Goal: Task Accomplishment & Management: Manage account settings

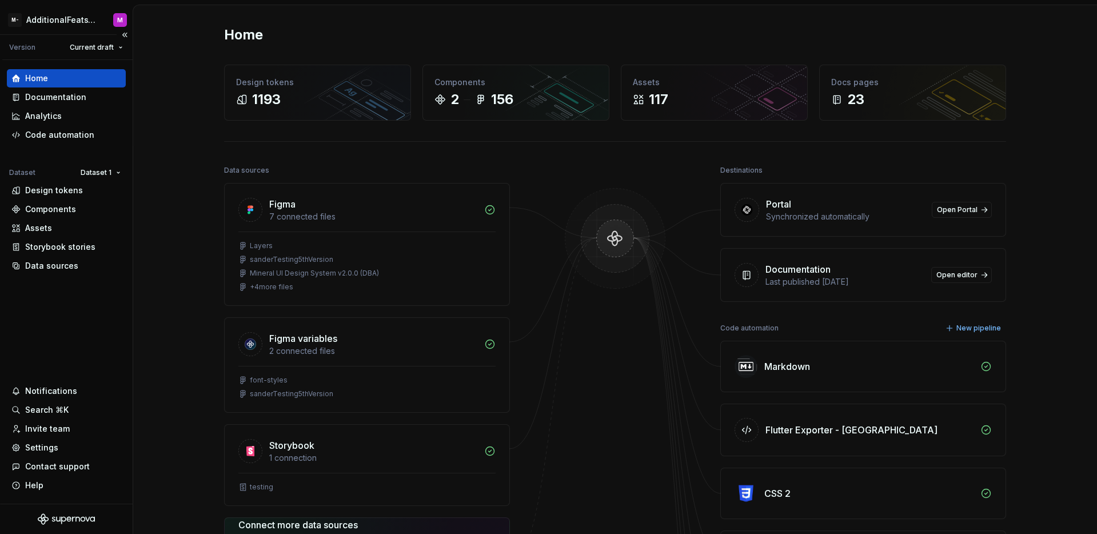
click at [89, 283] on div "Home Documentation Analytics Code automation Dataset Dataset 1 Design tokens Co…" at bounding box center [66, 282] width 133 height 444
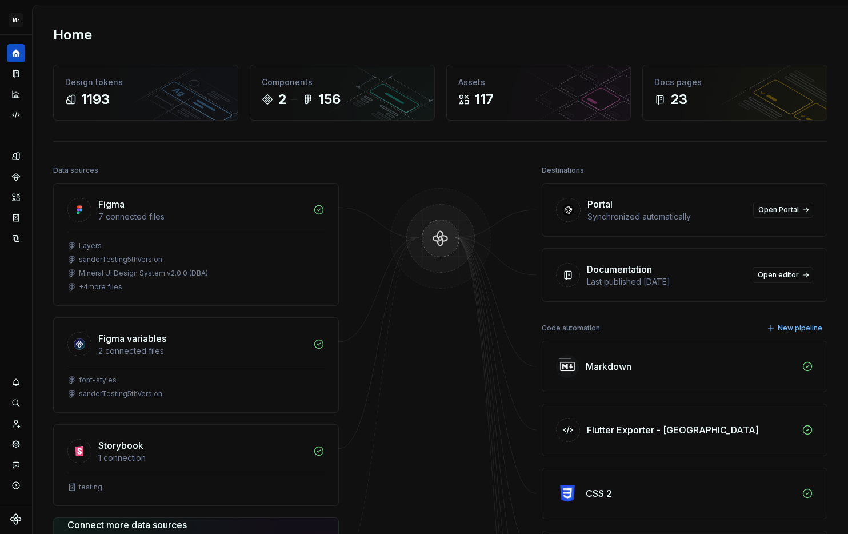
scroll to position [14, 0]
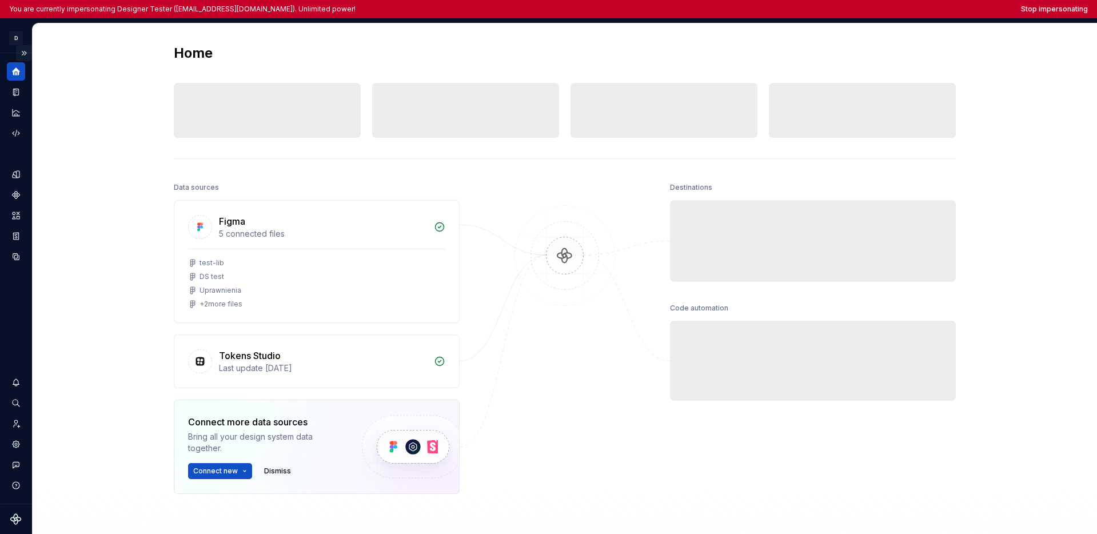
click at [25, 53] on button "Expand sidebar" at bounding box center [24, 53] width 16 height 16
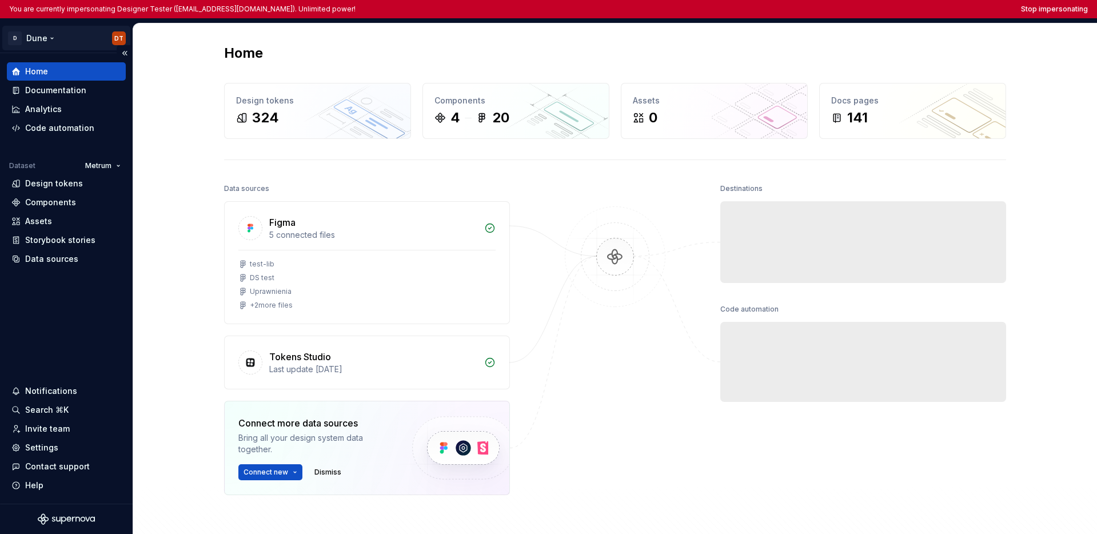
click at [42, 41] on html "You are currently impersonating Designer Tester ([EMAIL_ADDRESS][DOMAIN_NAME]).…" at bounding box center [548, 267] width 1097 height 534
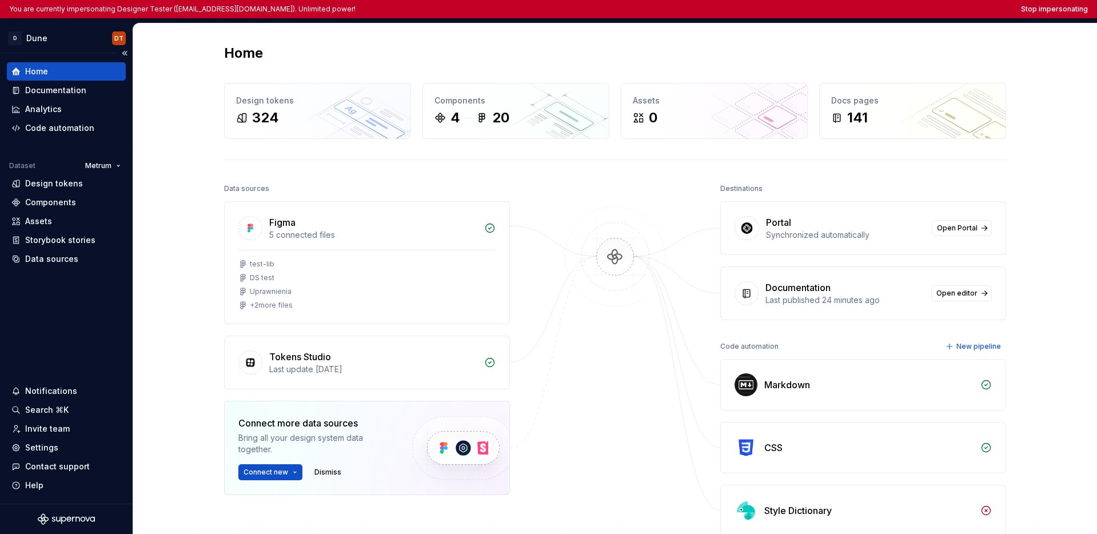
click at [63, 277] on html "You are currently impersonating Designer Tester (supernova-test@allegro.com). U…" at bounding box center [548, 267] width 1097 height 534
click at [59, 449] on div "Settings" at bounding box center [66, 447] width 110 height 11
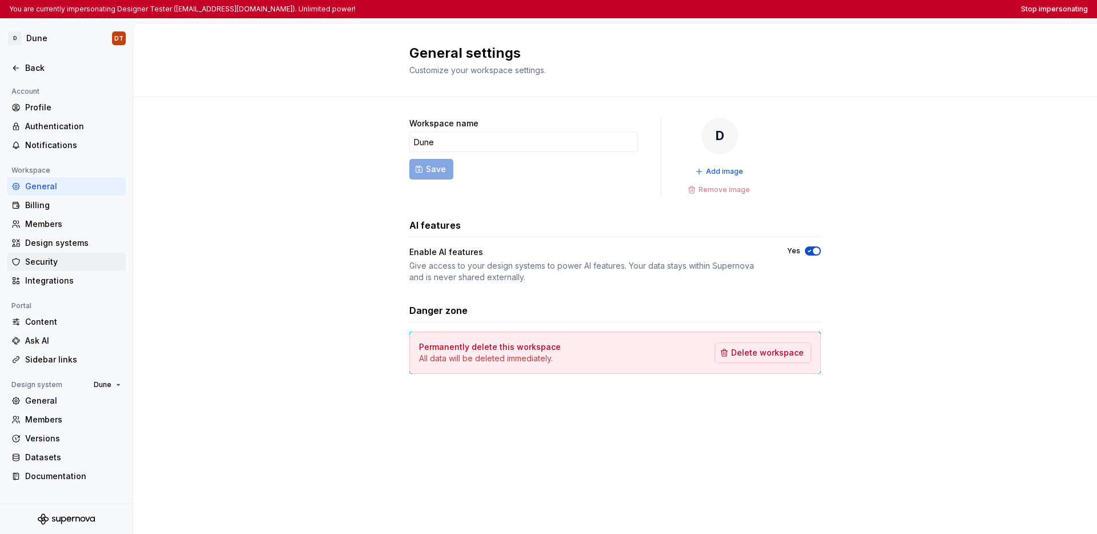
click at [59, 257] on div "Security" at bounding box center [73, 261] width 96 height 11
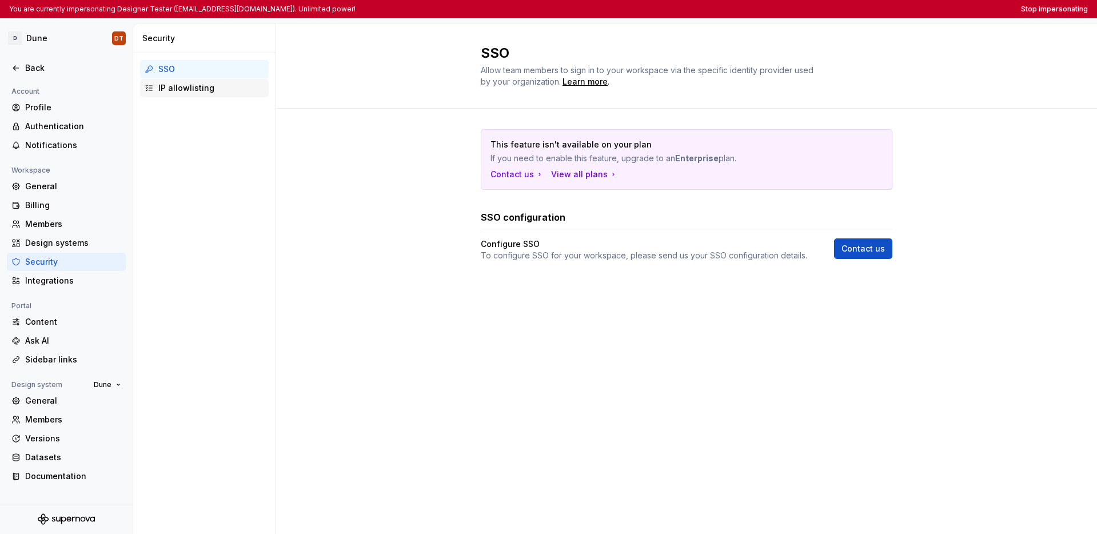
click at [189, 91] on div "IP allowlisting" at bounding box center [211, 87] width 106 height 11
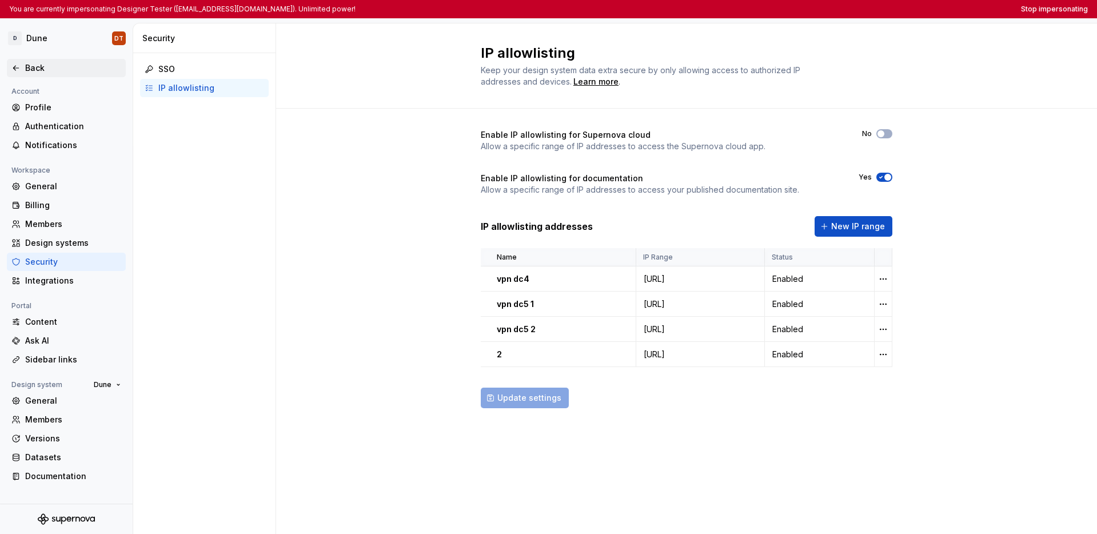
click at [36, 71] on div "Back" at bounding box center [73, 67] width 96 height 11
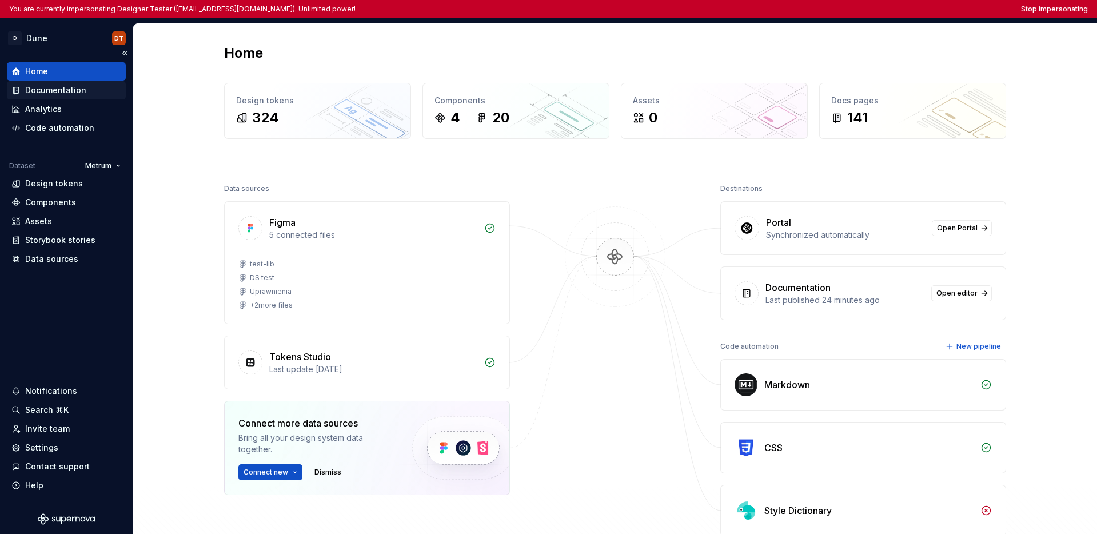
click at [55, 93] on div "Documentation" at bounding box center [55, 90] width 61 height 11
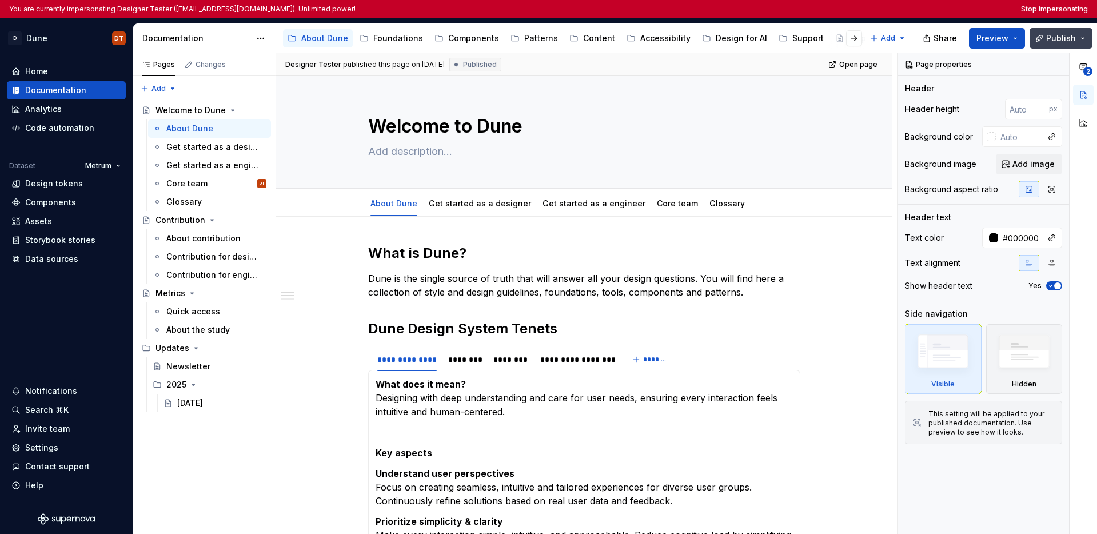
click at [848, 38] on button "Publish" at bounding box center [1060, 38] width 63 height 21
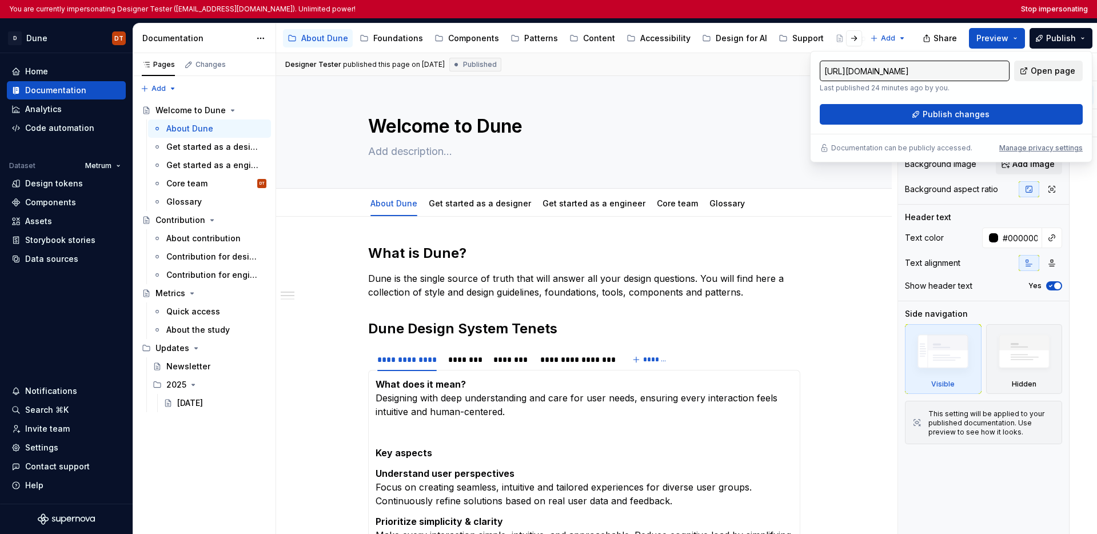
click at [848, 70] on span "Open page" at bounding box center [1053, 70] width 45 height 11
type textarea "*"
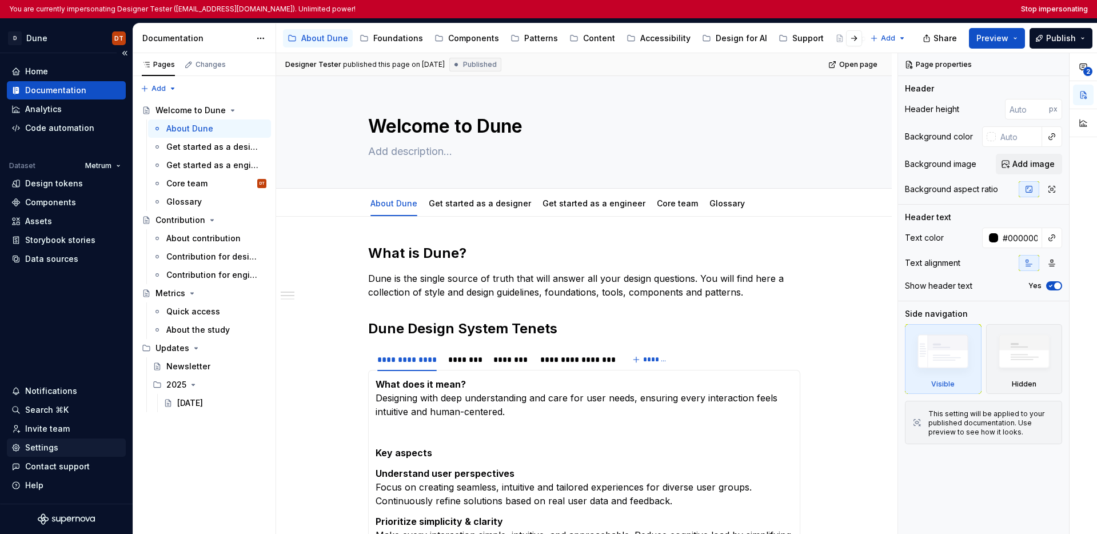
click at [57, 444] on div "Settings" at bounding box center [66, 447] width 110 height 11
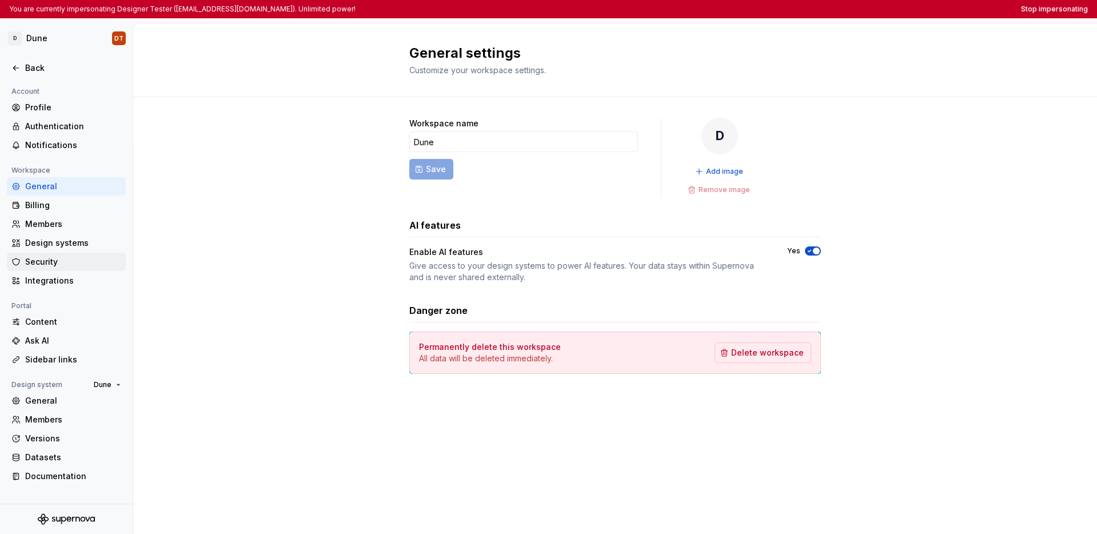
click at [68, 265] on div "Security" at bounding box center [73, 261] width 96 height 11
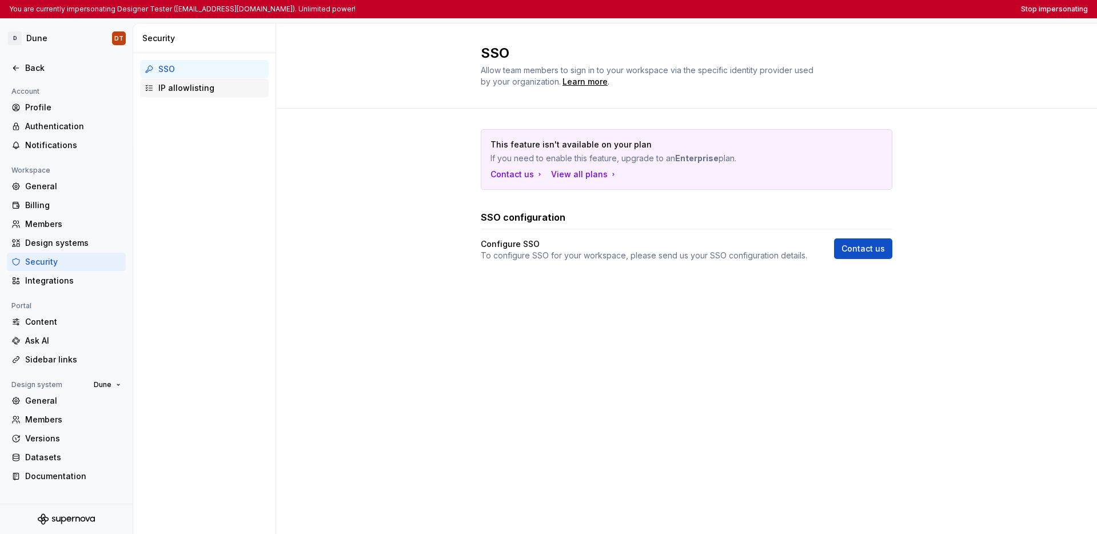
click at [195, 83] on div "IP allowlisting" at bounding box center [211, 87] width 106 height 11
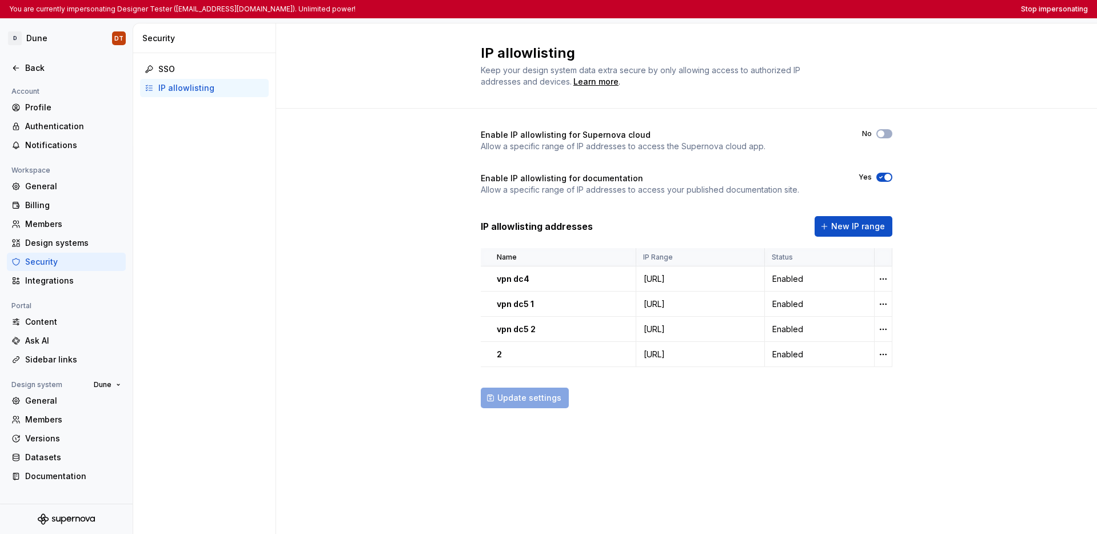
click at [848, 276] on div "Enable IP allowlisting for Supernova cloud Allow a specific range of IP address…" at bounding box center [686, 280] width 821 height 343
click at [848, 6] on button "Stop impersonating" at bounding box center [1054, 9] width 67 height 9
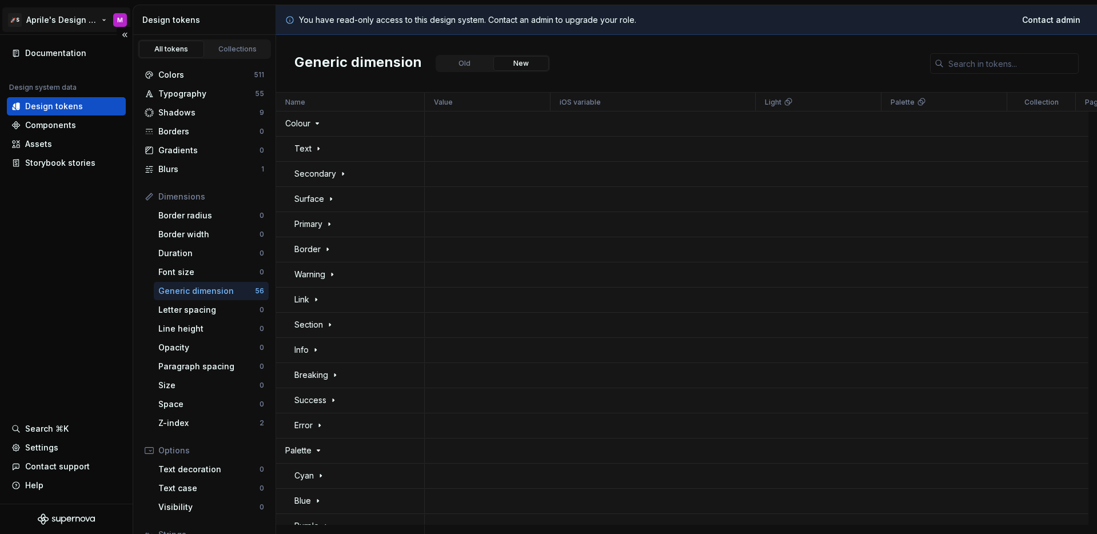
click at [65, 22] on html "🚀S Aprile's Design System M Documentation Design system data Design tokens Comp…" at bounding box center [548, 267] width 1097 height 534
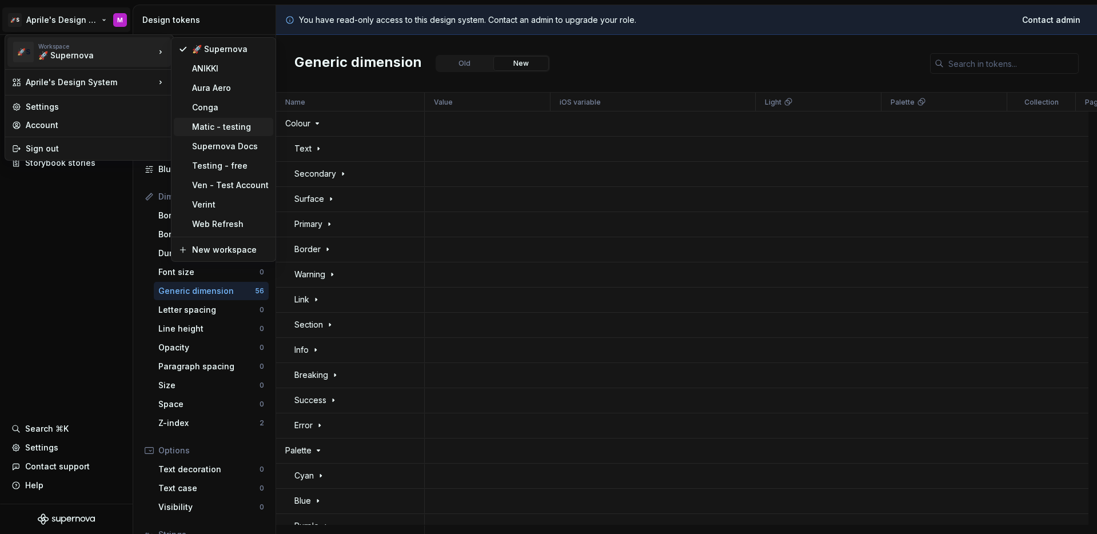
click at [222, 126] on div "Matic - testing" at bounding box center [230, 126] width 77 height 11
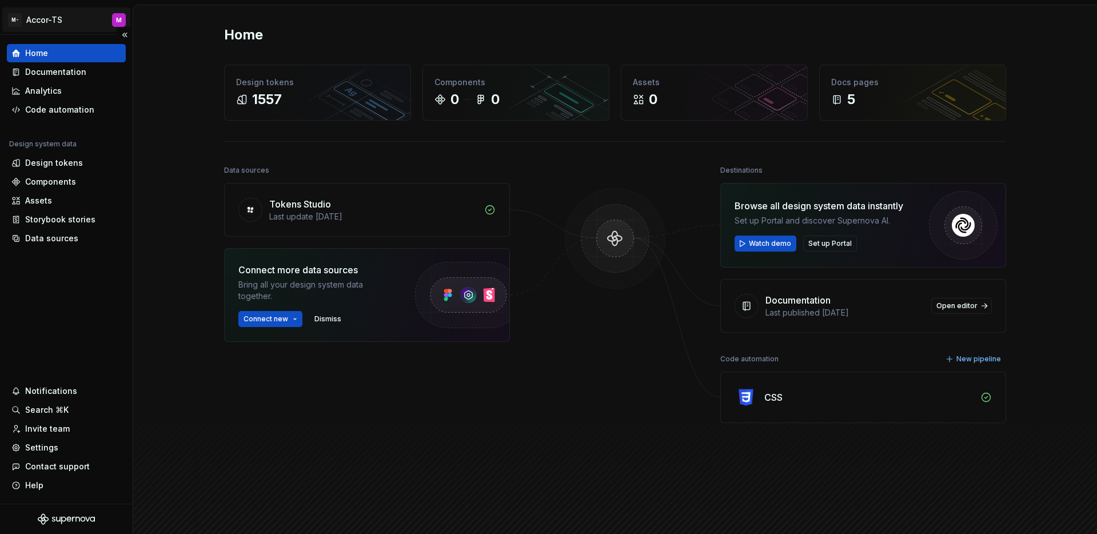
click at [51, 19] on html "M- Accor-TS M Home Documentation Analytics Code automation Design system data D…" at bounding box center [548, 267] width 1097 height 534
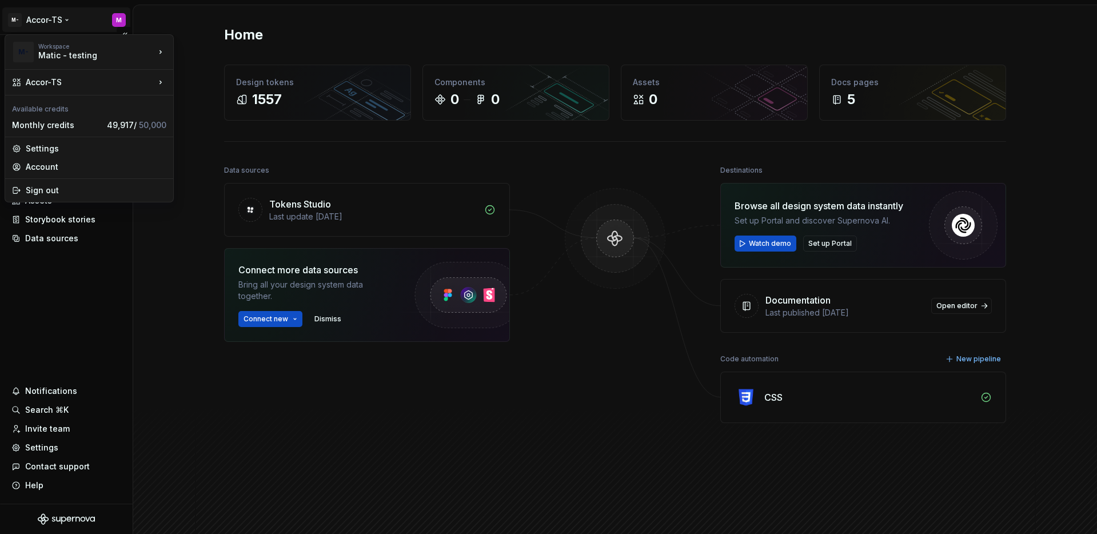
drag, startPoint x: 33, startPoint y: 301, endPoint x: 35, endPoint y: 282, distance: 18.9
click at [33, 301] on html "M- Accor-TS M Home Documentation Analytics Code automation Design system data D…" at bounding box center [548, 267] width 1097 height 534
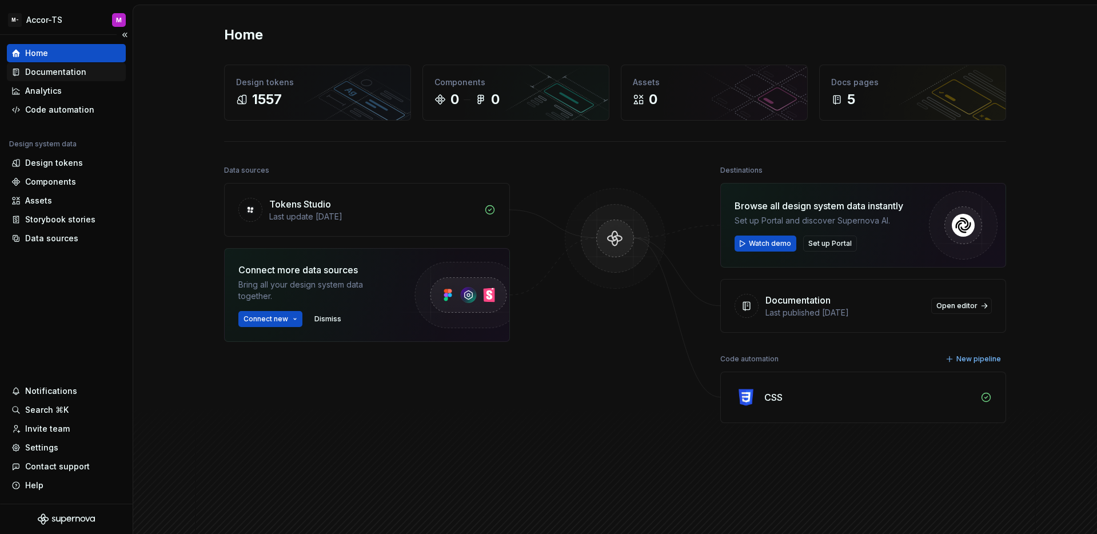
click at [65, 77] on div "Documentation" at bounding box center [55, 71] width 61 height 11
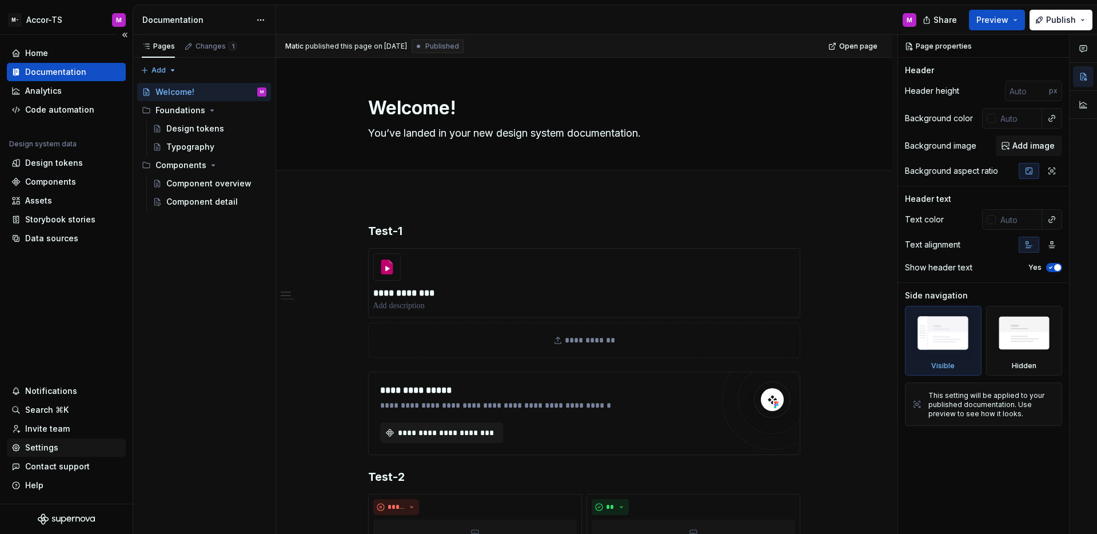
click at [41, 449] on div "Settings" at bounding box center [41, 447] width 33 height 11
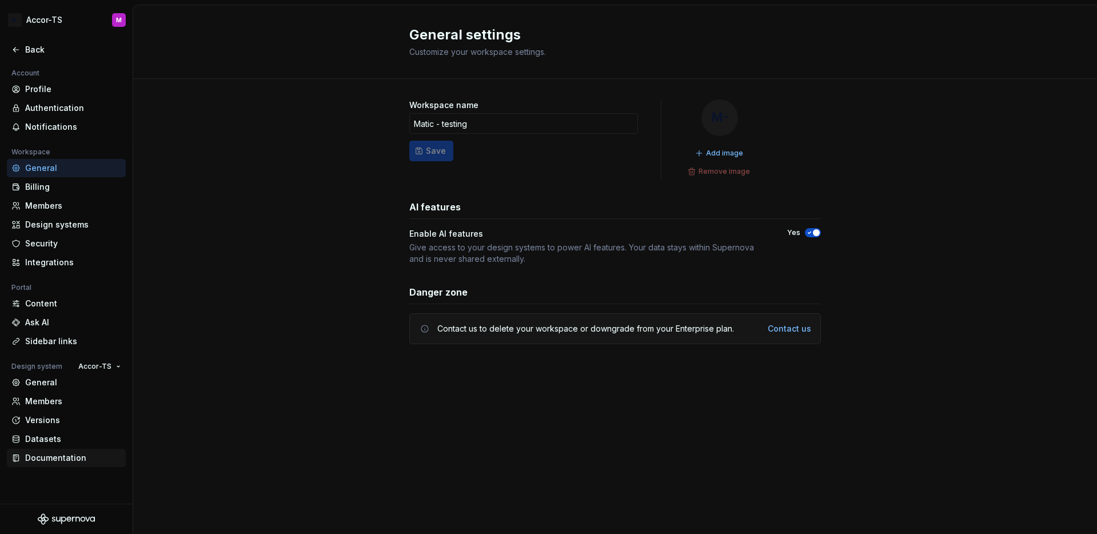
click at [67, 457] on div "Documentation" at bounding box center [73, 457] width 96 height 11
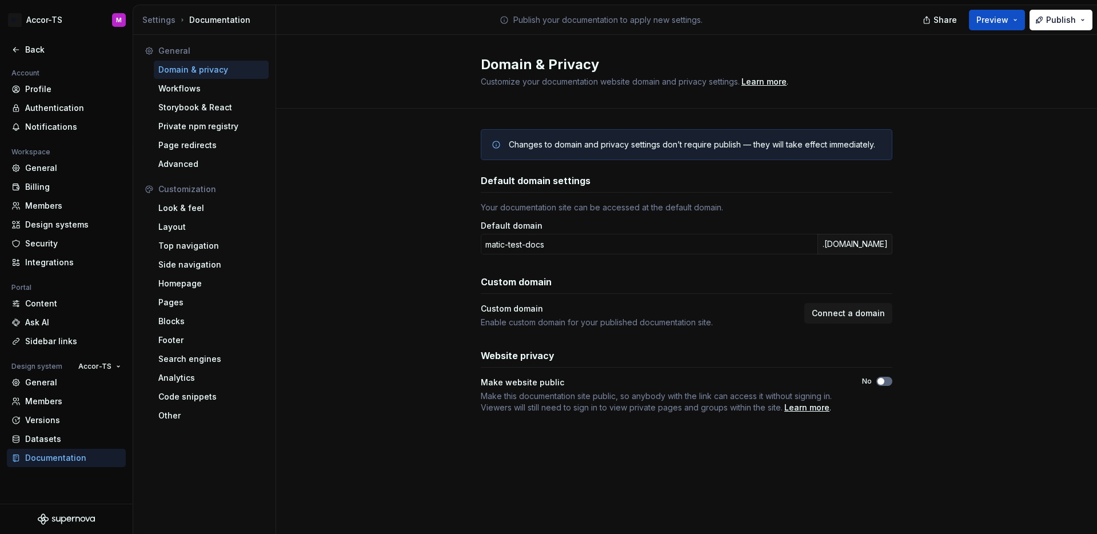
click at [880, 380] on span "button" at bounding box center [880, 381] width 7 height 7
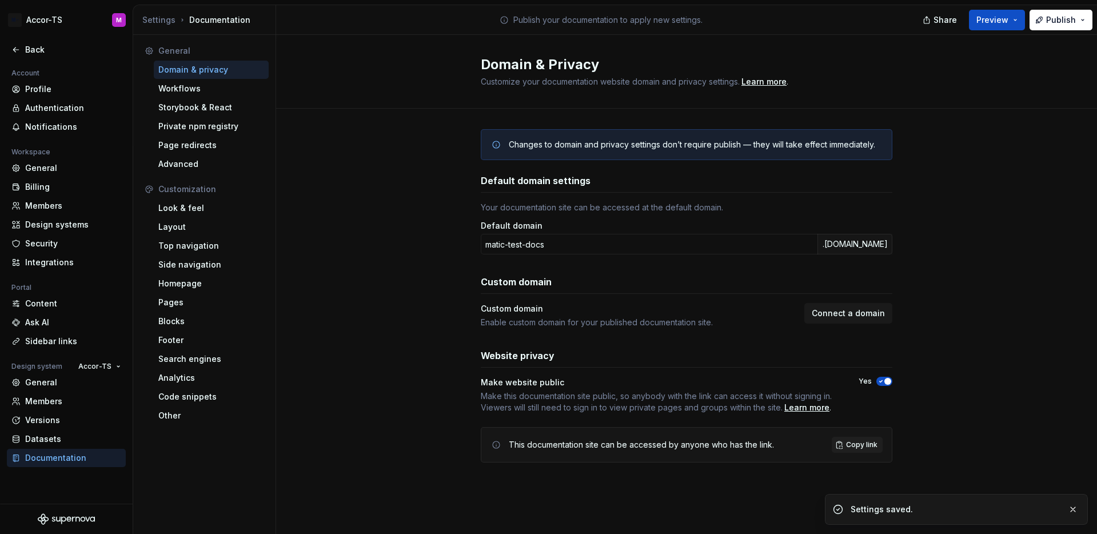
click at [976, 364] on div "Changes to domain and privacy settings don’t require publish — they will take e…" at bounding box center [686, 307] width 821 height 397
click at [55, 242] on div "Security" at bounding box center [73, 243] width 96 height 11
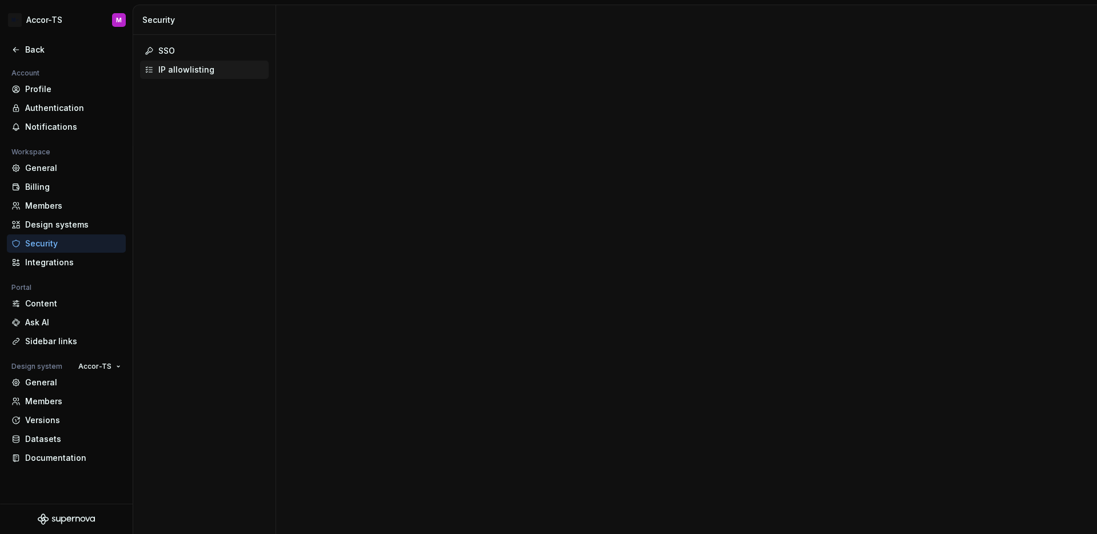
click at [209, 63] on div "IP allowlisting" at bounding box center [204, 70] width 129 height 18
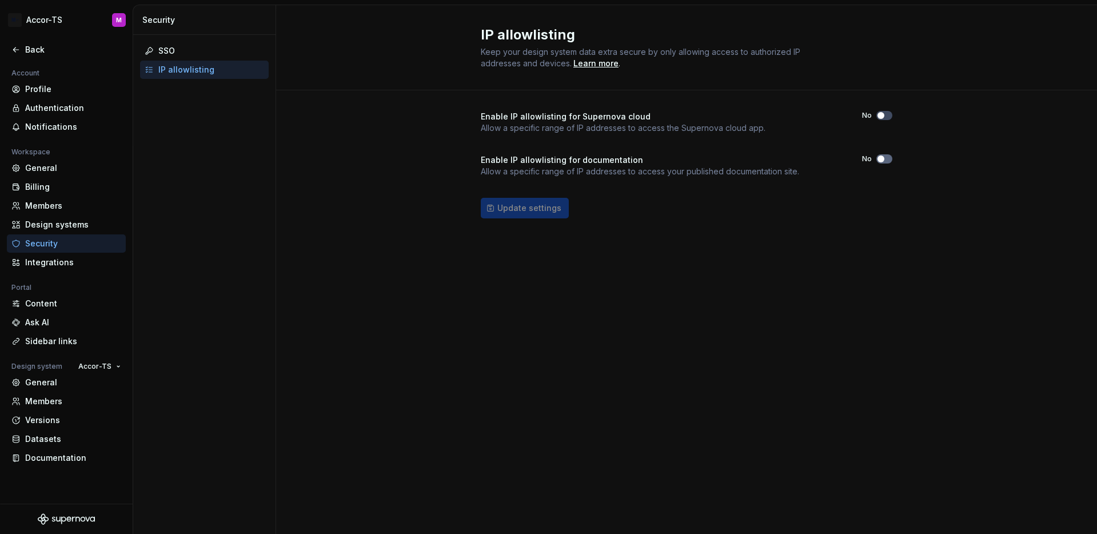
click at [886, 161] on button "No" at bounding box center [884, 158] width 16 height 9
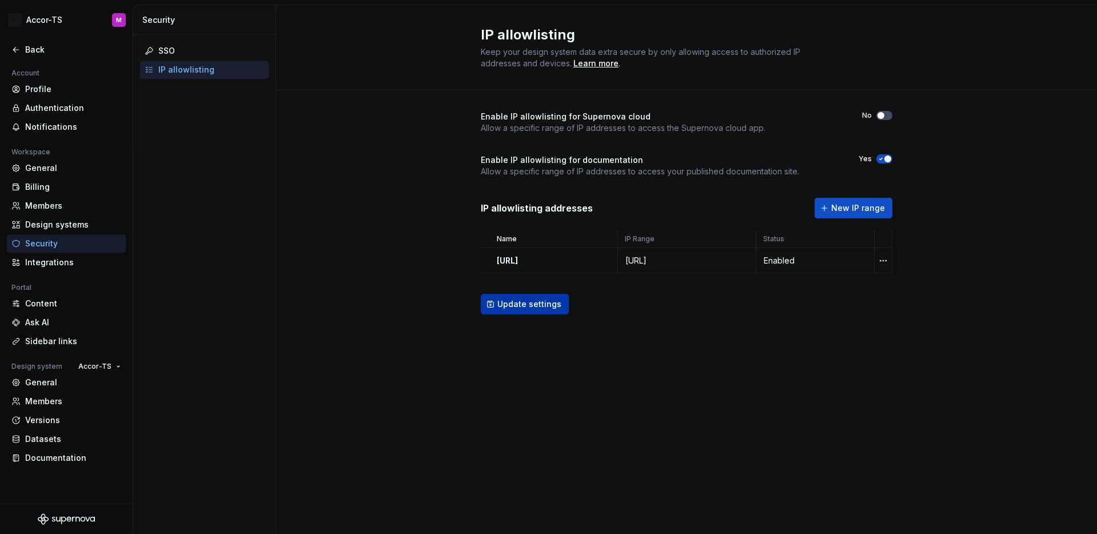
click at [561, 310] on button "Update settings" at bounding box center [525, 304] width 88 height 21
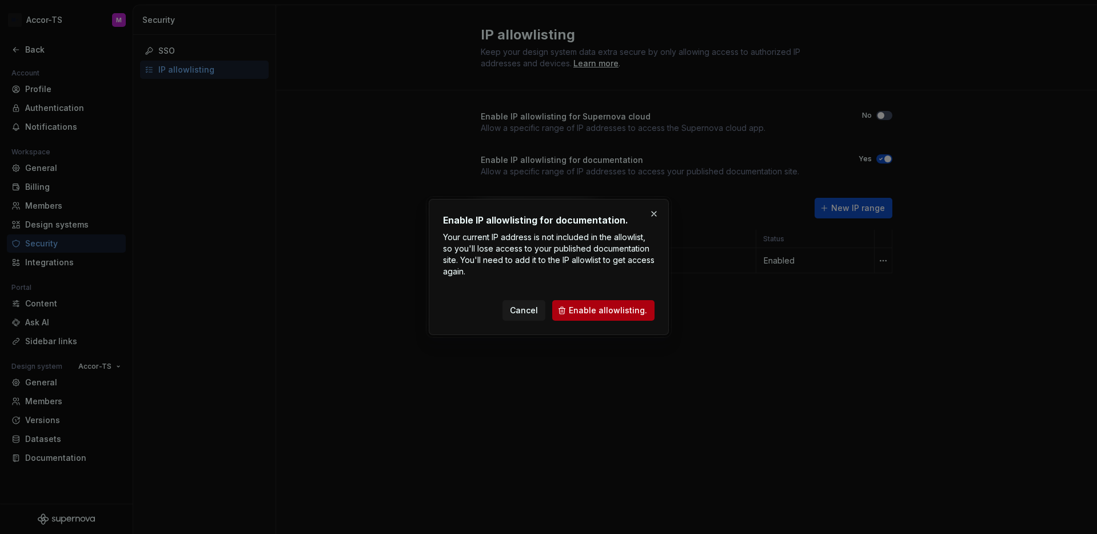
click at [628, 318] on button "Enable allowlisting." at bounding box center [603, 310] width 102 height 21
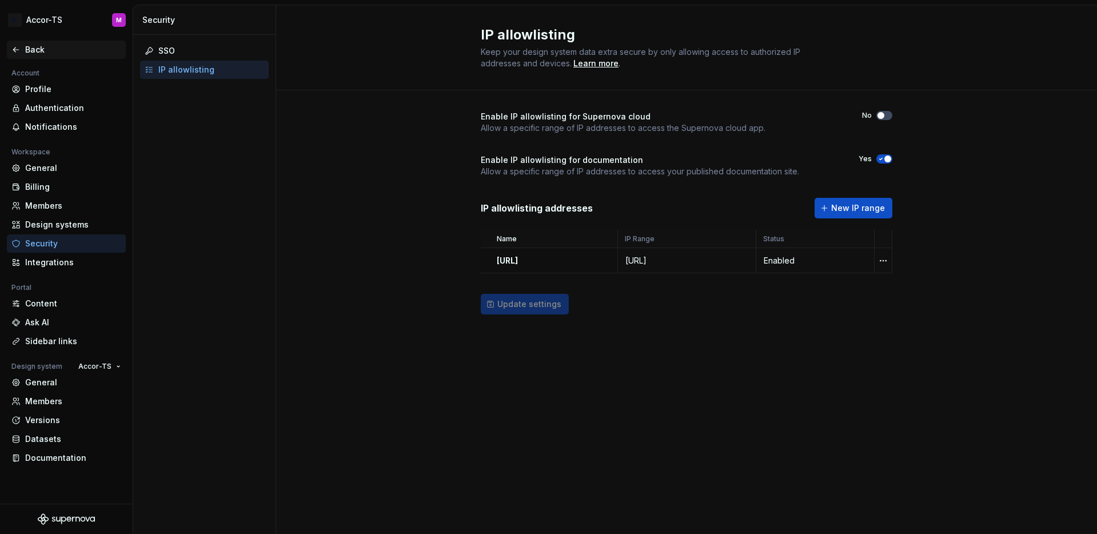
click at [39, 51] on div "Back" at bounding box center [73, 49] width 96 height 11
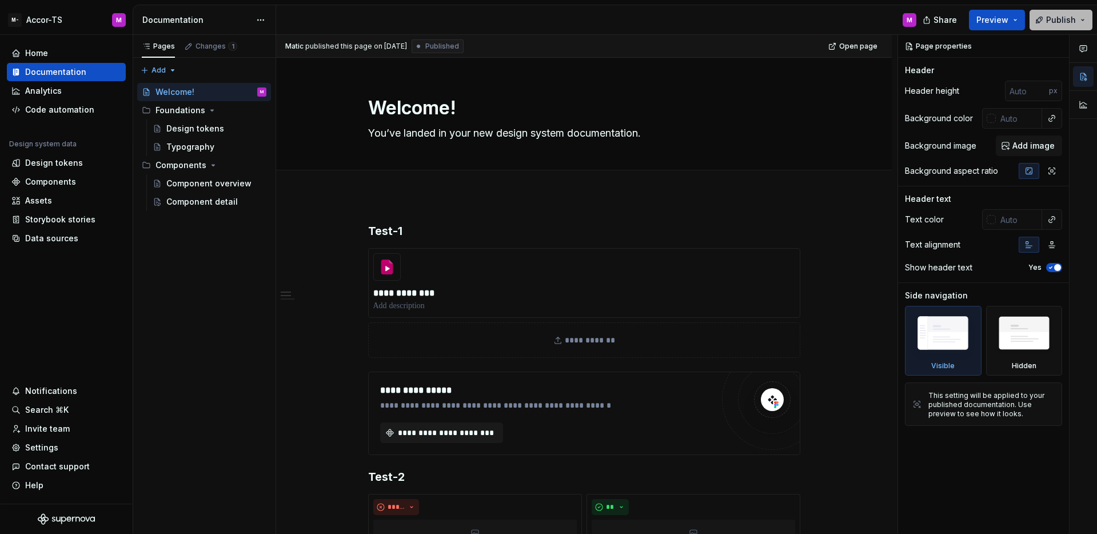
click at [1053, 27] on button "Publish" at bounding box center [1060, 20] width 63 height 21
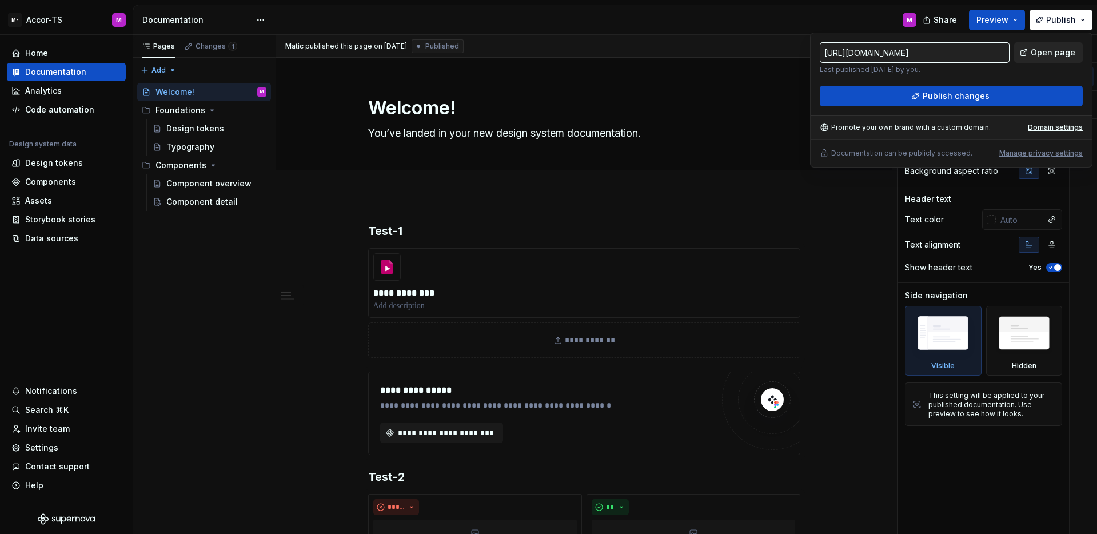
click at [1046, 51] on span "Open page" at bounding box center [1053, 52] width 45 height 11
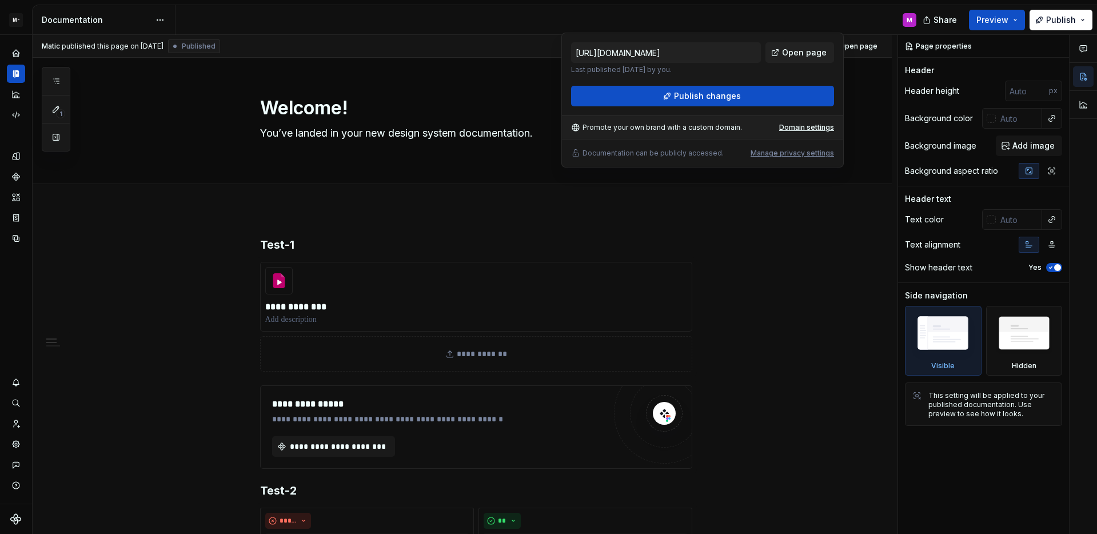
type textarea "*"
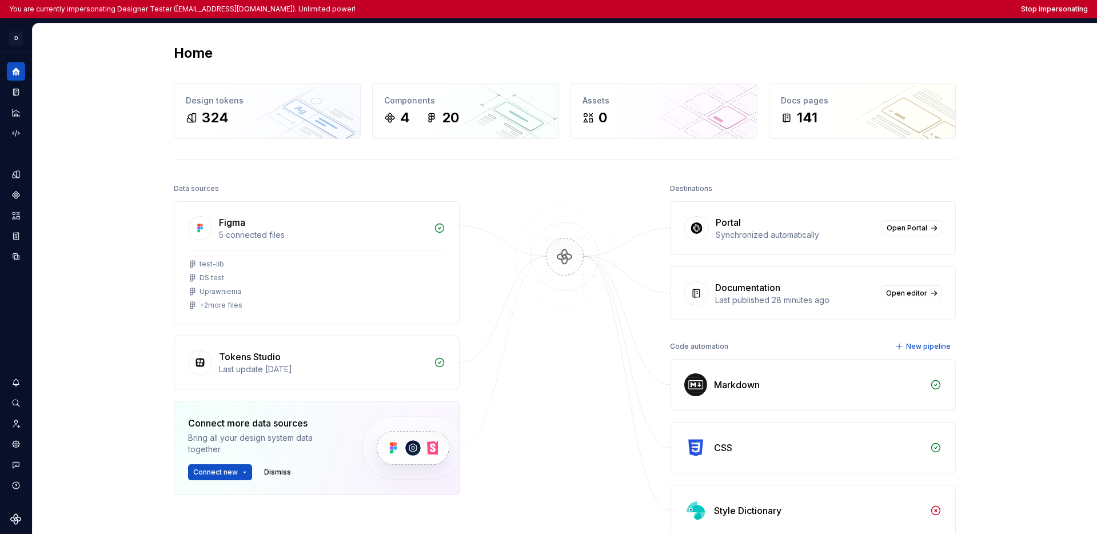
click at [100, 245] on div "Home Design tokens 324 Components 4 20 Assets 0 Docs pages 141 Data sources Fig…" at bounding box center [565, 321] width 1064 height 596
click at [27, 51] on button "Expand sidebar" at bounding box center [24, 53] width 16 height 16
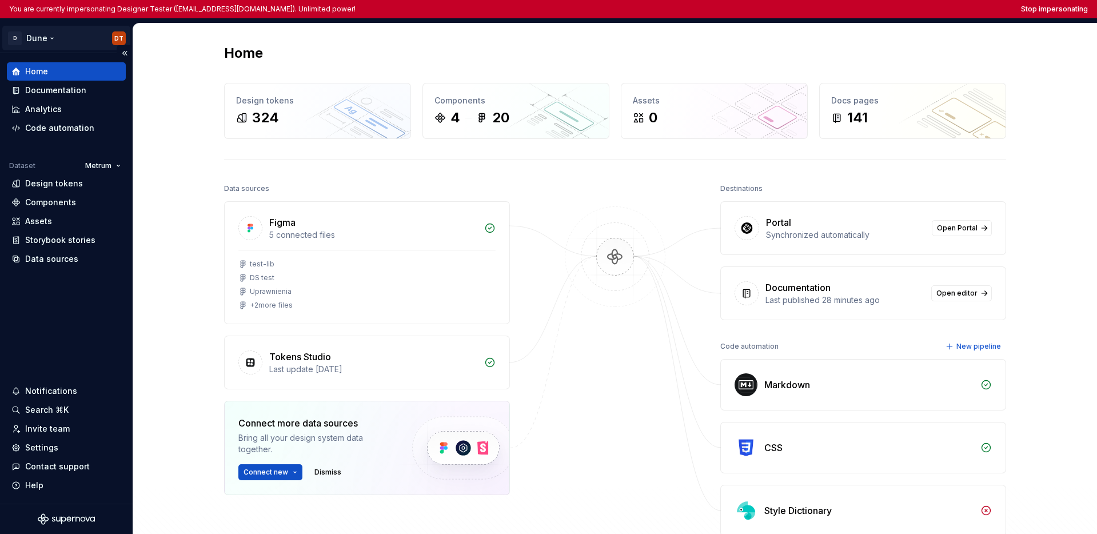
click at [31, 39] on html "You are currently impersonating Designer Tester (supernova-test@allegro.com). U…" at bounding box center [548, 267] width 1097 height 534
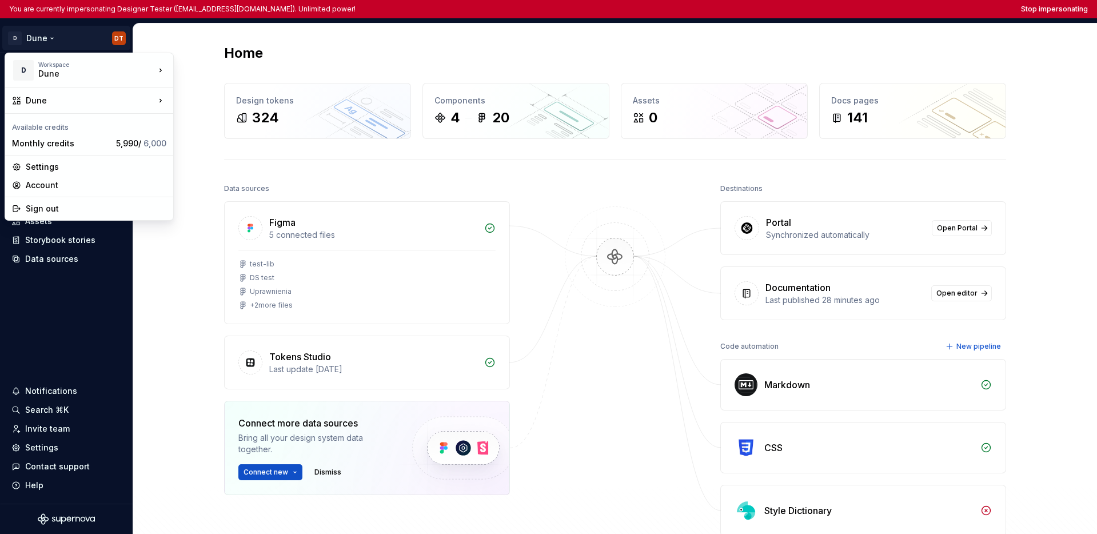
click at [36, 307] on html "You are currently impersonating Designer Tester (supernova-test@allegro.com). U…" at bounding box center [548, 267] width 1097 height 534
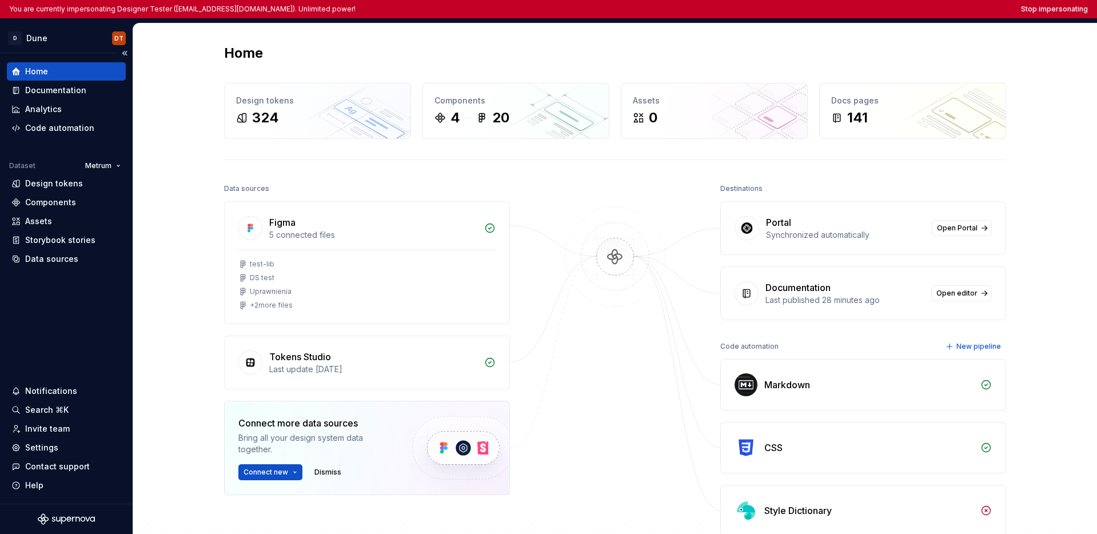
click at [37, 307] on div "Home Documentation Analytics Code automation Dataset Metrum Design tokens Compo…" at bounding box center [66, 278] width 133 height 450
click at [525, 51] on div "Home" at bounding box center [615, 53] width 782 height 18
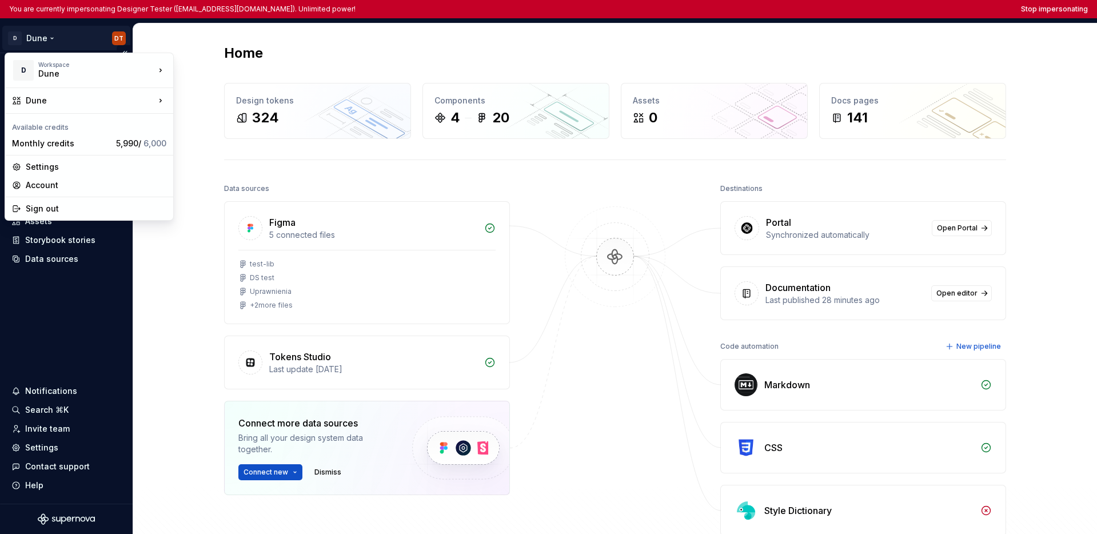
click at [41, 43] on html "You are currently impersonating Designer Tester (supernova-test@allegro.com). U…" at bounding box center [548, 267] width 1097 height 534
click at [72, 319] on html "You are currently impersonating Designer Tester (supernova-test@allegro.com). U…" at bounding box center [548, 267] width 1097 height 534
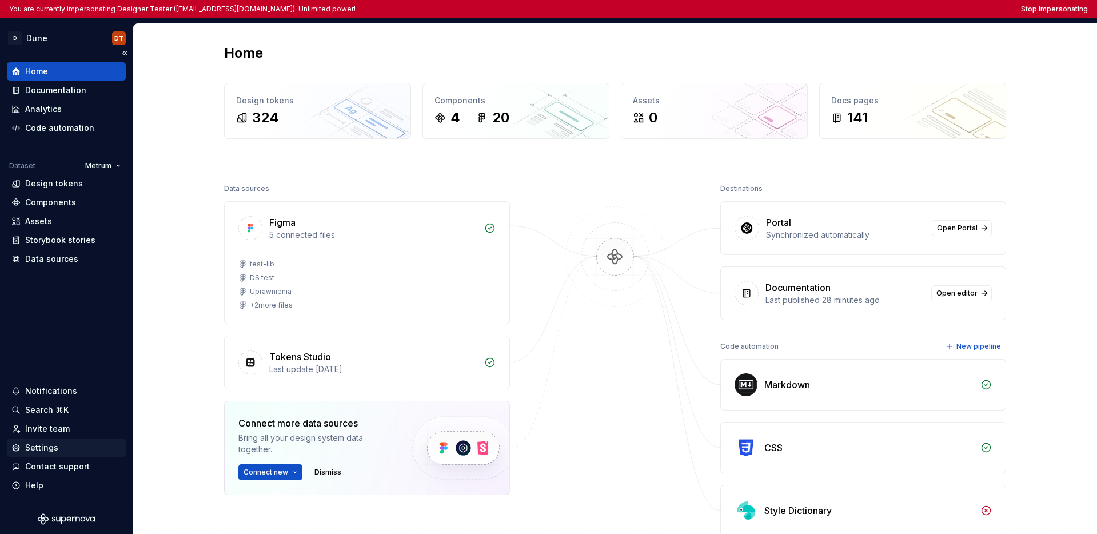
click at [53, 450] on div "Settings" at bounding box center [41, 447] width 33 height 11
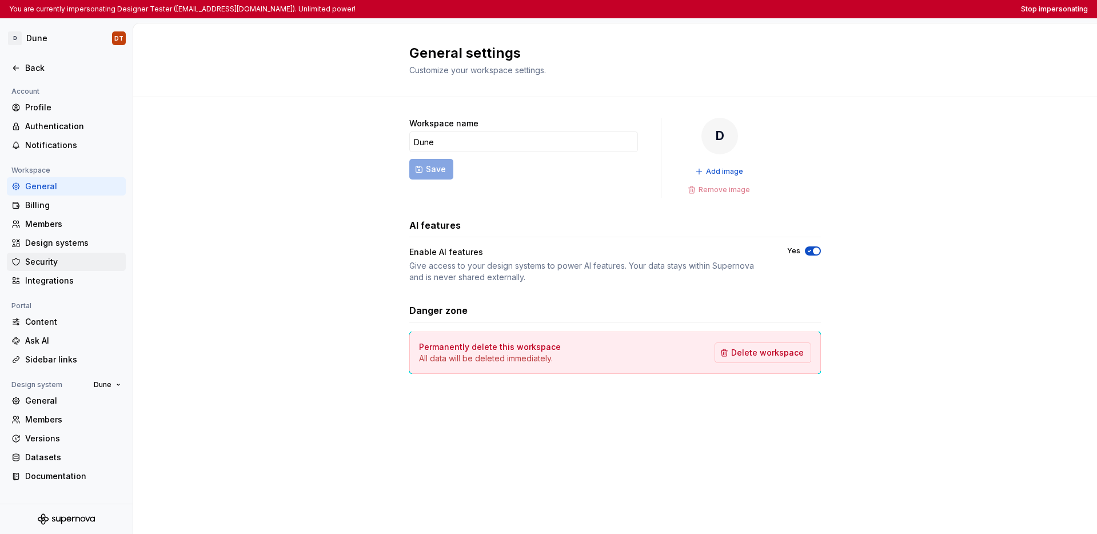
click at [66, 266] on div "Security" at bounding box center [73, 261] width 96 height 11
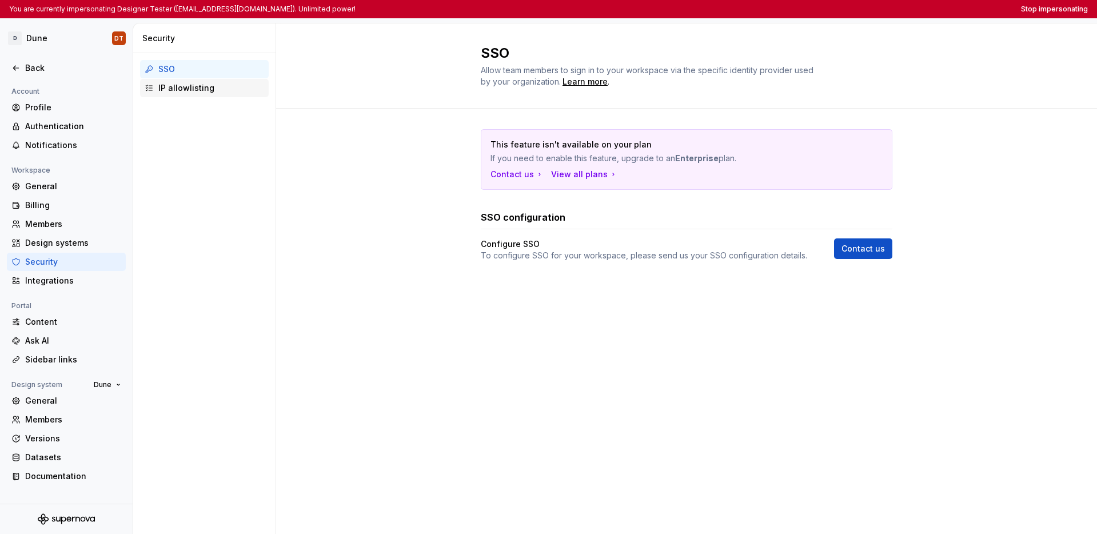
click at [201, 86] on div "IP allowlisting" at bounding box center [211, 87] width 106 height 11
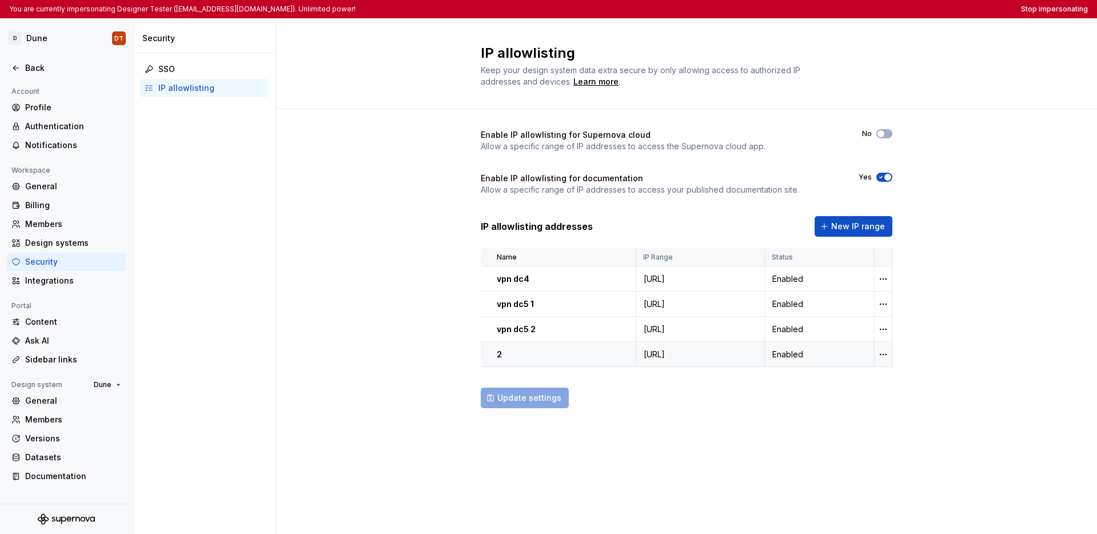
drag, startPoint x: 611, startPoint y: 275, endPoint x: 691, endPoint y: 361, distance: 117.3
click at [691, 361] on tbody "vpn dc4 5.134.208.128/24 Enabled vpn dc5 1 178.21.154.202/24 Enabled vpn dc5 2 …" at bounding box center [687, 316] width 412 height 101
copy tbody "5.134.208.128/24 Enabled vpn dc5 1 178.21.154.202/24 Enabled vpn dc5 2 194.0.25…"
click at [848, 333] on div "Enable IP allowlisting for Supernova cloud Allow a specific range of IP address…" at bounding box center [686, 280] width 821 height 343
click at [848, 11] on button "Stop impersonating" at bounding box center [1054, 9] width 67 height 9
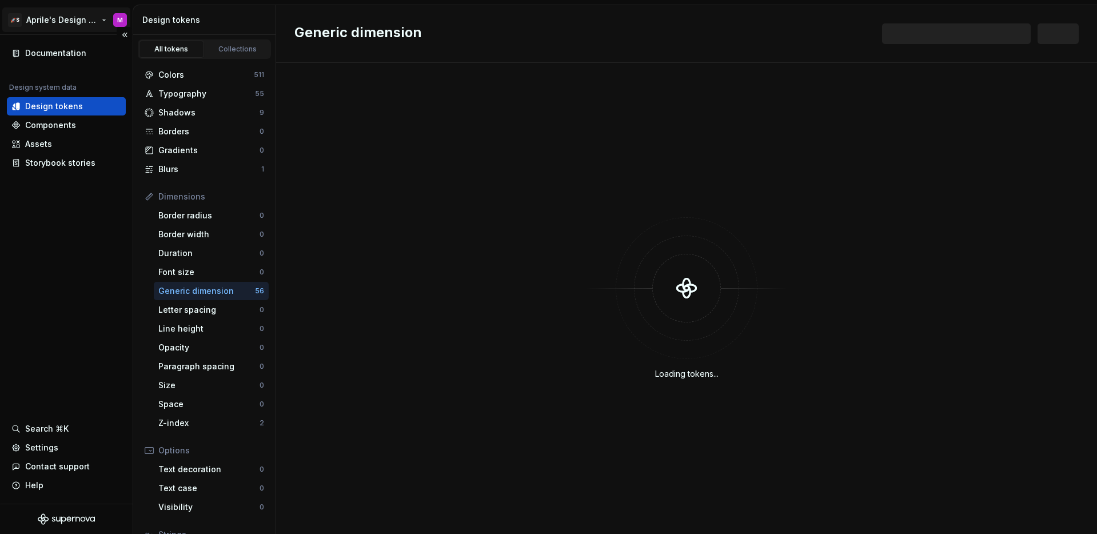
click at [43, 17] on html "🚀S Aprile's Design System M Documentation Design system data Design tokens Comp…" at bounding box center [548, 267] width 1097 height 534
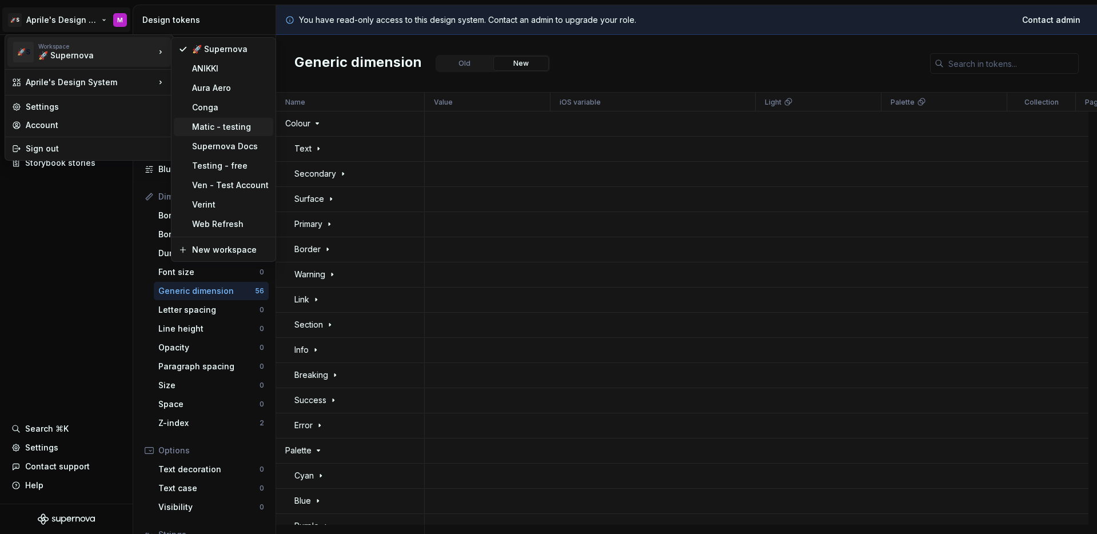
click at [211, 126] on div "Matic - testing" at bounding box center [230, 126] width 77 height 11
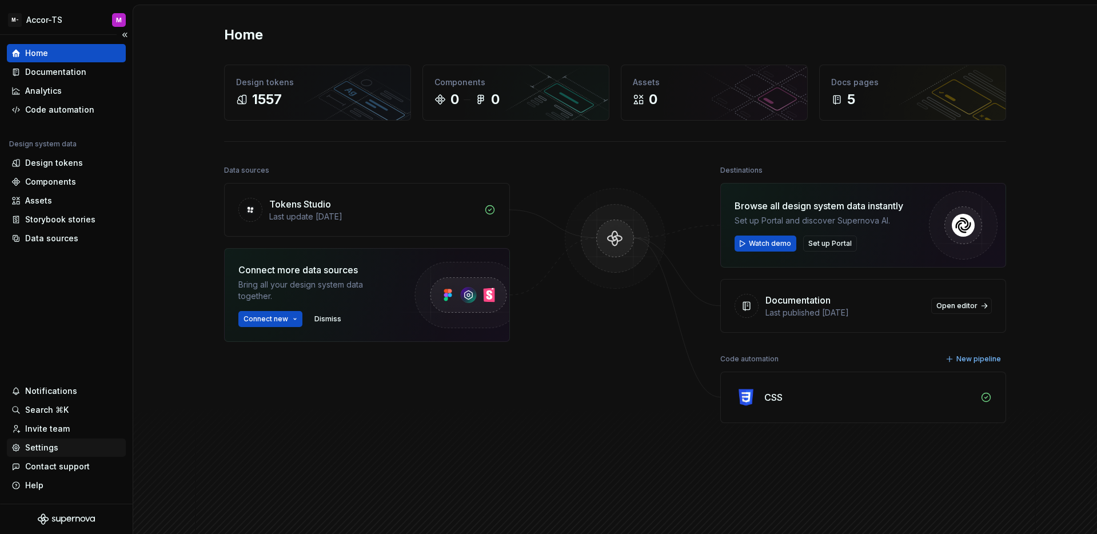
click at [39, 445] on div "Settings" at bounding box center [41, 447] width 33 height 11
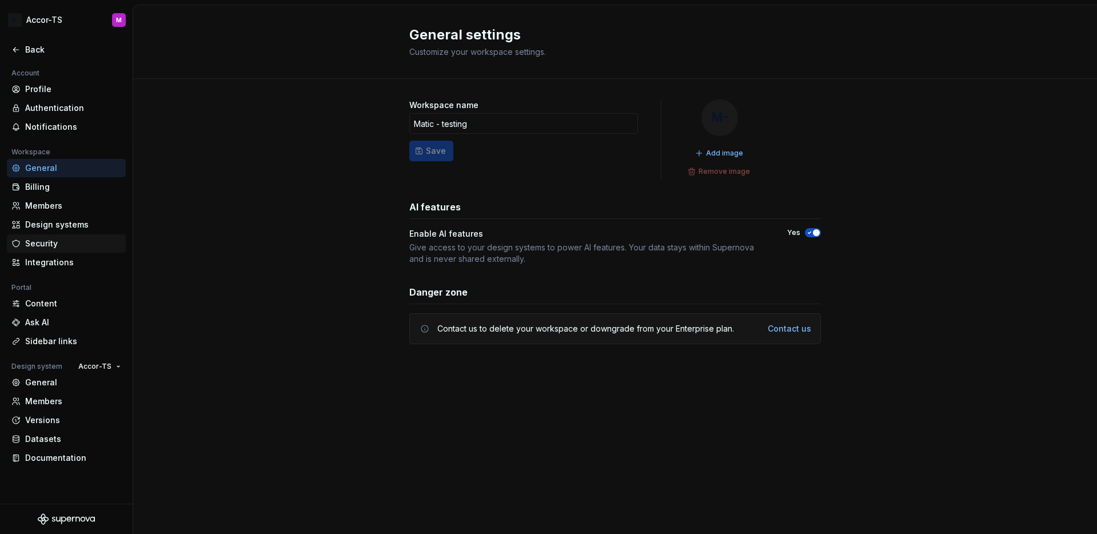
click at [59, 243] on div "Security" at bounding box center [73, 243] width 96 height 11
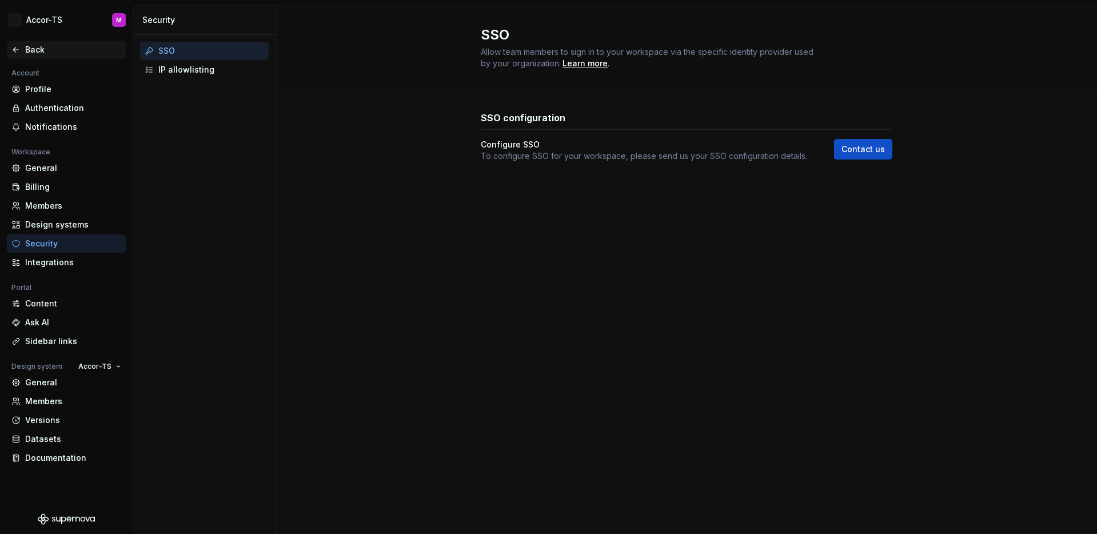
click at [34, 47] on div "Back" at bounding box center [73, 49] width 96 height 11
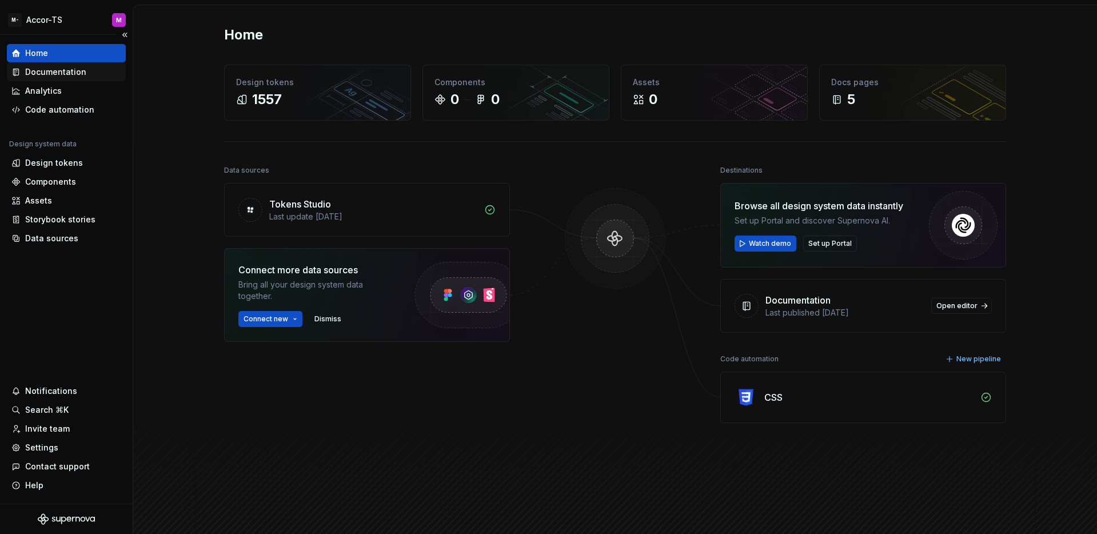
click at [55, 71] on div "Documentation" at bounding box center [55, 71] width 61 height 11
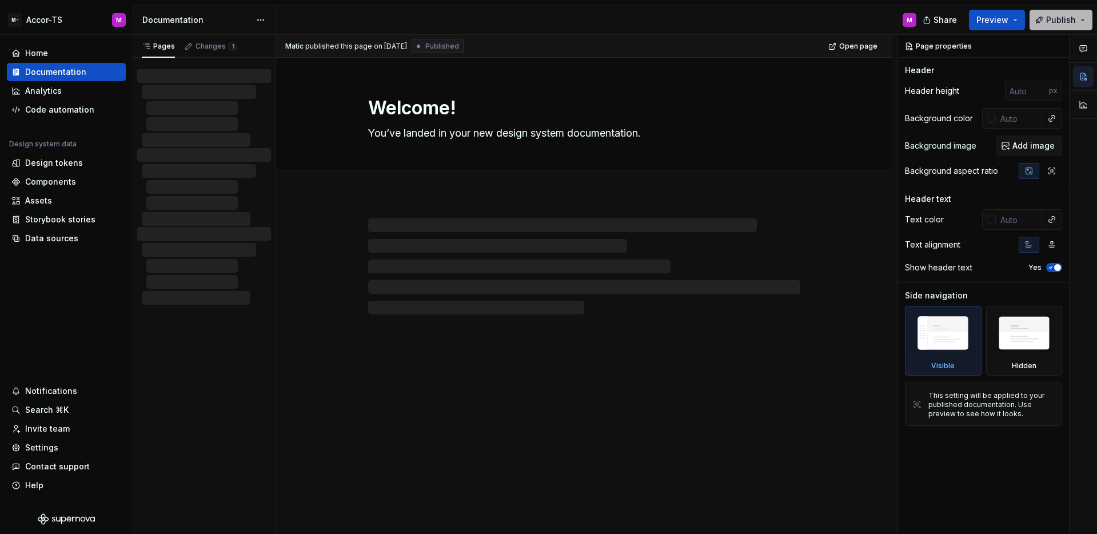
click at [1051, 25] on span "Publish" at bounding box center [1061, 19] width 30 height 11
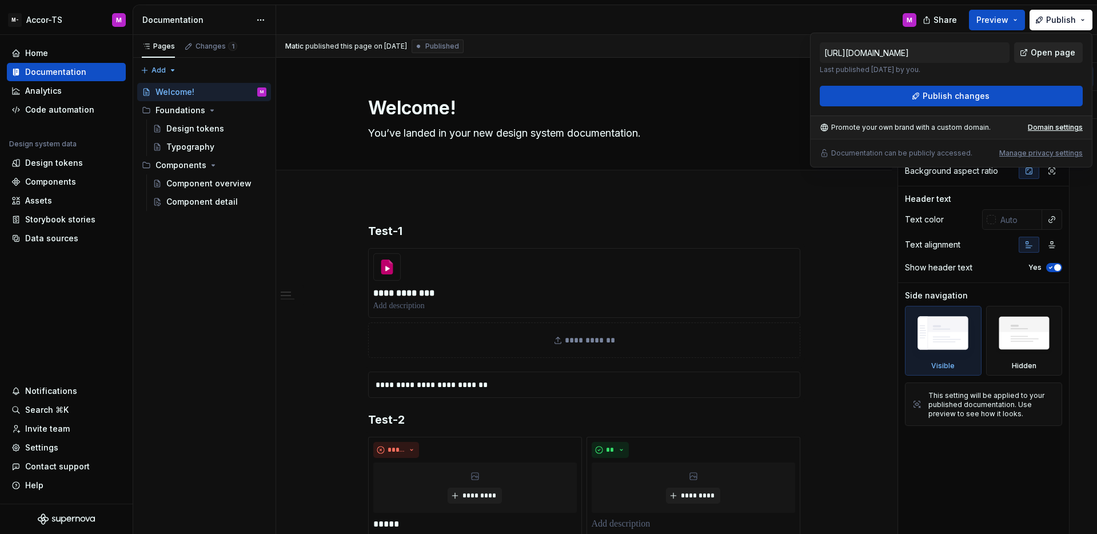
click at [1055, 51] on span "Open page" at bounding box center [1053, 52] width 45 height 11
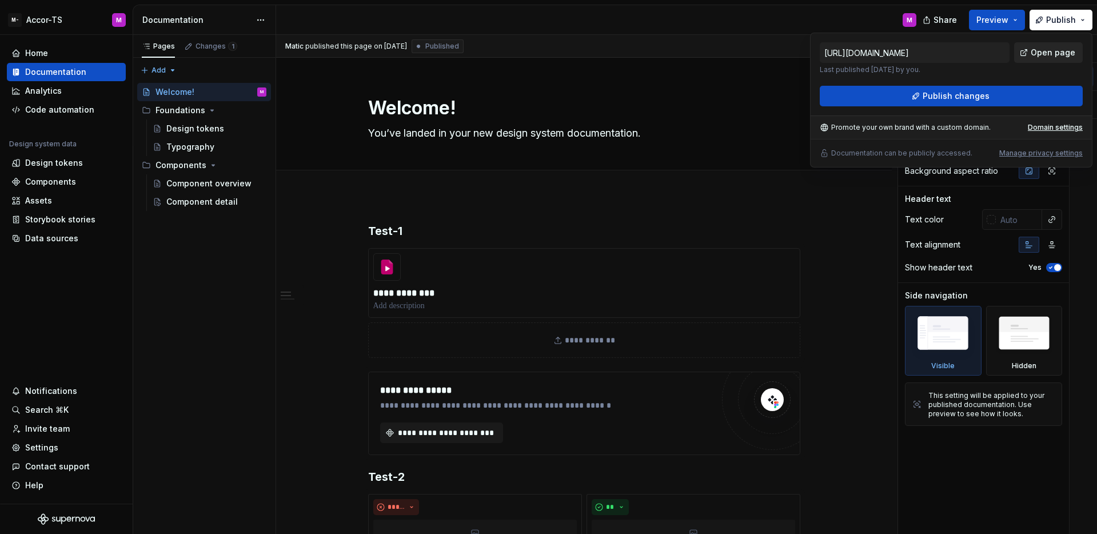
type textarea "*"
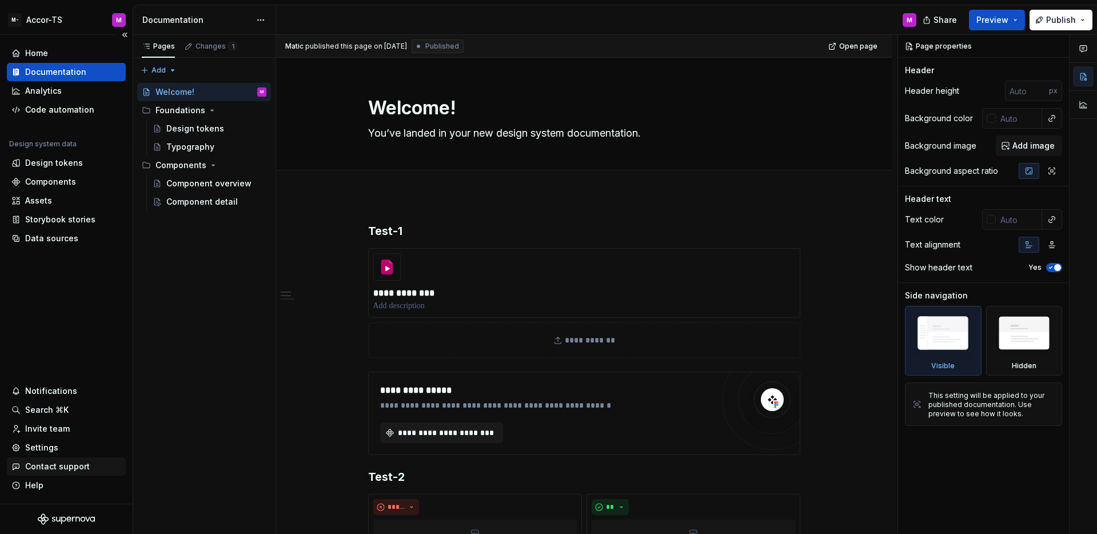
click at [54, 458] on div "Contact support" at bounding box center [66, 466] width 119 height 18
click at [56, 453] on div "Settings" at bounding box center [41, 447] width 33 height 11
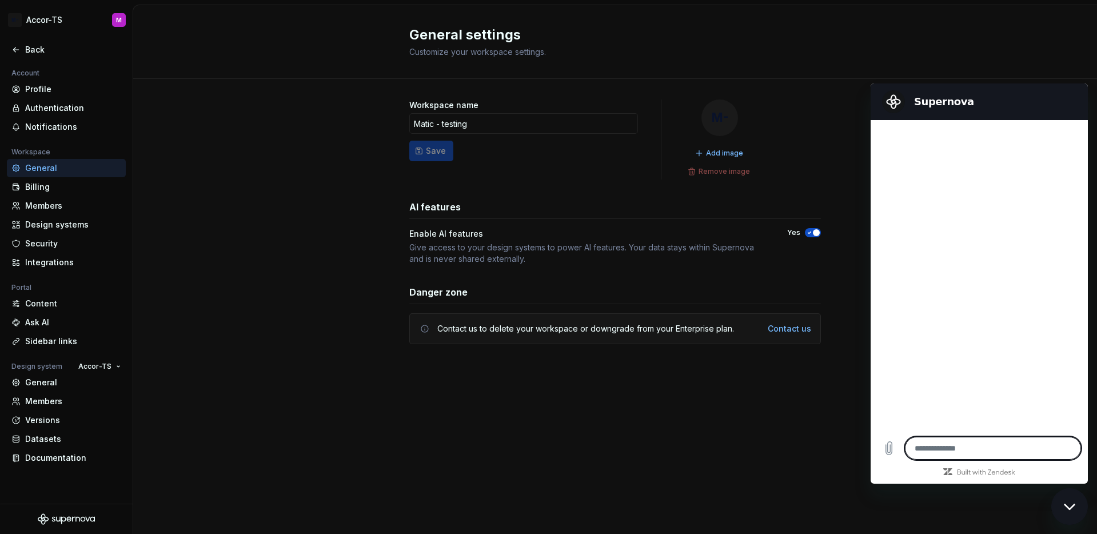
click at [1073, 512] on div "Close messaging window" at bounding box center [1069, 506] width 34 height 34
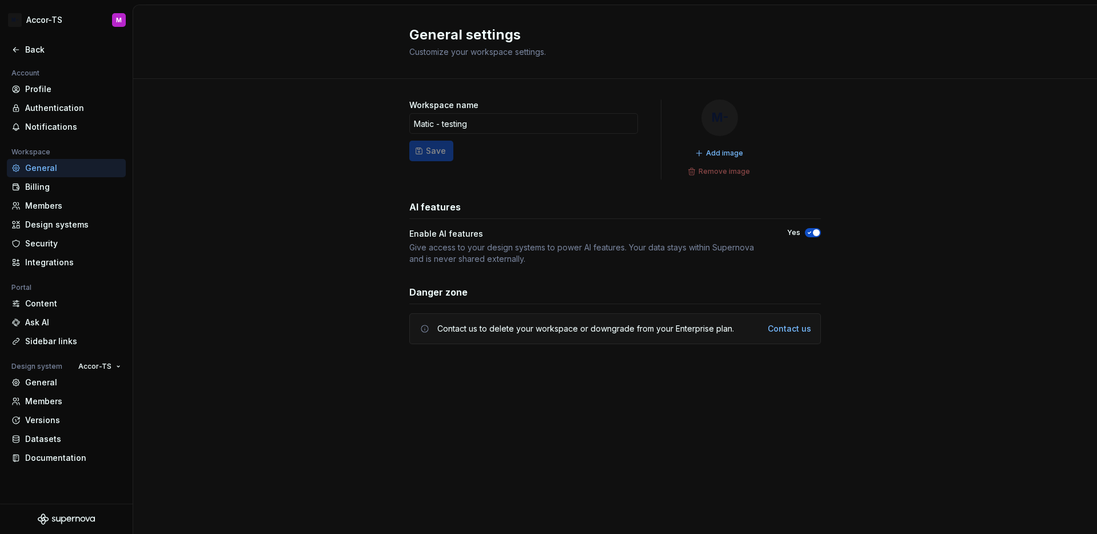
type textarea "*"
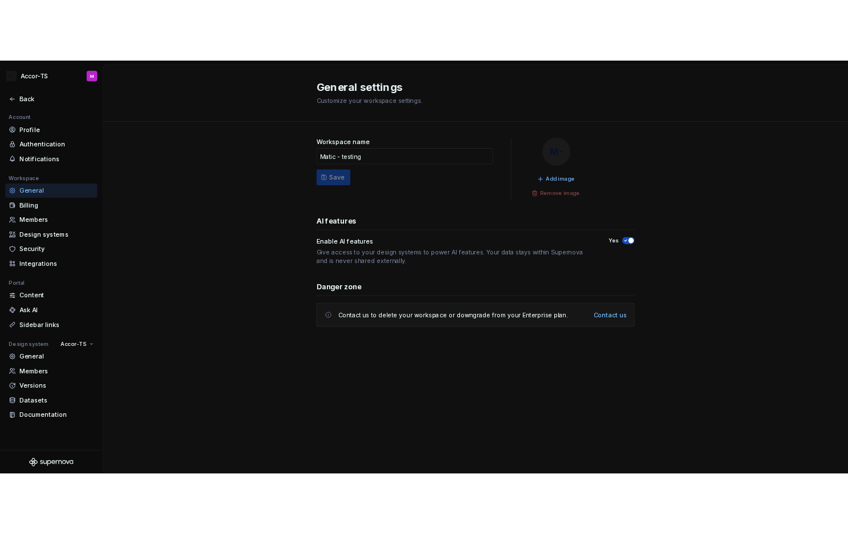
scroll to position [304, 0]
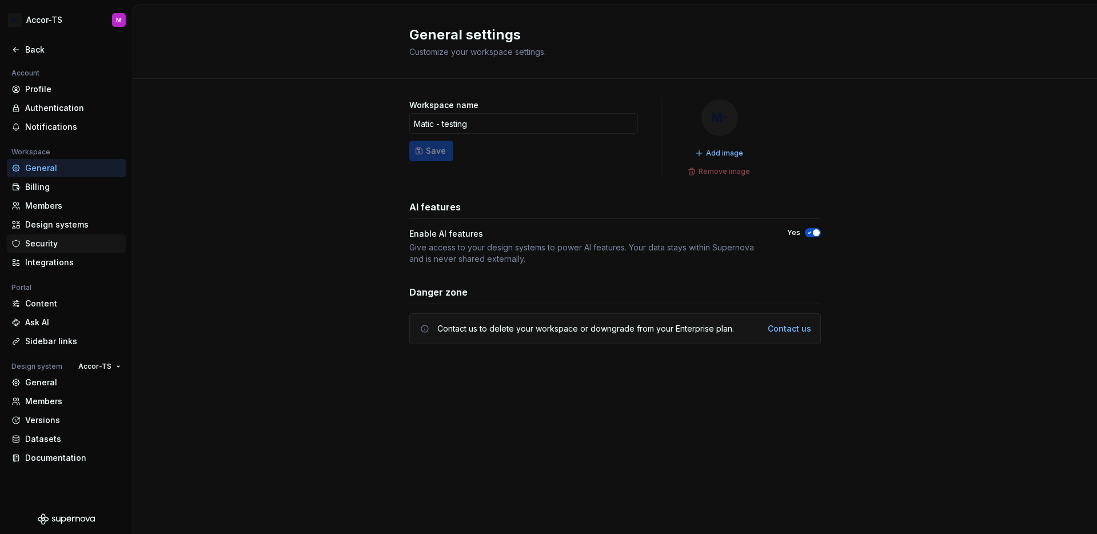
click at [63, 241] on div "Security" at bounding box center [73, 243] width 96 height 11
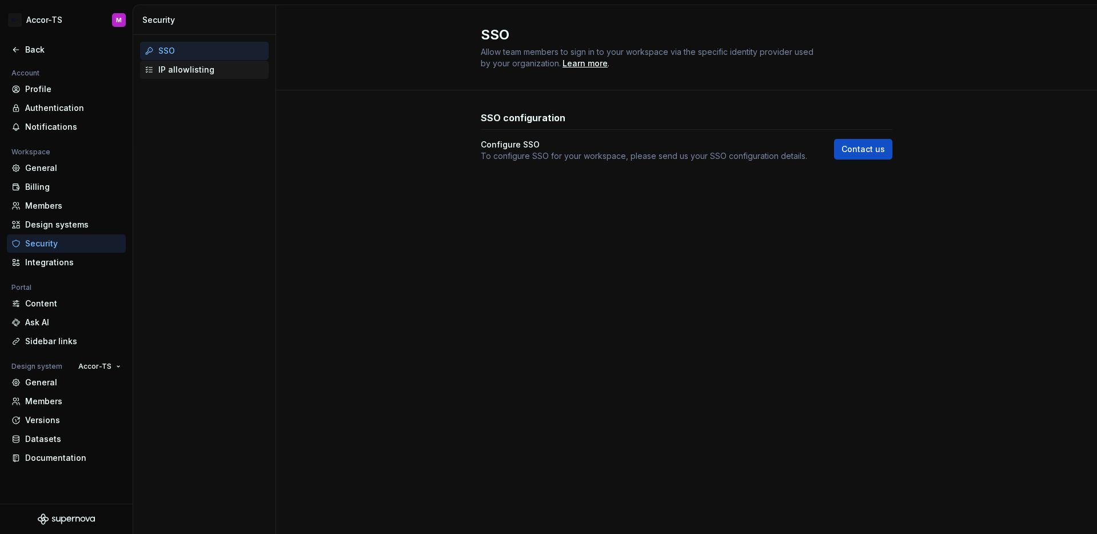
click at [205, 68] on div "IP allowlisting" at bounding box center [211, 69] width 106 height 11
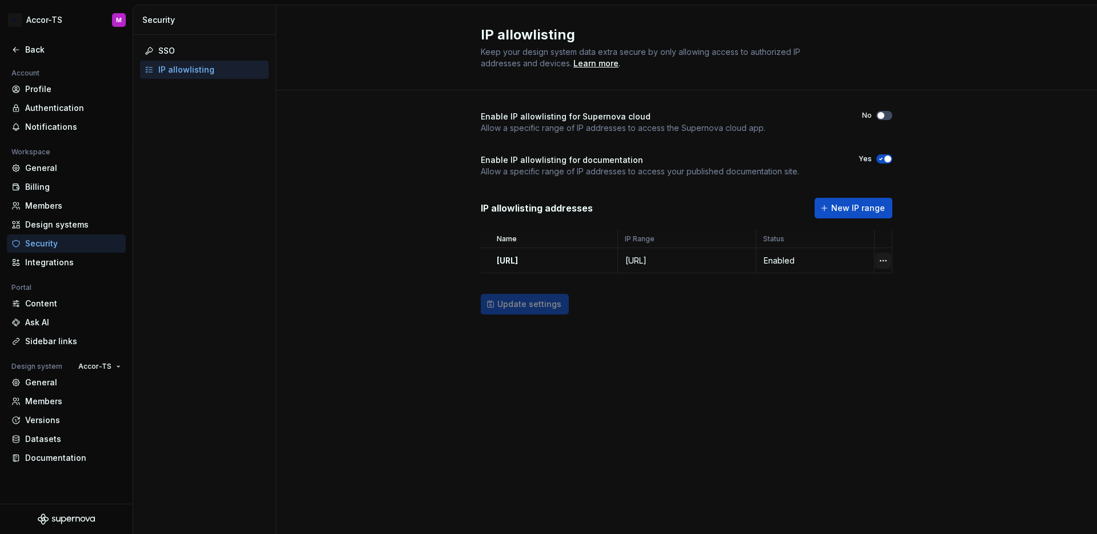
click at [884, 260] on html "M- Accor-TS M Back Account Profile Authentication Notifications Workspace Gener…" at bounding box center [548, 267] width 1097 height 534
click at [924, 324] on div "Delete IP range" at bounding box center [933, 324] width 74 height 11
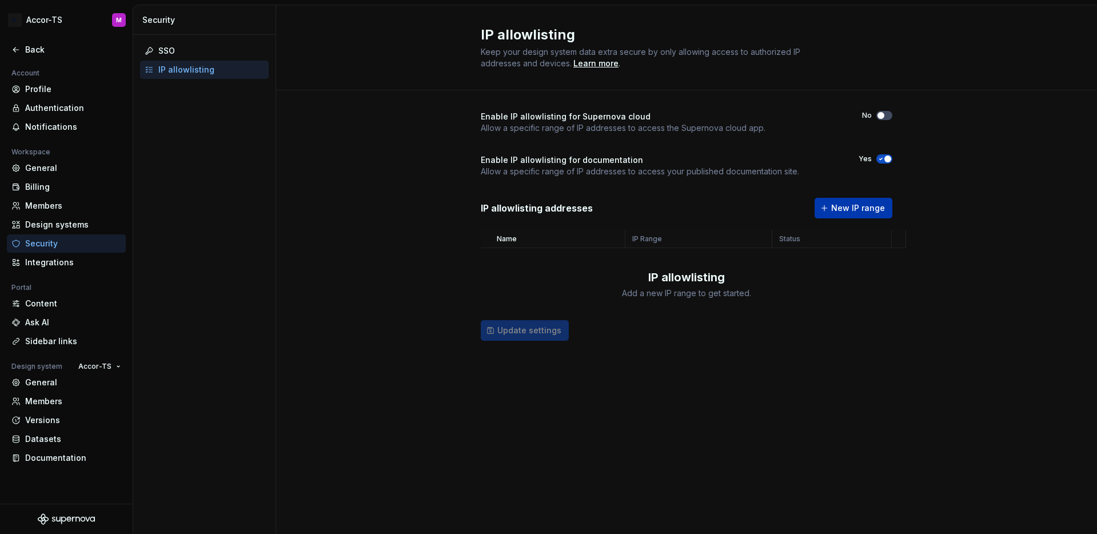
click at [869, 211] on span "New IP range" at bounding box center [858, 207] width 54 height 11
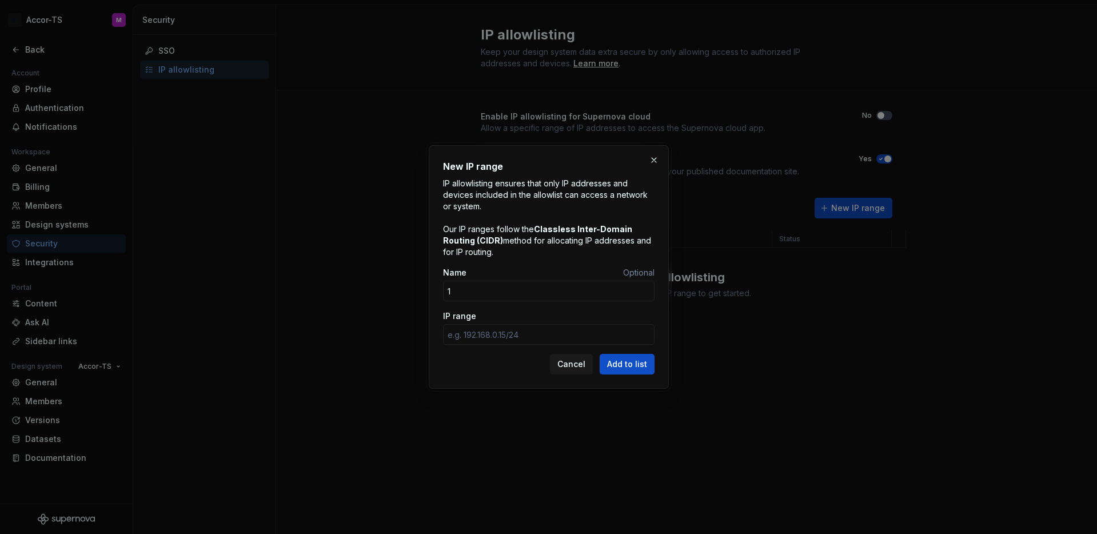
type input "1"
click at [509, 334] on input "IP range" at bounding box center [548, 334] width 211 height 21
paste input "[URL]"
type input "[URL]"
click at [630, 361] on span "Add to list" at bounding box center [627, 363] width 40 height 11
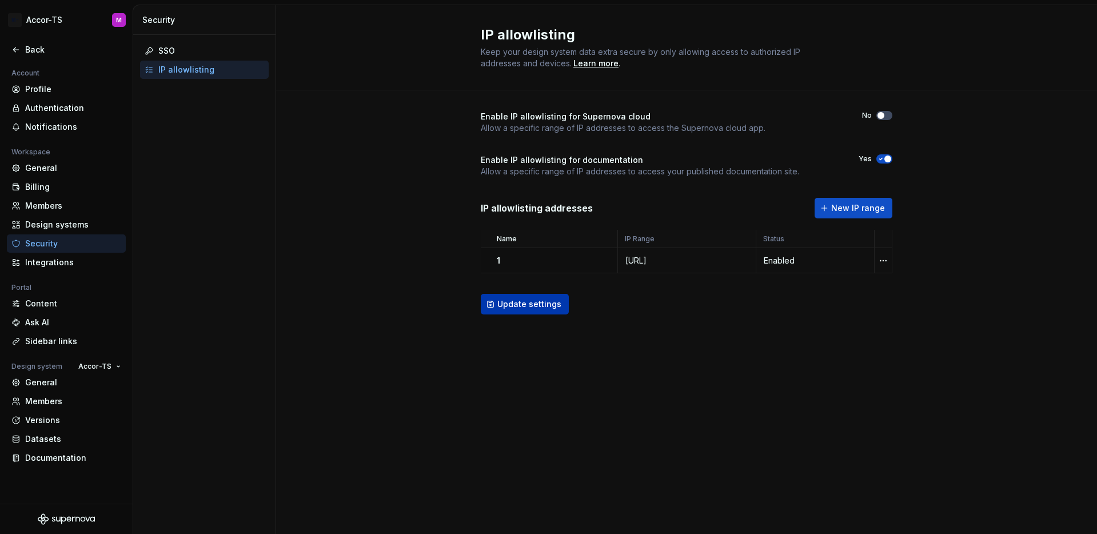
click at [556, 307] on span "Update settings" at bounding box center [529, 303] width 64 height 11
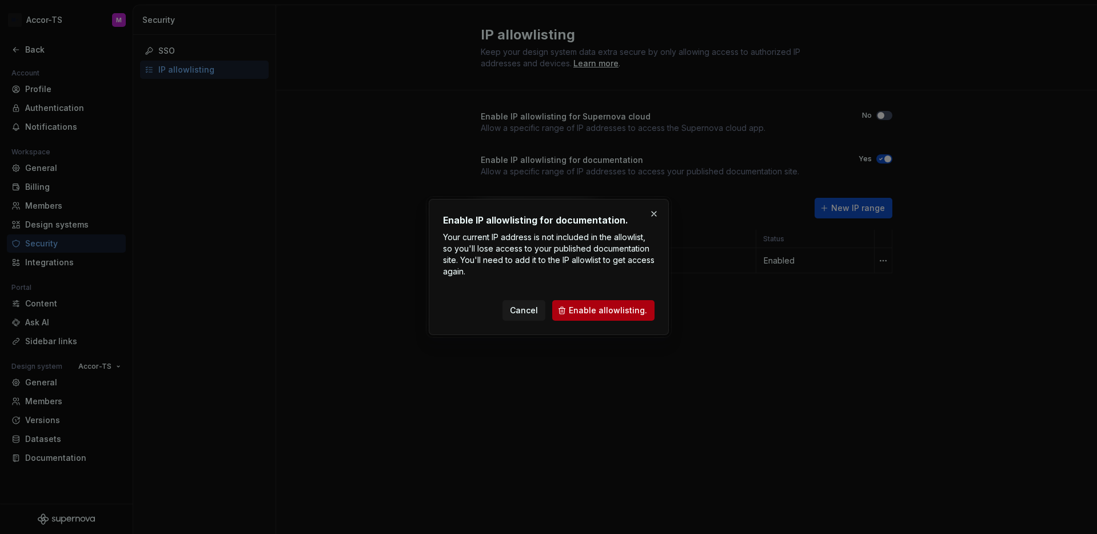
click at [586, 313] on span "Enable allowlisting." at bounding box center [608, 310] width 78 height 11
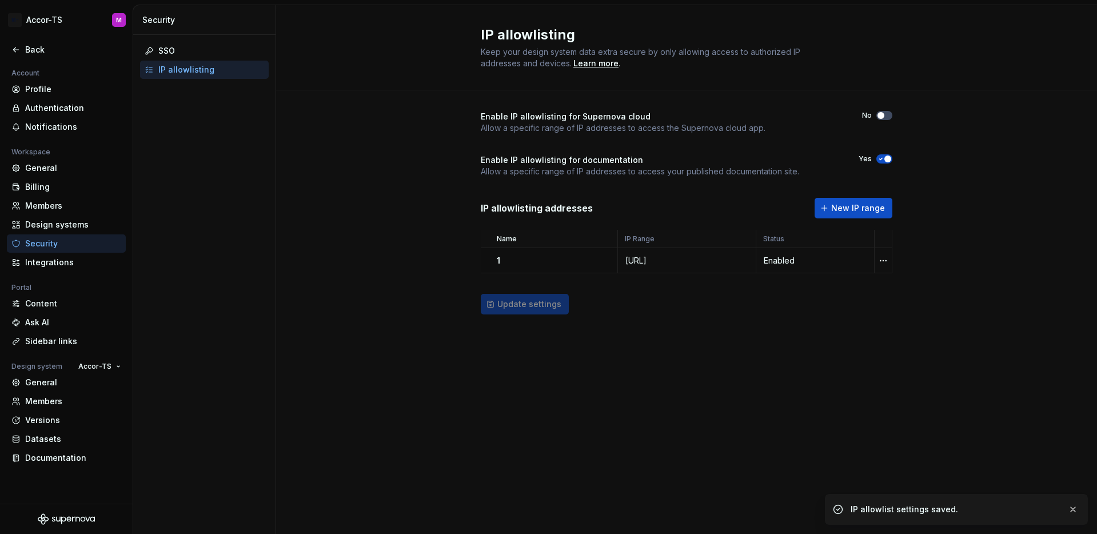
click at [634, 369] on div "IP allowlisting Keep your design system data extra secure by only allowing acce…" at bounding box center [686, 269] width 821 height 529
click at [37, 55] on div "Back" at bounding box center [73, 49] width 96 height 11
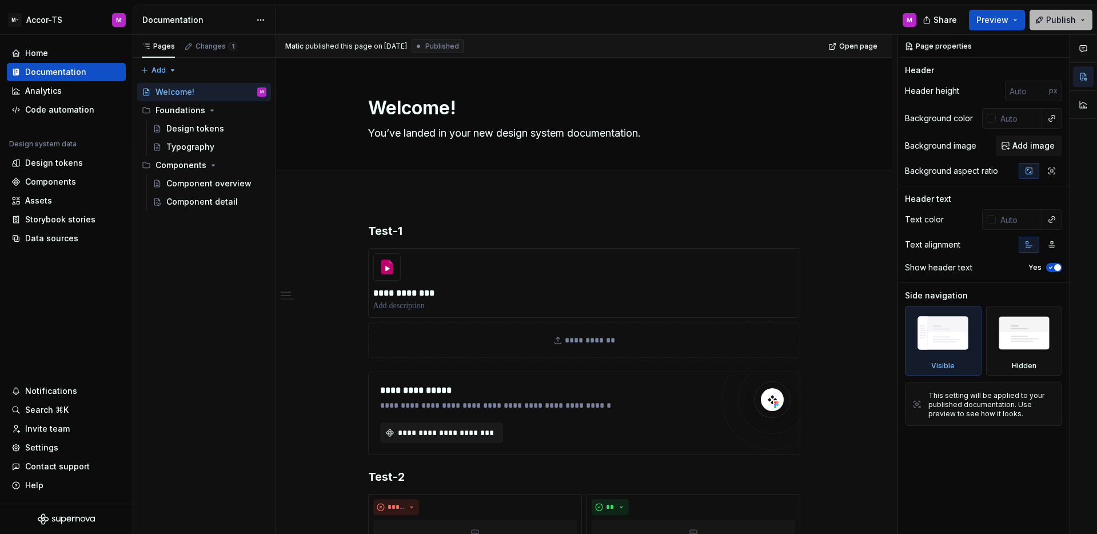
click at [1056, 23] on span "Publish" at bounding box center [1061, 19] width 30 height 11
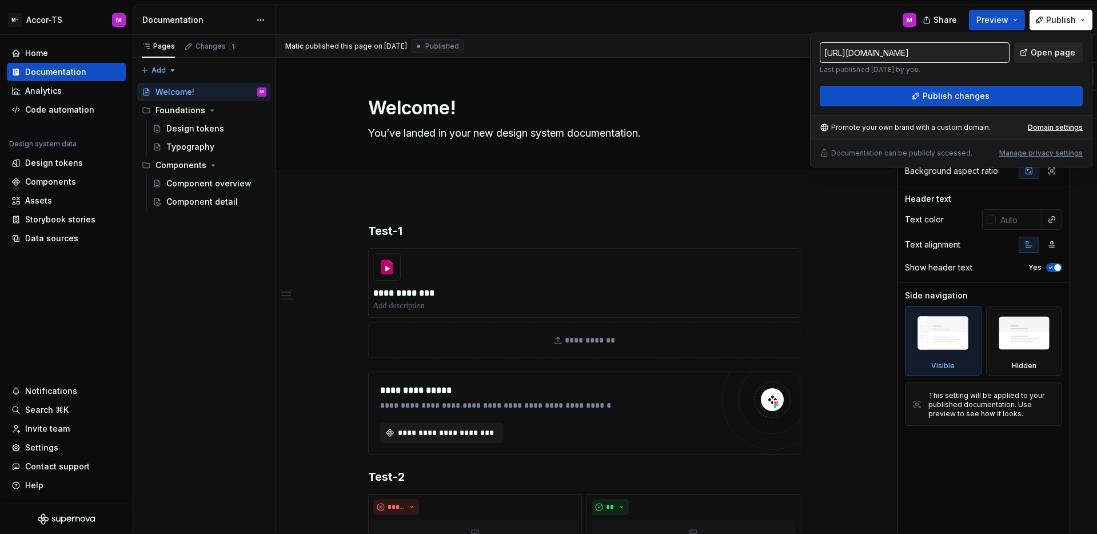
click at [1053, 46] on link "Open page" at bounding box center [1048, 52] width 69 height 21
type textarea "*"
click at [55, 443] on div "Settings" at bounding box center [41, 447] width 33 height 11
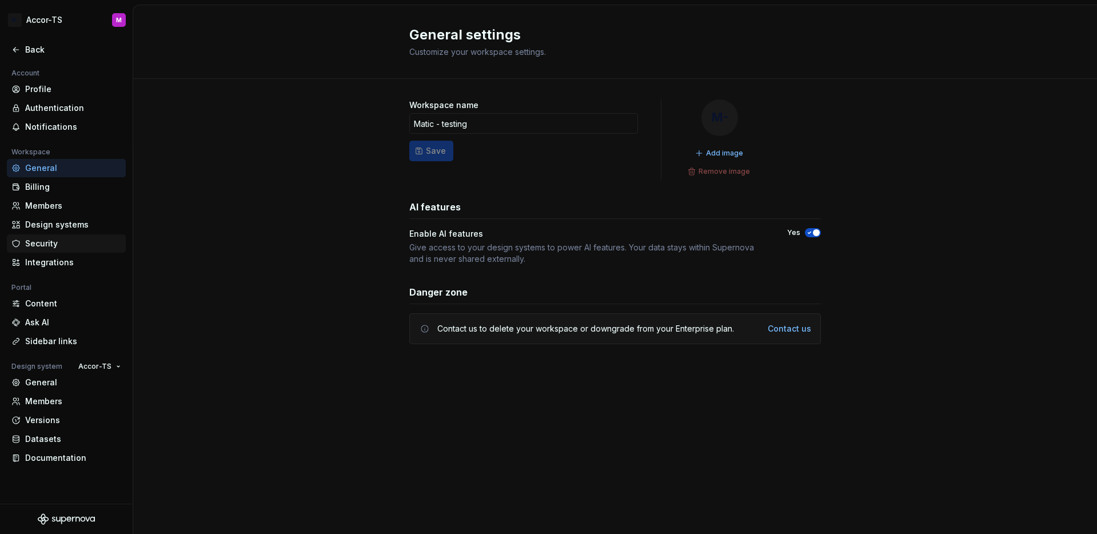
click at [71, 236] on div "Security" at bounding box center [66, 243] width 119 height 18
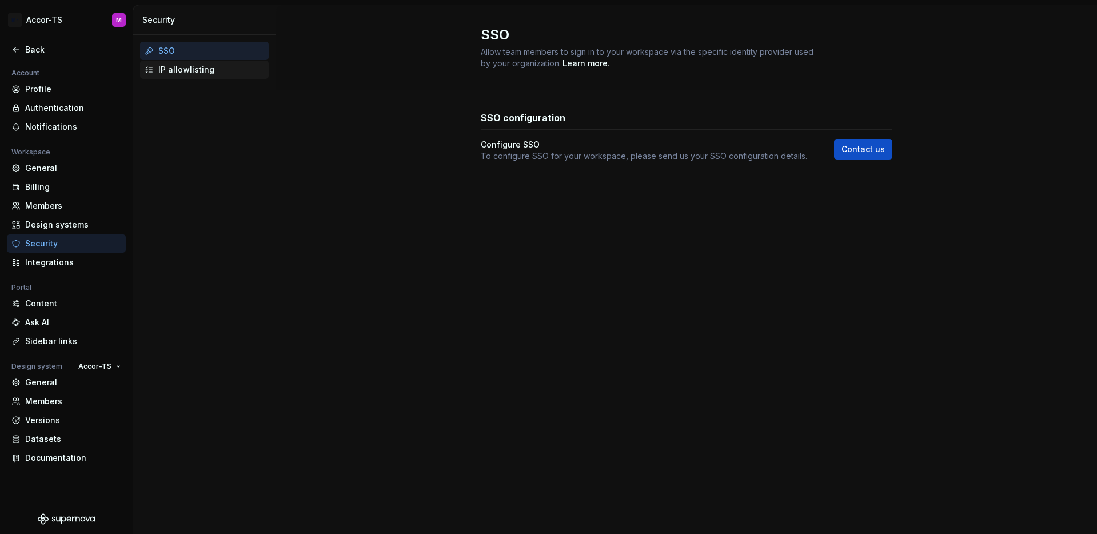
click at [209, 70] on div "IP allowlisting" at bounding box center [211, 69] width 106 height 11
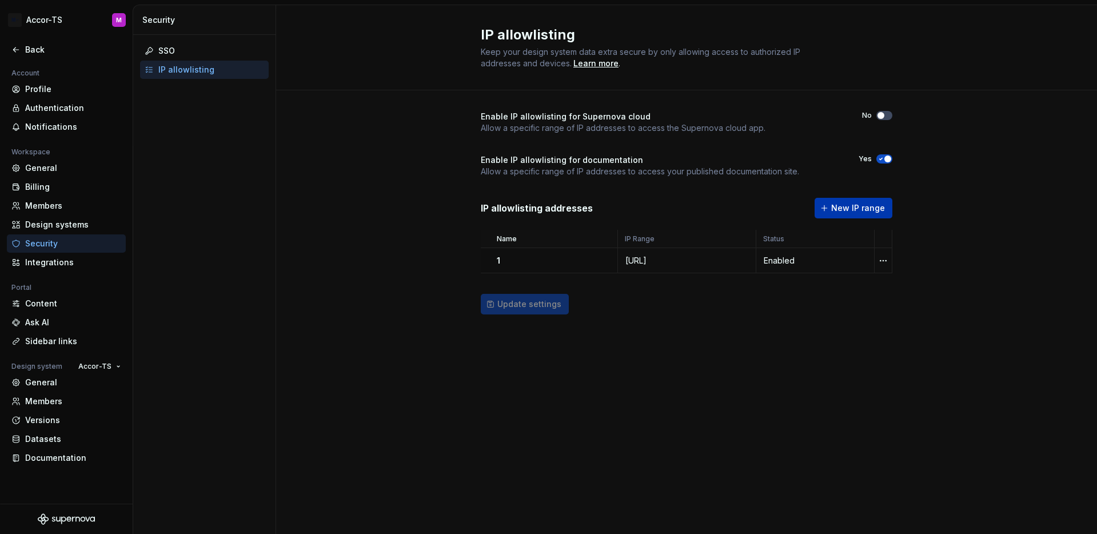
click at [857, 214] on button "New IP range" at bounding box center [853, 208] width 78 height 21
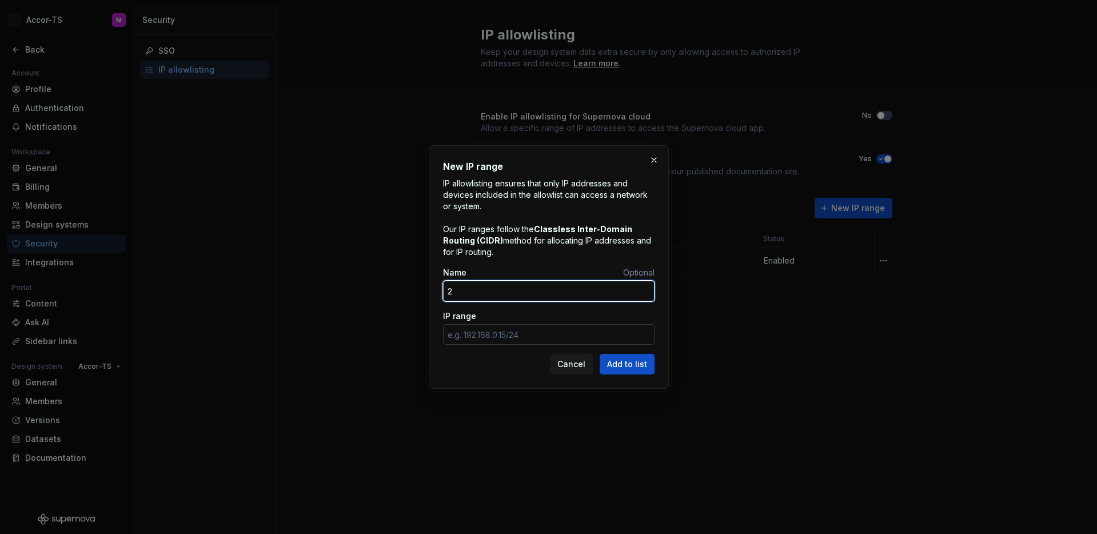
type input "2"
click at [520, 336] on input "IP range" at bounding box center [548, 334] width 211 height 21
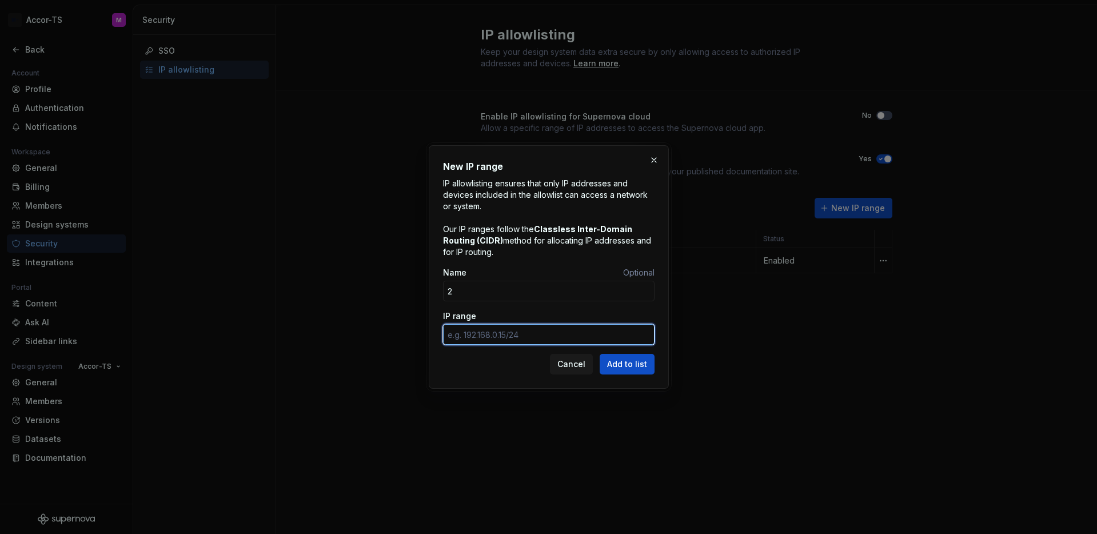
paste input "[URL]"
type input "[URL]"
click at [625, 366] on span "Add to list" at bounding box center [627, 363] width 40 height 11
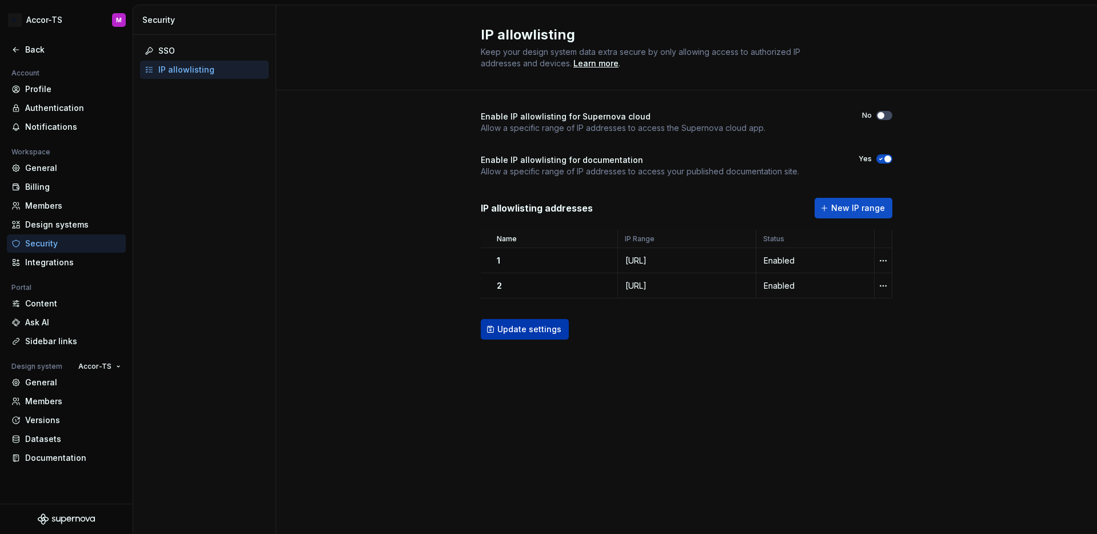
click at [561, 329] on button "Update settings" at bounding box center [525, 329] width 88 height 21
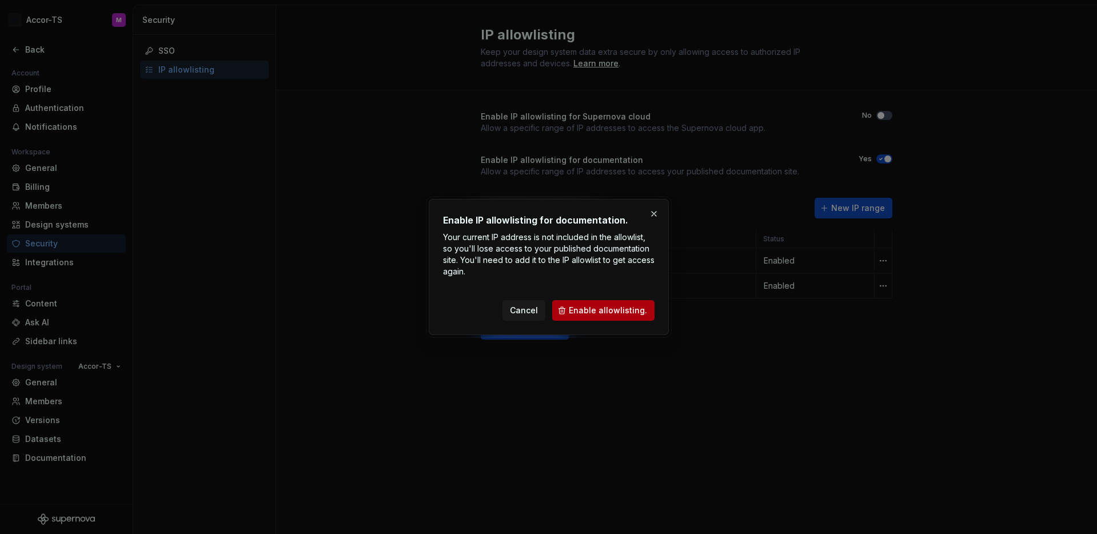
click at [596, 307] on span "Enable allowlisting." at bounding box center [608, 310] width 78 height 11
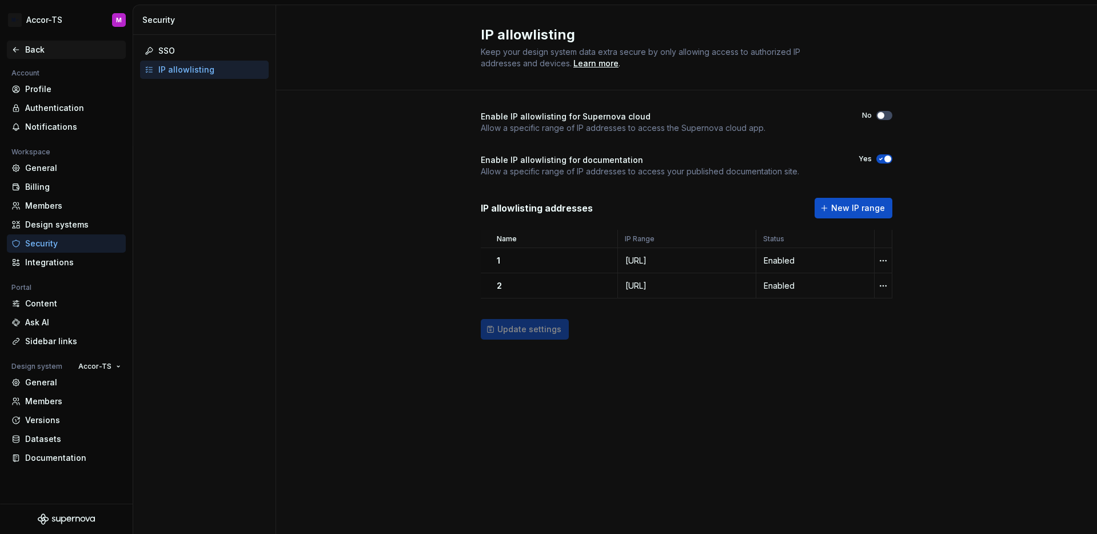
click at [29, 44] on div "Back" at bounding box center [73, 49] width 96 height 11
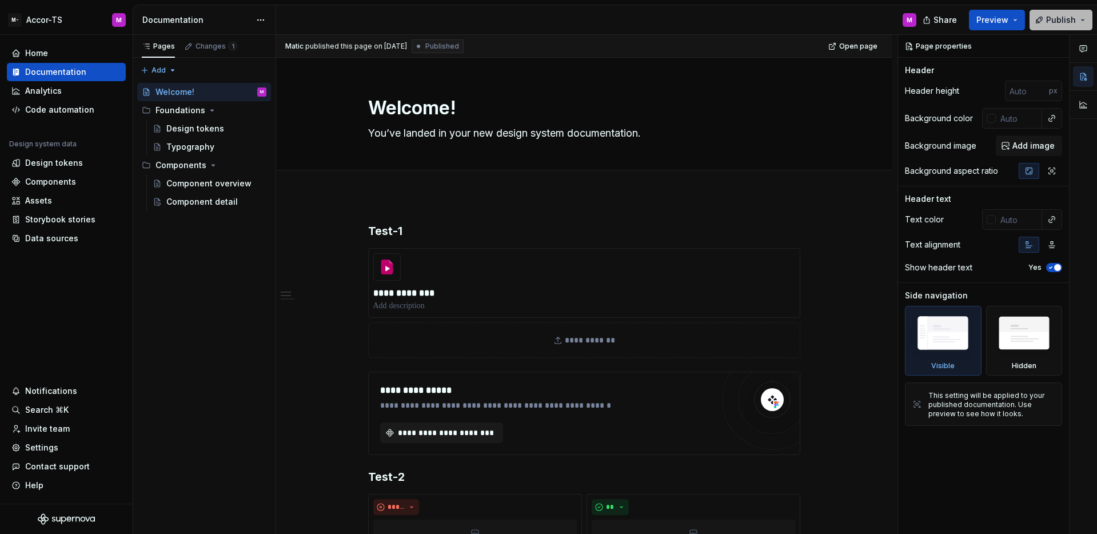
click at [1061, 23] on span "Publish" at bounding box center [1061, 19] width 30 height 11
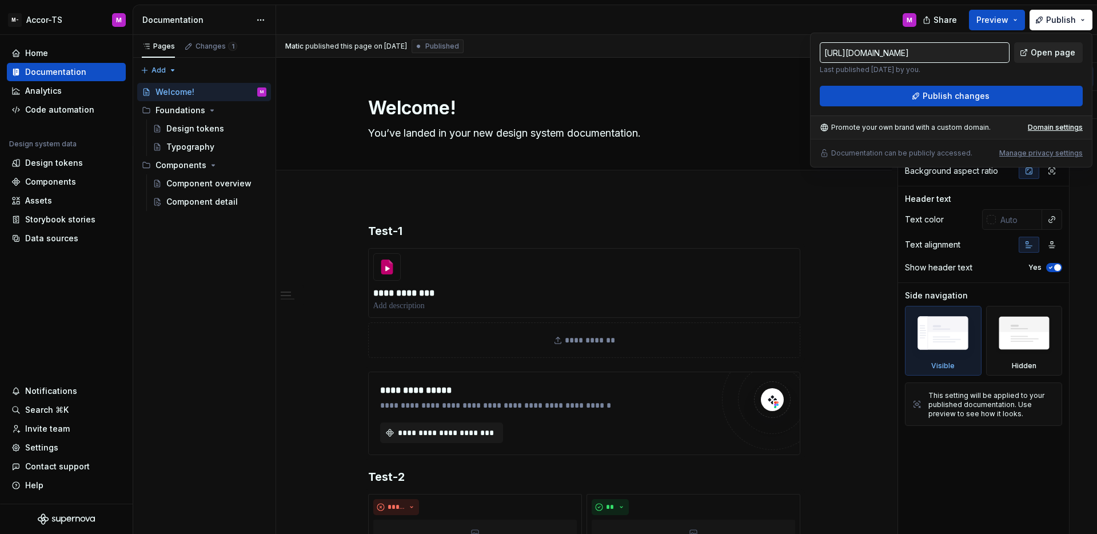
click at [1048, 47] on span "Open page" at bounding box center [1053, 52] width 45 height 11
type textarea "*"
click at [57, 446] on div "Settings" at bounding box center [66, 447] width 110 height 11
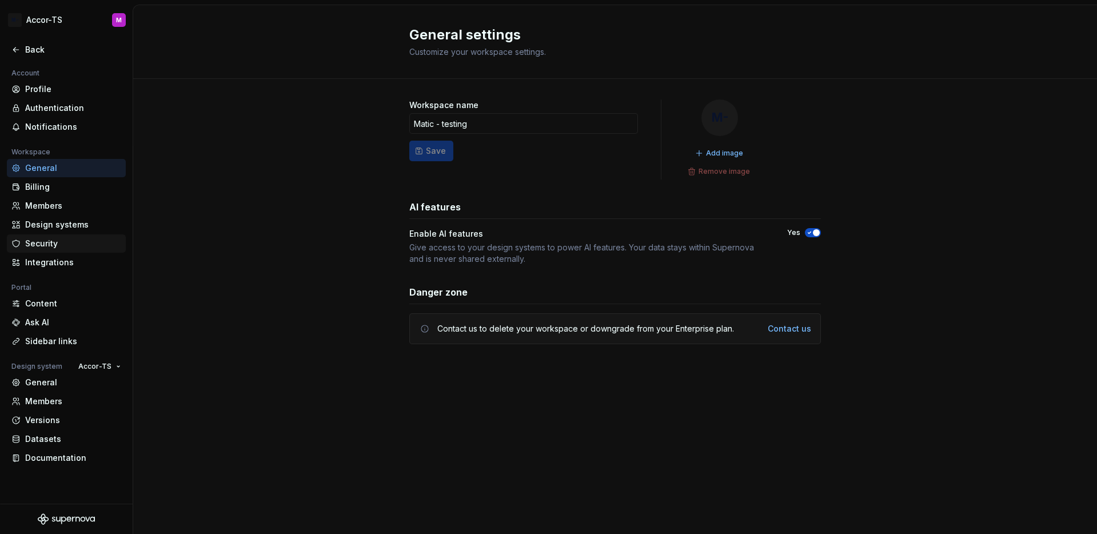
click at [69, 249] on div "Security" at bounding box center [66, 243] width 119 height 18
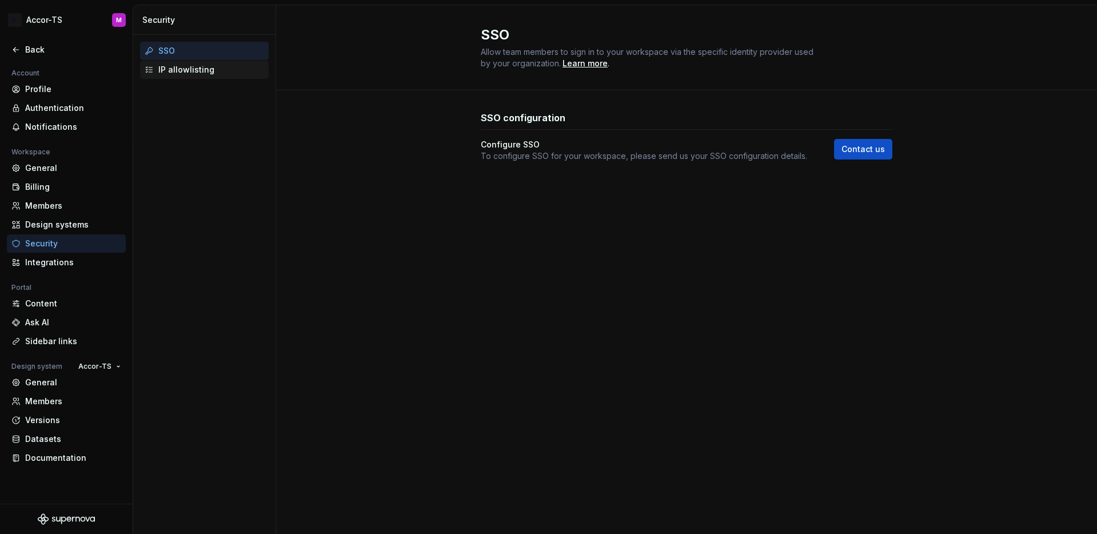
click at [212, 76] on div "IP allowlisting" at bounding box center [204, 70] width 129 height 18
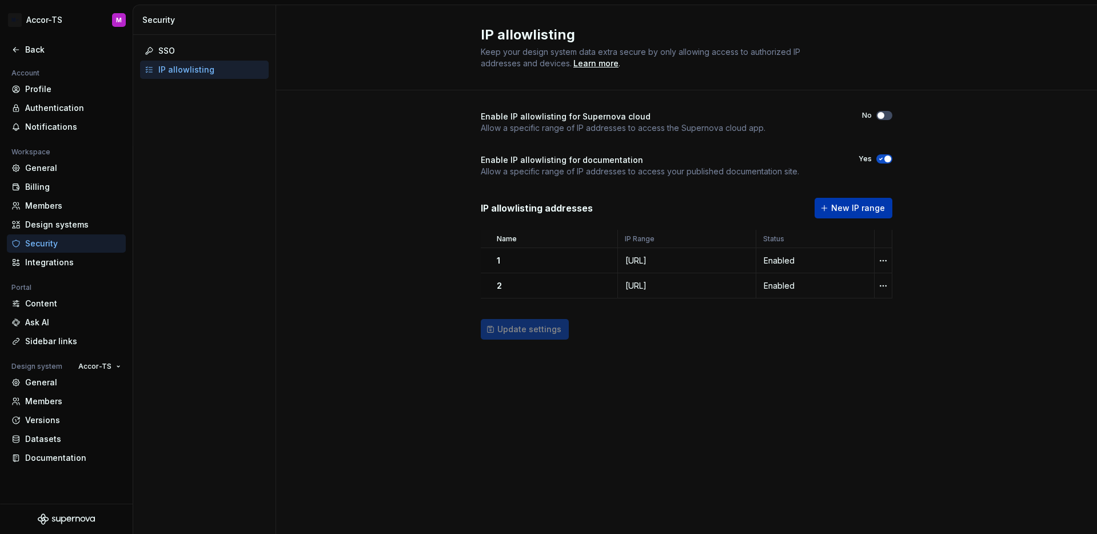
click at [854, 205] on span "New IP range" at bounding box center [858, 207] width 54 height 11
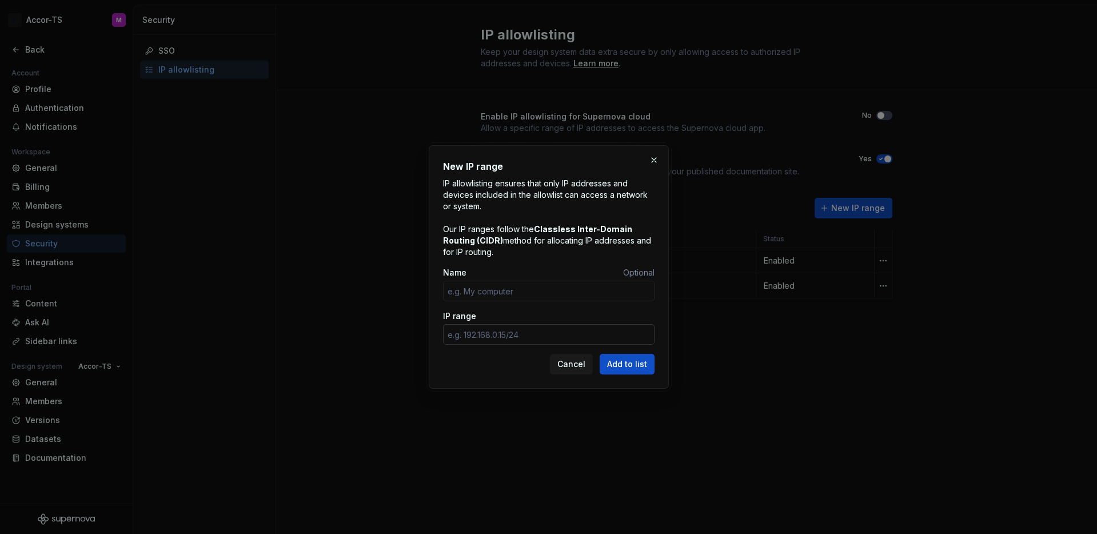
click at [497, 334] on input "IP range" at bounding box center [548, 334] width 211 height 21
paste input "[URL]"
type input "[URL]"
click at [517, 288] on input "Name" at bounding box center [548, 291] width 211 height 21
type input "3"
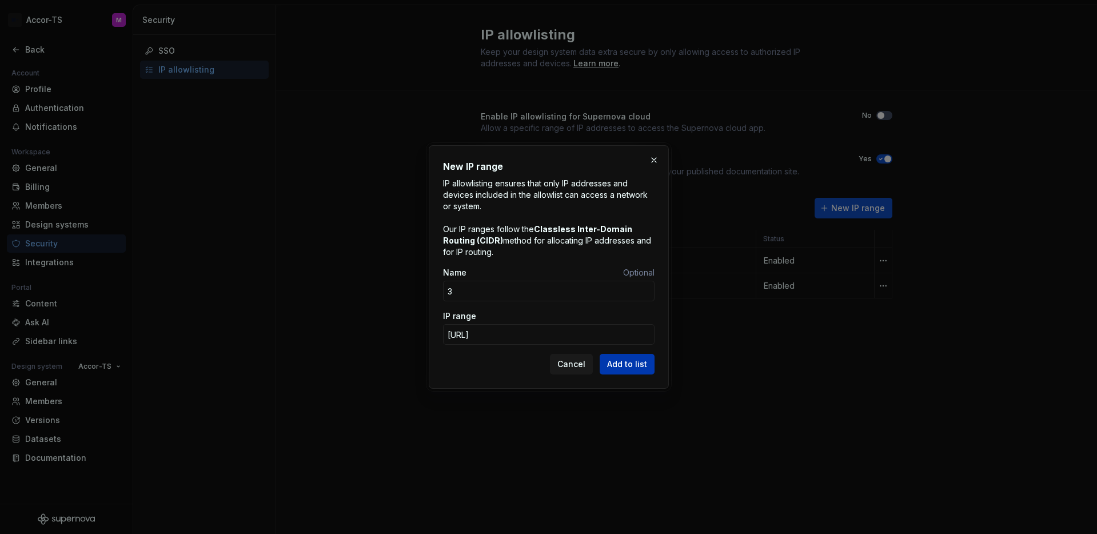
click at [641, 368] on span "Add to list" at bounding box center [627, 363] width 40 height 11
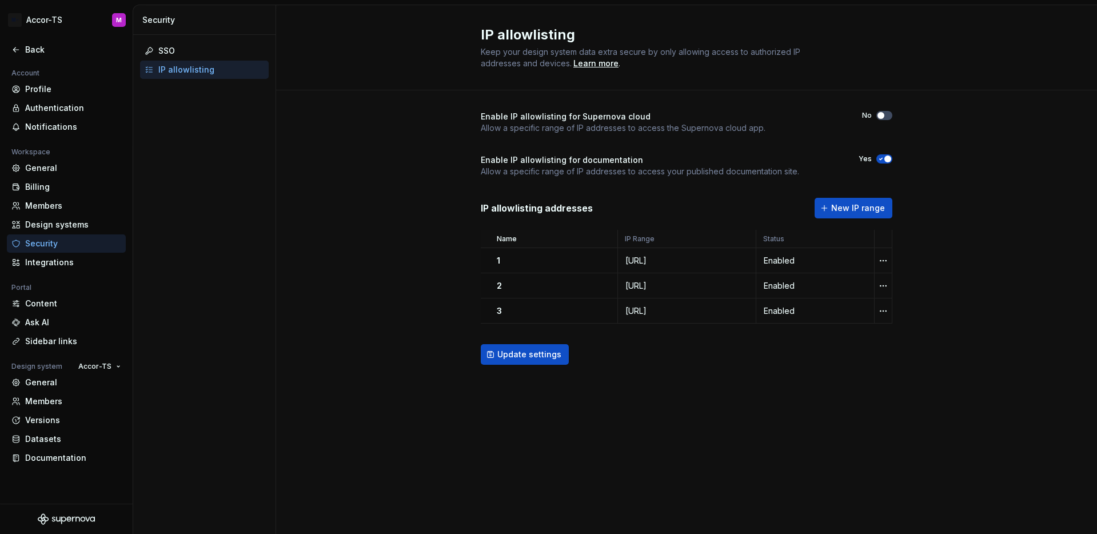
click at [614, 362] on div "Update settings" at bounding box center [687, 354] width 412 height 21
click at [866, 206] on span "New IP range" at bounding box center [858, 207] width 54 height 11
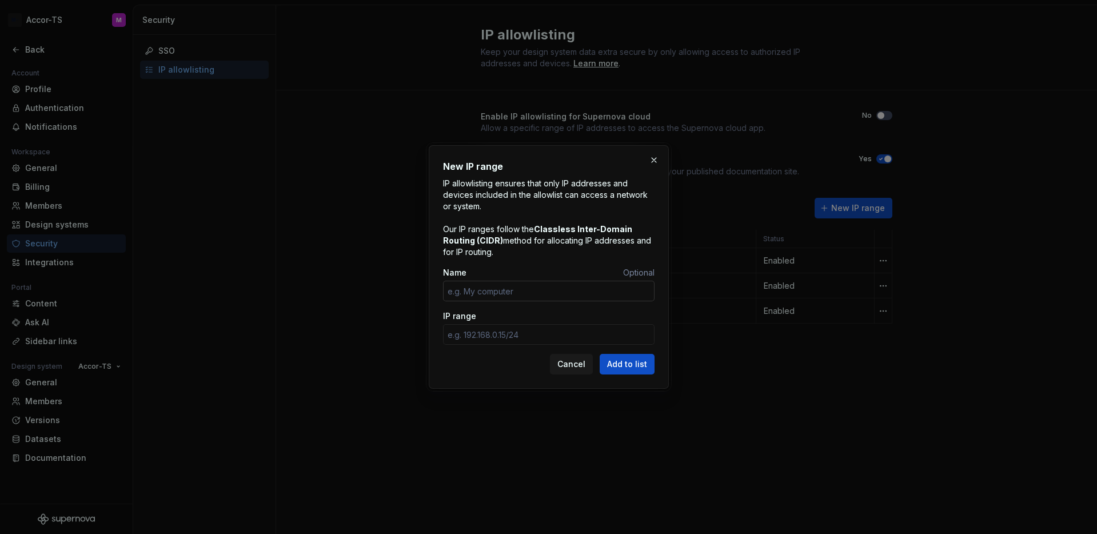
click at [579, 293] on input "Name" at bounding box center [548, 291] width 211 height 21
type input "4"
click at [550, 336] on input "IP range" at bounding box center [548, 334] width 211 height 21
paste input "[URL]"
type input "[URL]"
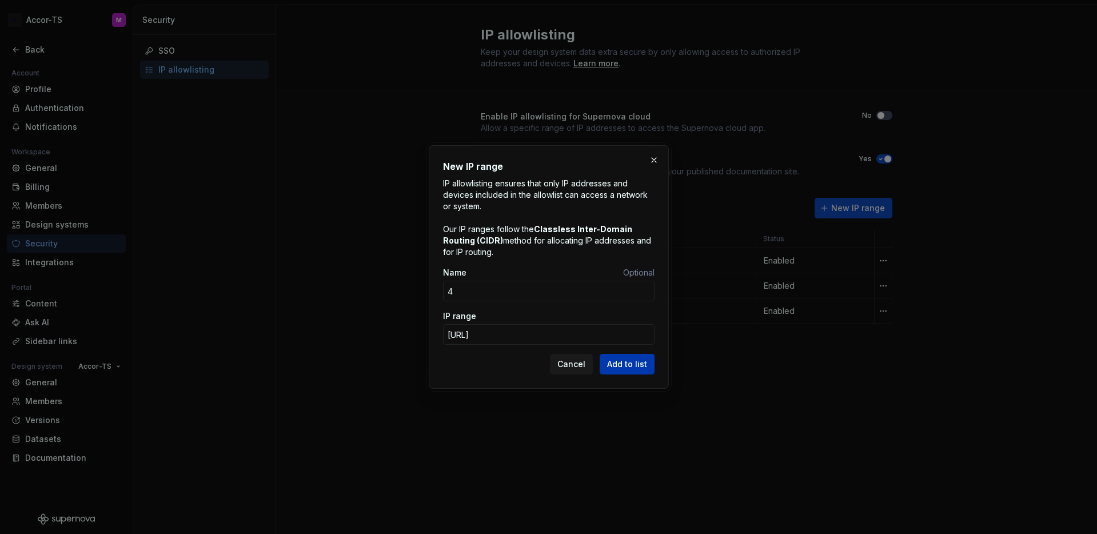
click at [623, 361] on span "Add to list" at bounding box center [627, 363] width 40 height 11
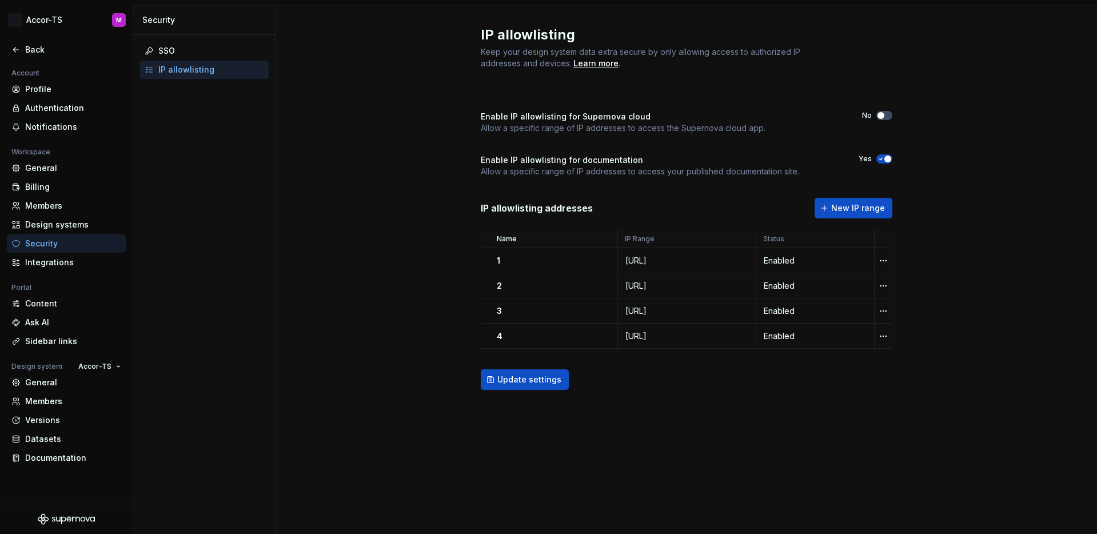
drag, startPoint x: 654, startPoint y: 369, endPoint x: 634, endPoint y: 373, distance: 20.3
click at [654, 369] on div "Update settings" at bounding box center [687, 379] width 412 height 21
click at [541, 381] on span "Update settings" at bounding box center [529, 379] width 64 height 11
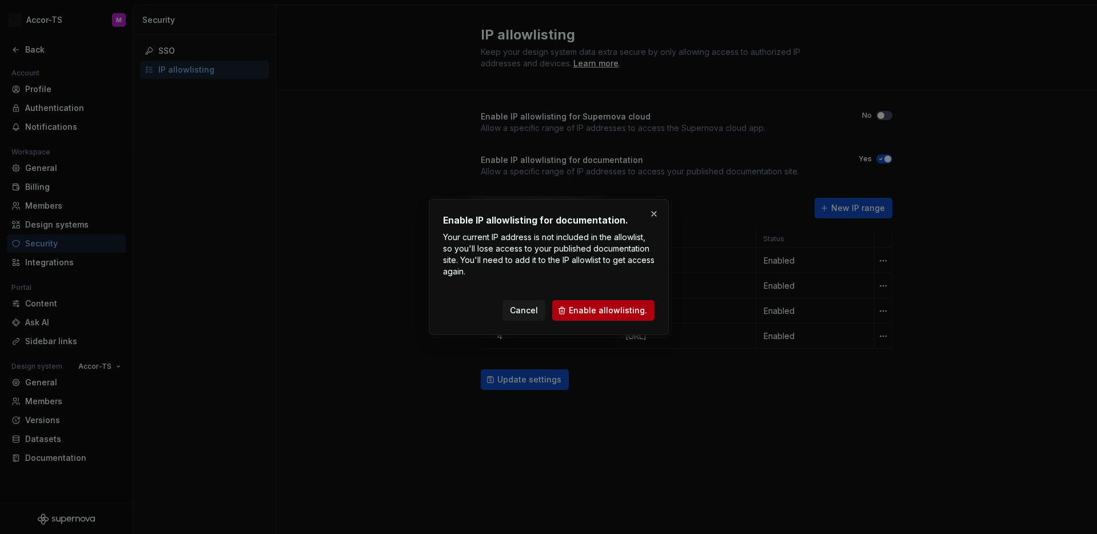
click at [644, 305] on span "Enable allowlisting." at bounding box center [608, 310] width 78 height 11
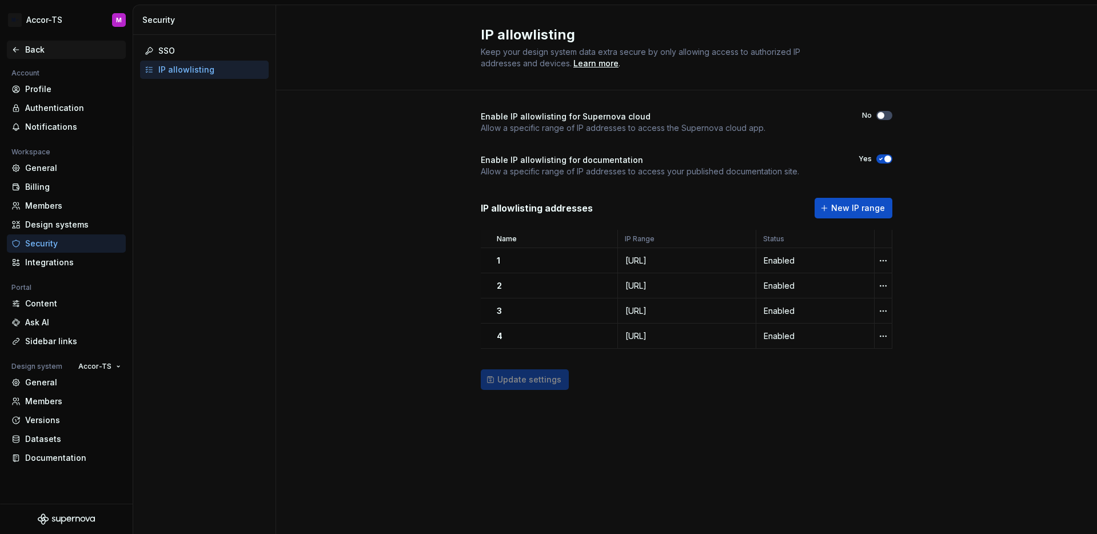
click at [39, 58] on div "Back" at bounding box center [66, 50] width 119 height 18
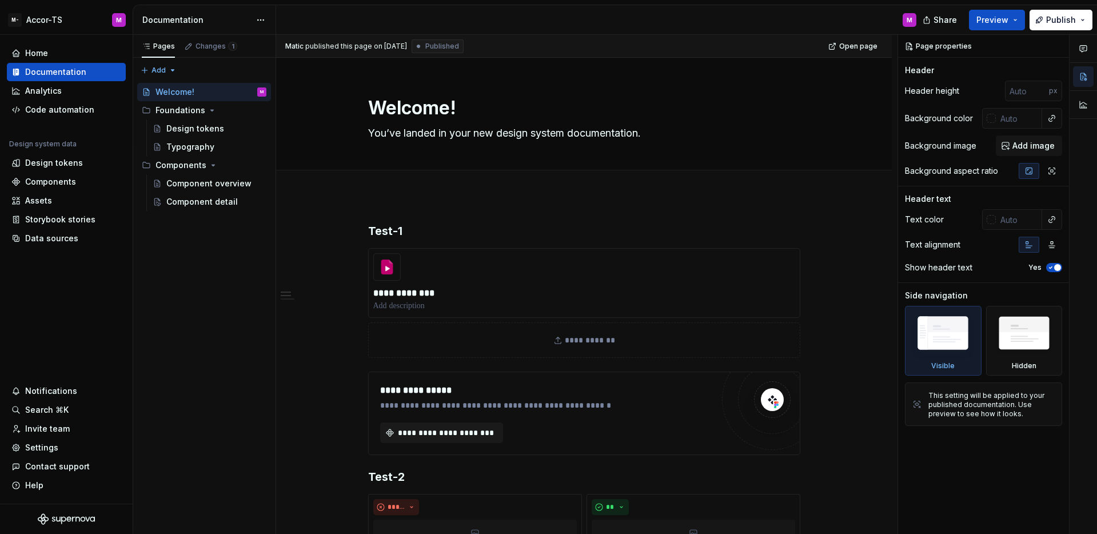
click at [1092, 27] on div "Share Preview Publish" at bounding box center [1010, 19] width 171 height 29
click at [1072, 26] on button "Publish" at bounding box center [1060, 20] width 63 height 21
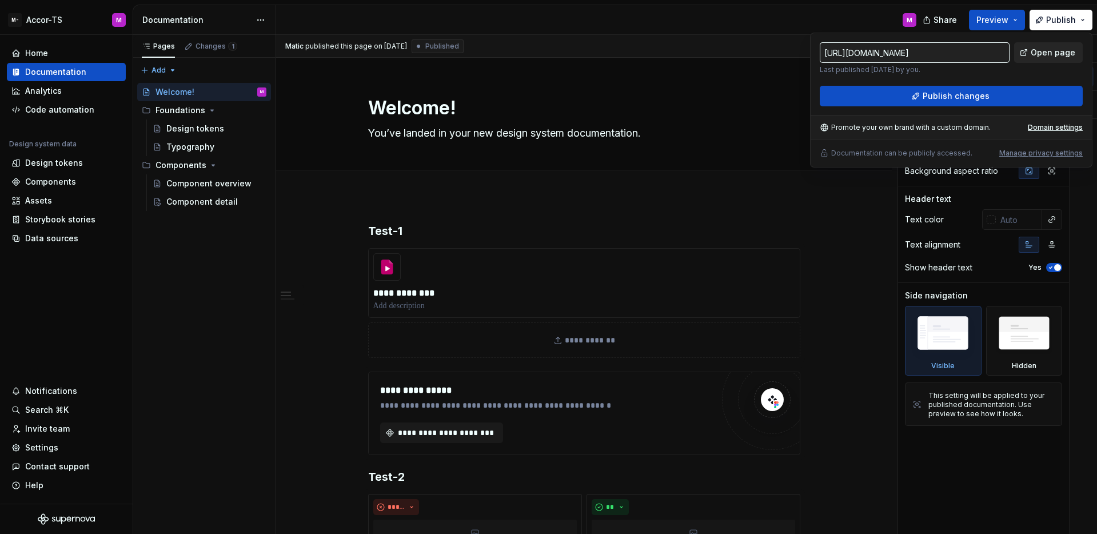
click at [1055, 52] on span "Open page" at bounding box center [1053, 52] width 45 height 11
click at [193, 397] on div "Pages Changes 1 Add Accessibility guide for tree Page tree. Navigate the tree w…" at bounding box center [204, 285] width 143 height 500
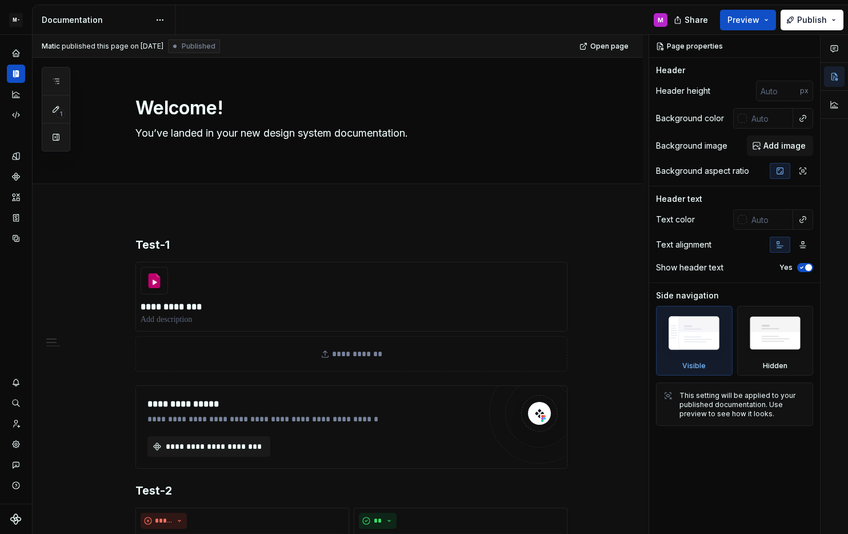
type textarea "*"
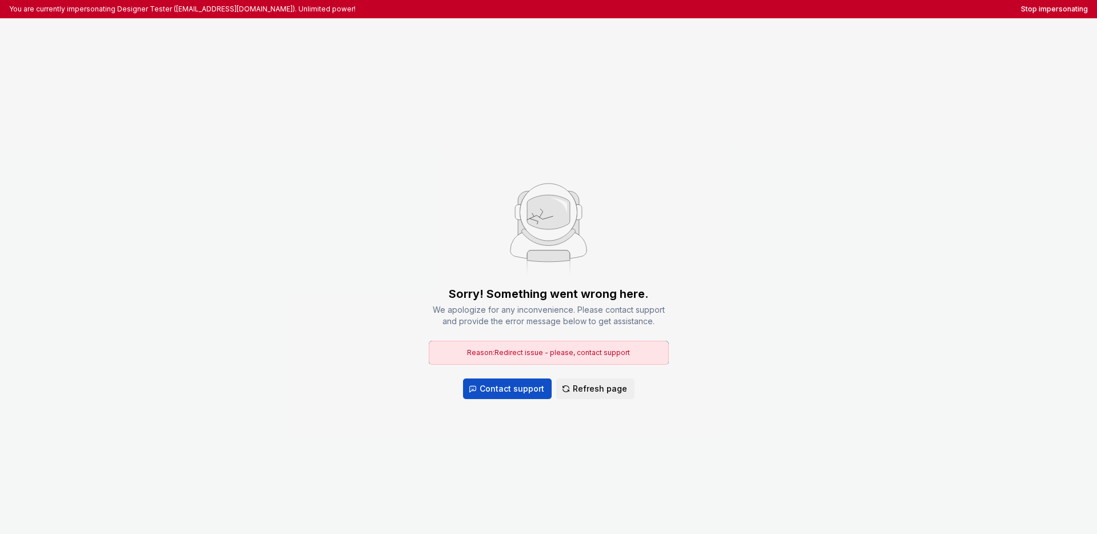
click at [628, 167] on div "Sorry! Something went wrong here. We apologize for any inconvenience. Please co…" at bounding box center [548, 285] width 1097 height 534
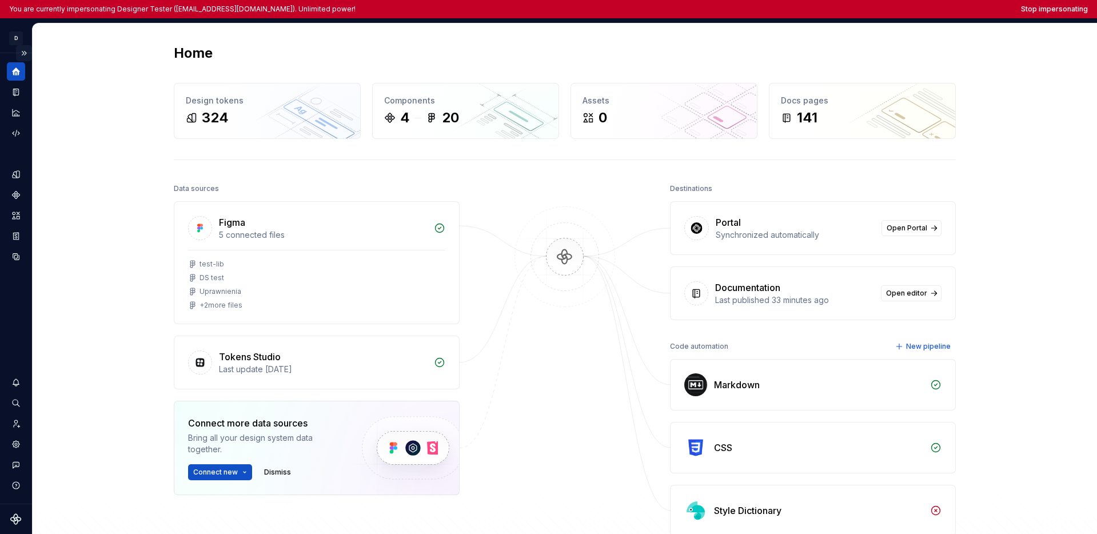
click at [23, 57] on button "Expand sidebar" at bounding box center [24, 53] width 16 height 16
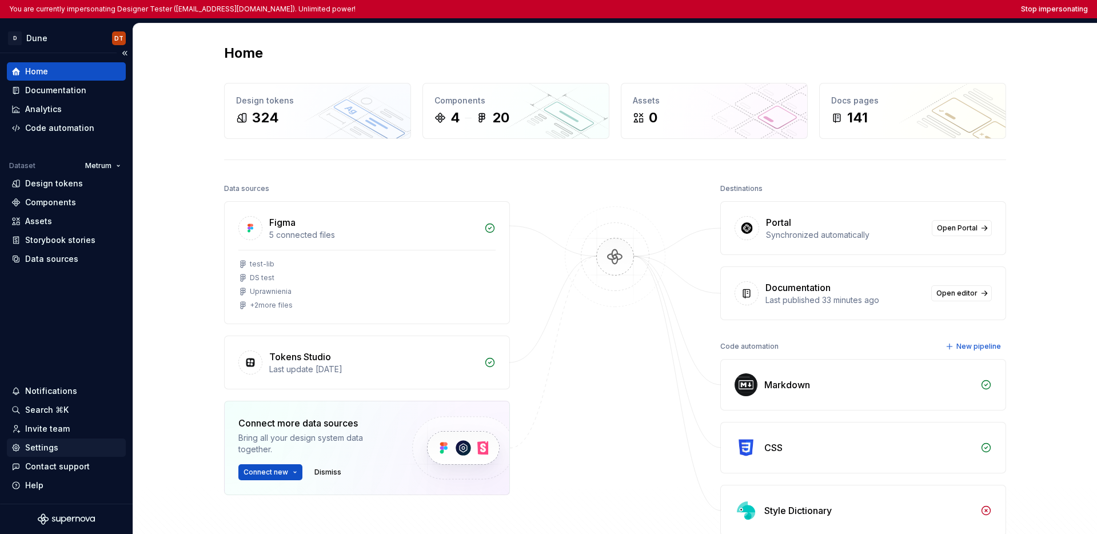
click at [55, 449] on div "Settings" at bounding box center [41, 447] width 33 height 11
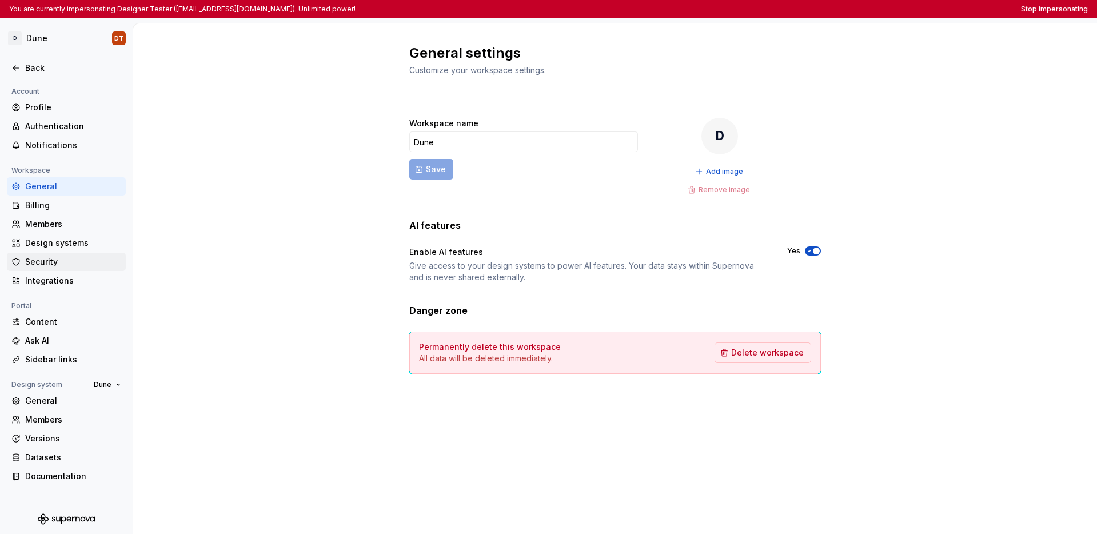
click at [53, 260] on div "Security" at bounding box center [73, 261] width 96 height 11
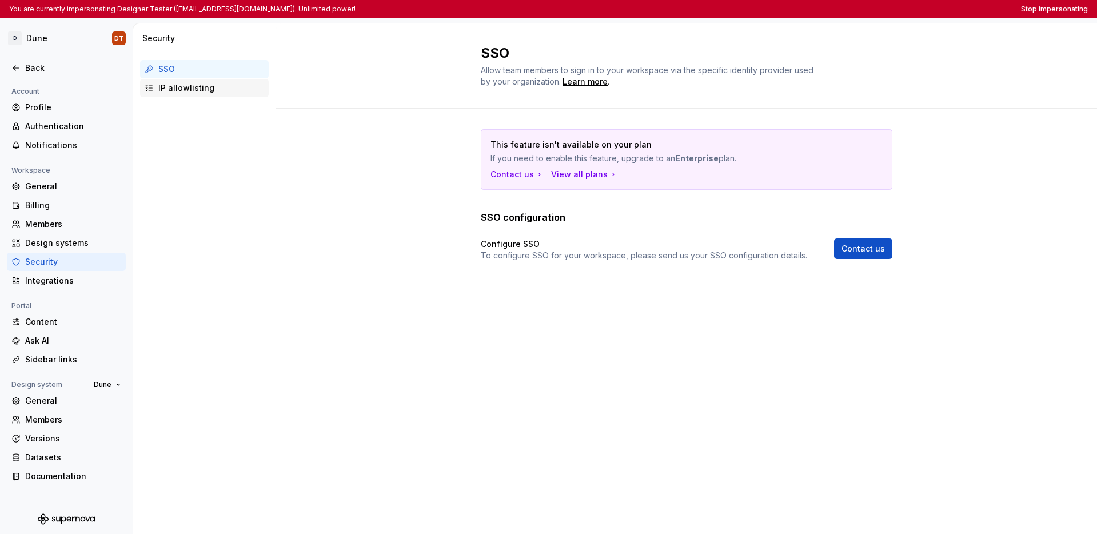
click at [186, 95] on div "IP allowlisting" at bounding box center [204, 88] width 129 height 18
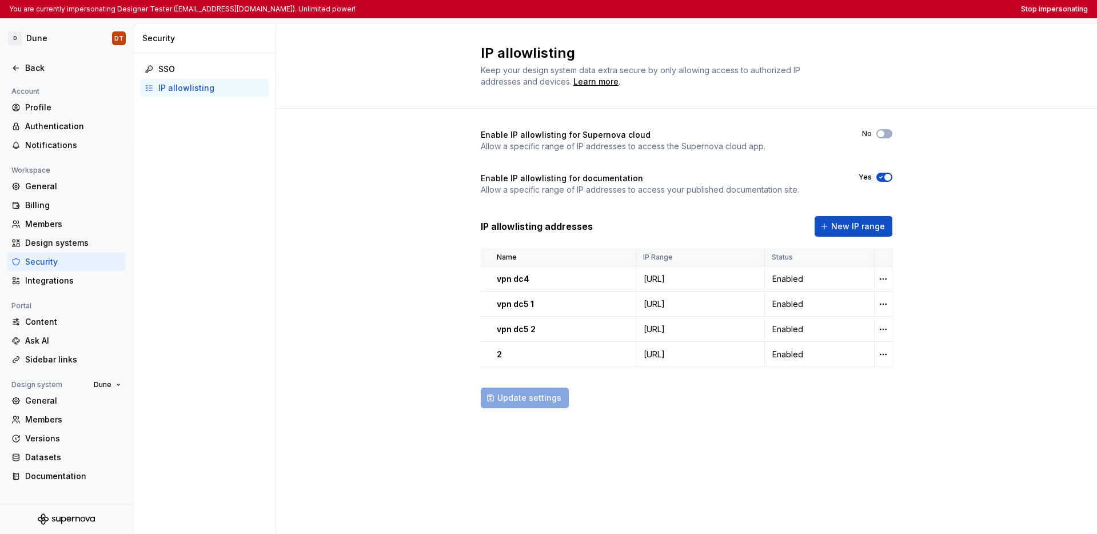
drag, startPoint x: 646, startPoint y: 412, endPoint x: 636, endPoint y: 409, distance: 10.5
click at [646, 412] on div "Enable IP allowlisting for Supernova cloud Allow a specific range of IP address…" at bounding box center [687, 280] width 412 height 343
click at [635, 401] on div "Update settings" at bounding box center [687, 398] width 412 height 21
click at [656, 397] on div "Update settings" at bounding box center [687, 398] width 412 height 21
click at [848, 293] on div "Enable IP allowlisting for Supernova cloud Allow a specific range of IP address…" at bounding box center [686, 280] width 821 height 343
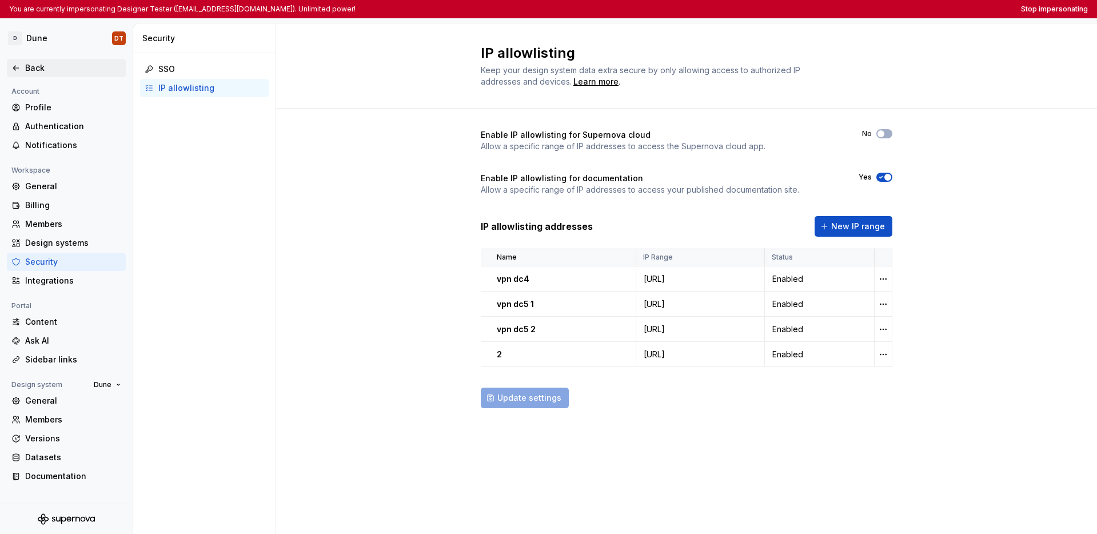
click at [31, 65] on div "Back" at bounding box center [73, 67] width 96 height 11
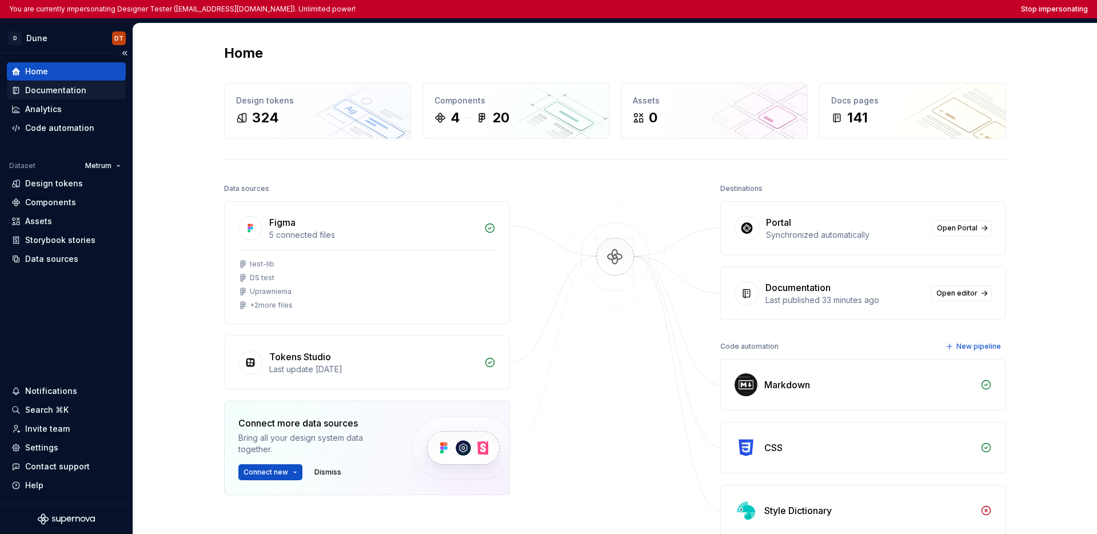
click at [97, 89] on div "Documentation" at bounding box center [66, 90] width 110 height 11
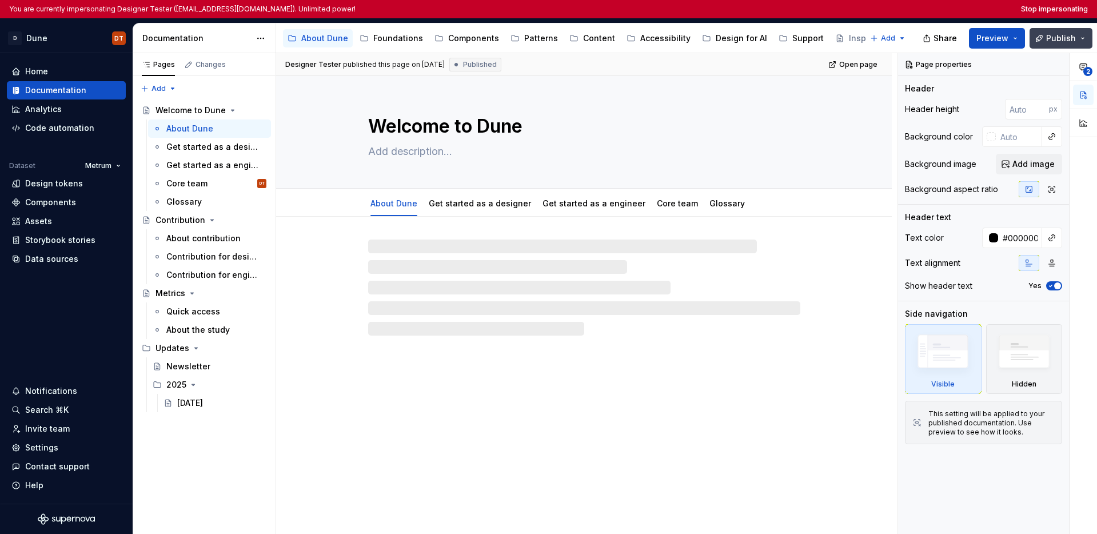
click at [848, 43] on button "Publish" at bounding box center [1060, 38] width 63 height 21
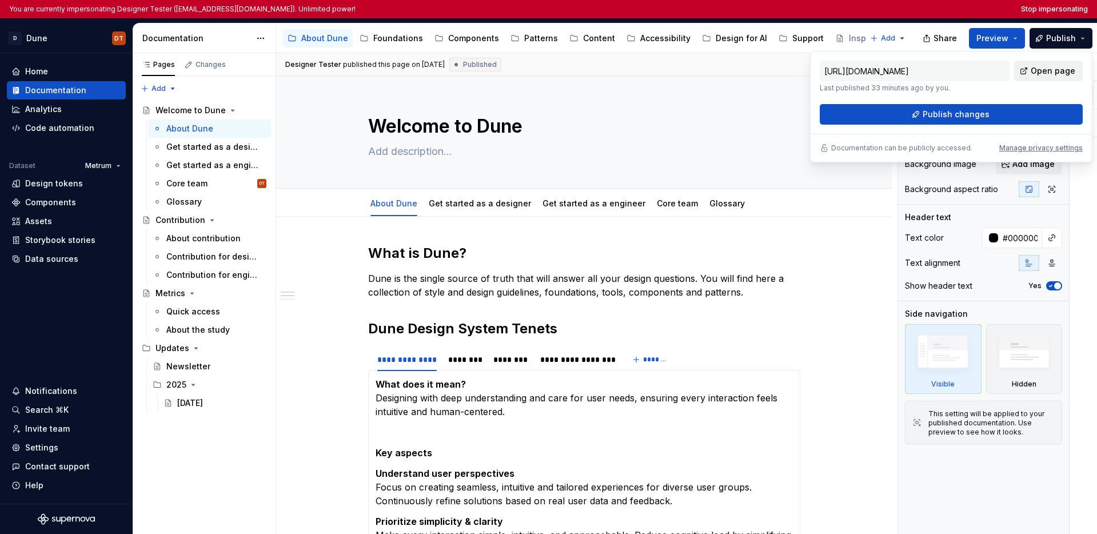
click at [848, 70] on span "Open page" at bounding box center [1053, 70] width 45 height 11
type textarea "*"
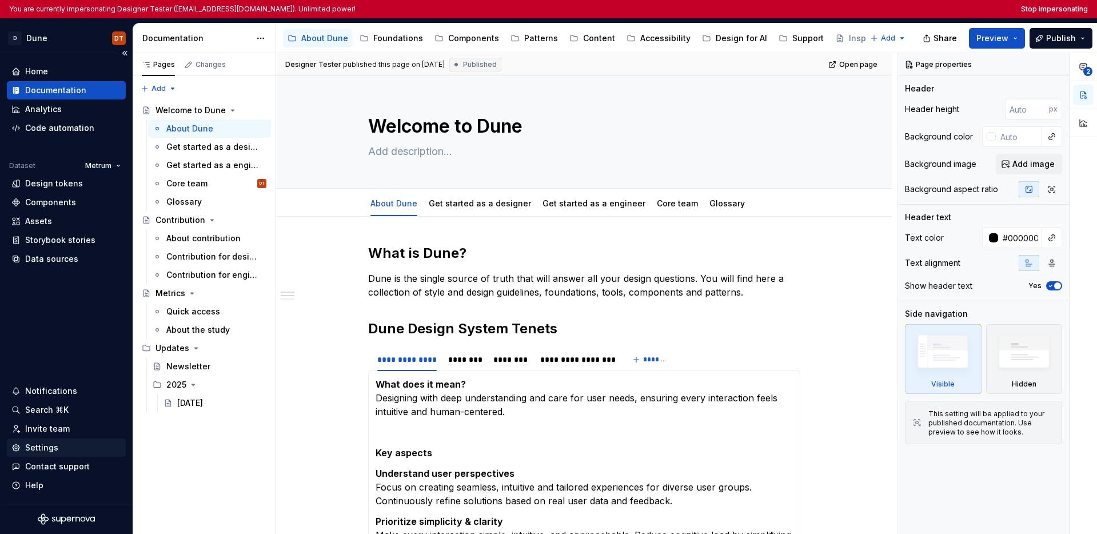
click at [47, 447] on div "Settings" at bounding box center [41, 447] width 33 height 11
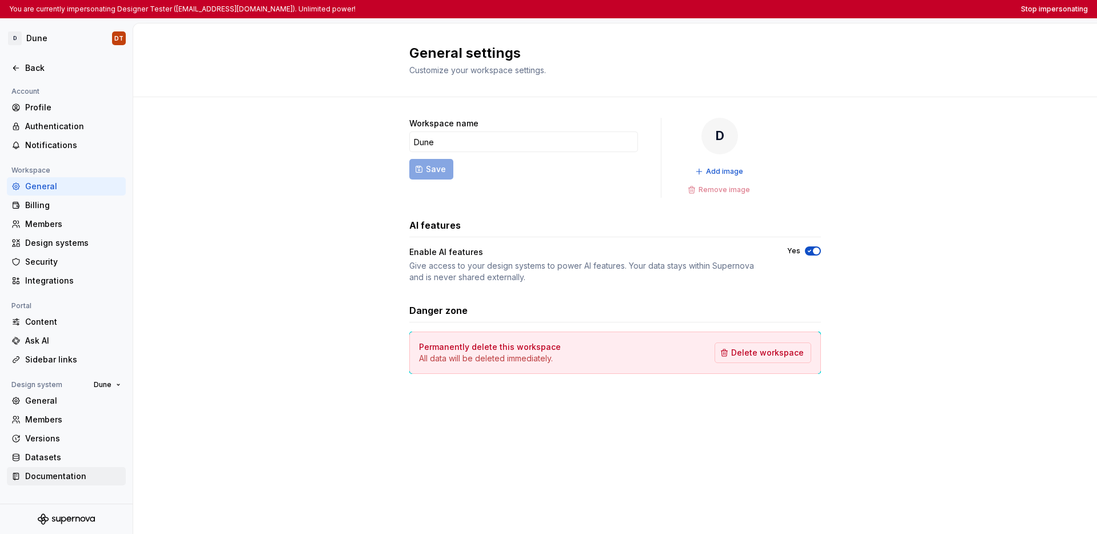
click at [66, 482] on div "Documentation" at bounding box center [66, 476] width 119 height 18
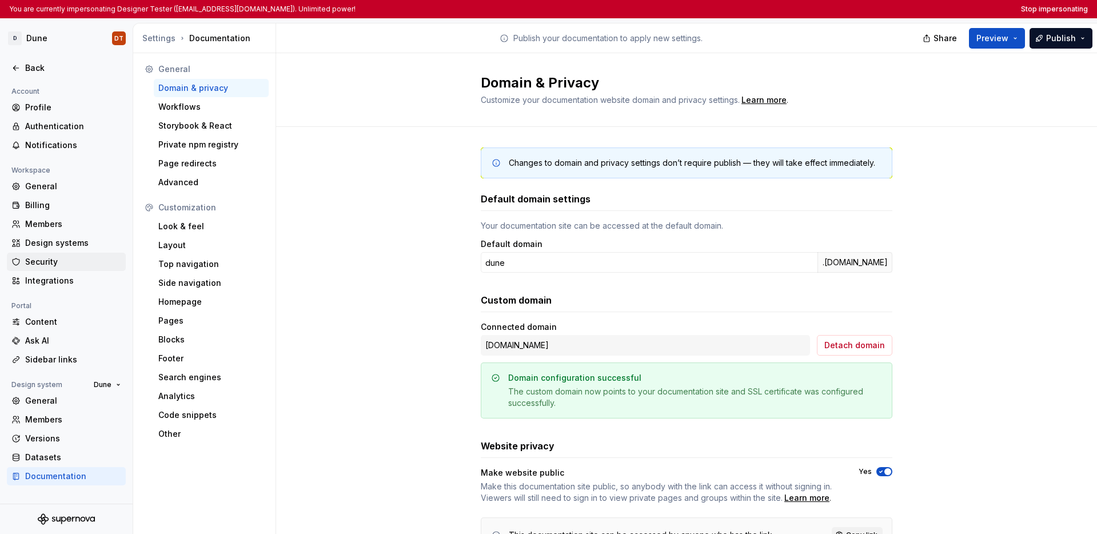
click at [61, 263] on div "Security" at bounding box center [73, 261] width 96 height 11
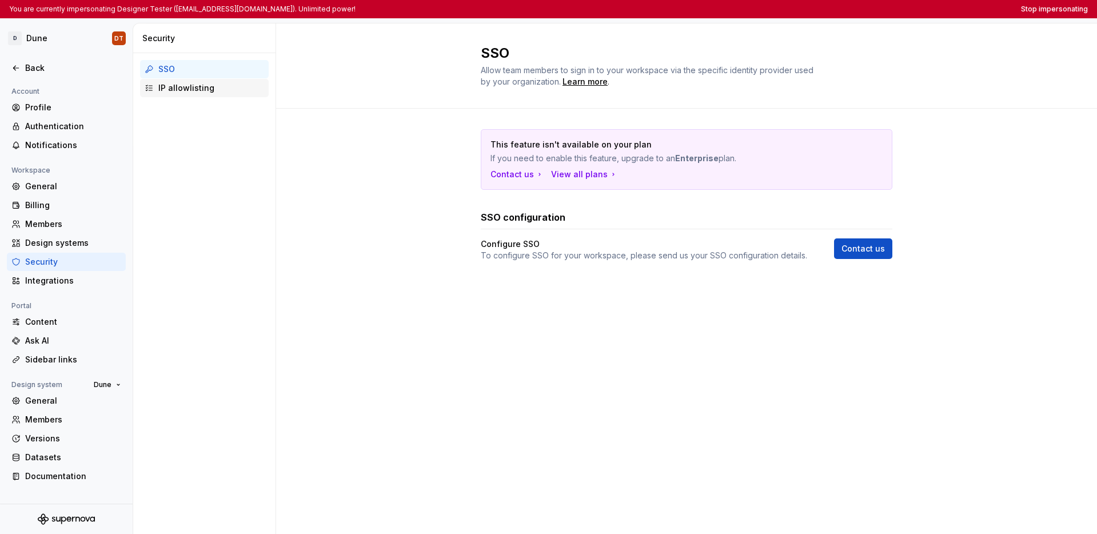
click at [207, 82] on div "IP allowlisting" at bounding box center [211, 87] width 106 height 11
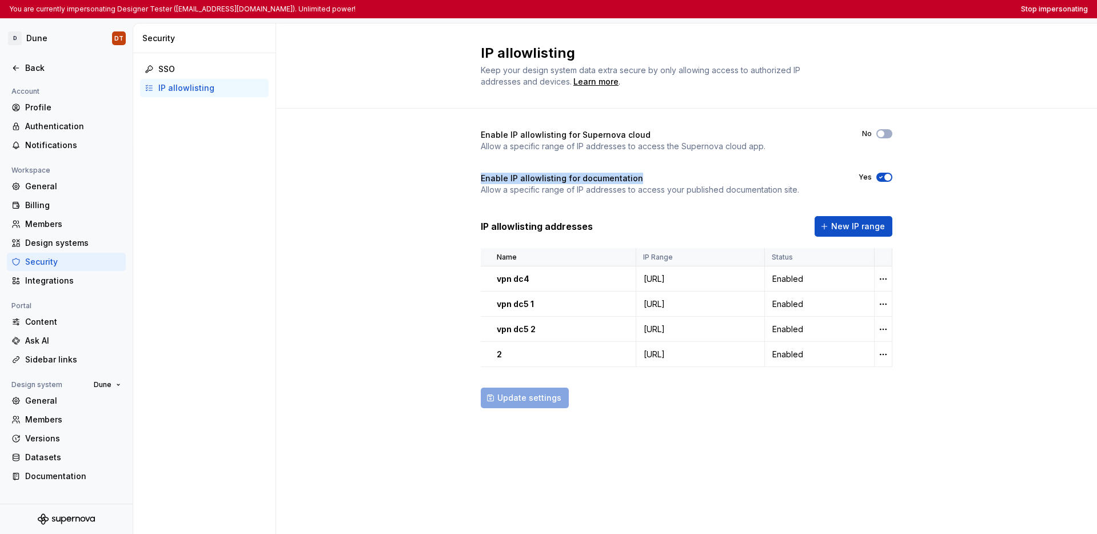
drag, startPoint x: 637, startPoint y: 180, endPoint x: 481, endPoint y: 174, distance: 156.7
click at [481, 174] on div "Enable IP allowlisting for documentation" at bounding box center [640, 178] width 318 height 11
copy h4 "Enable IP allowlisting for documentation"
click at [848, 12] on button "Stop impersonating" at bounding box center [1054, 9] width 67 height 9
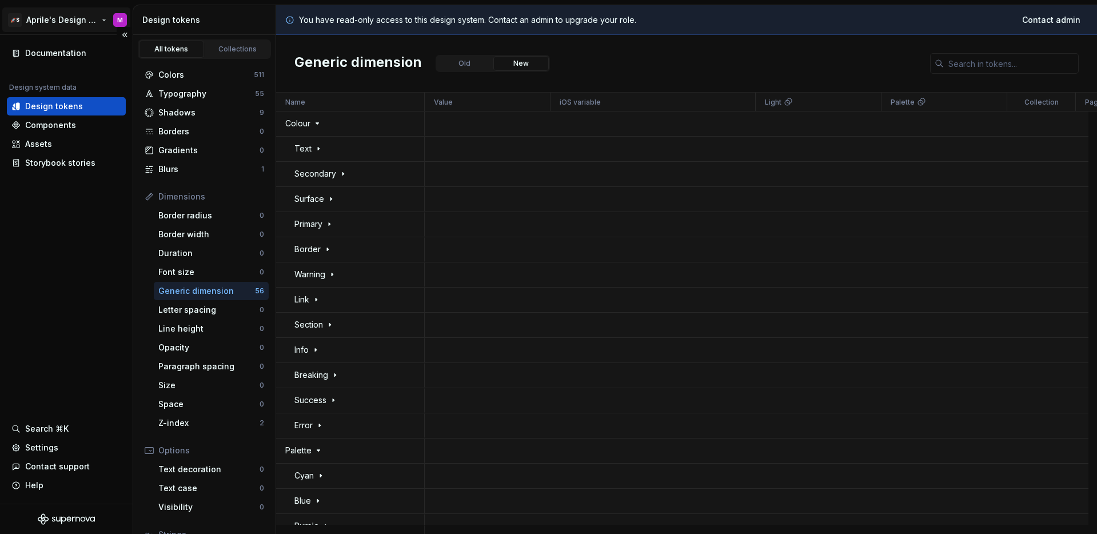
click at [74, 19] on html "🚀S Aprile's Design System M Documentation Design system data Design tokens Comp…" at bounding box center [548, 267] width 1097 height 534
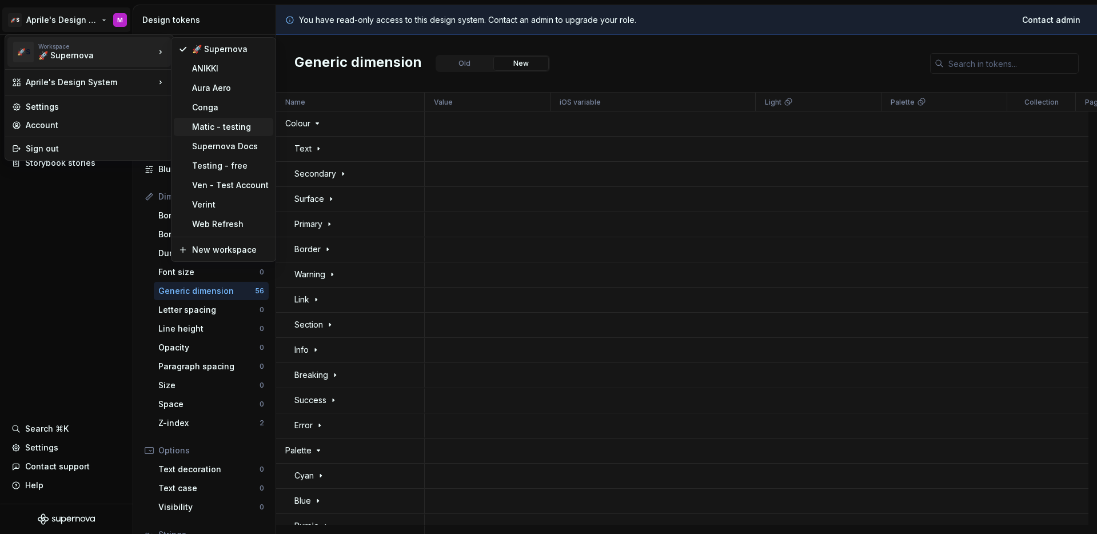
click at [198, 123] on div "Matic - testing" at bounding box center [230, 126] width 77 height 11
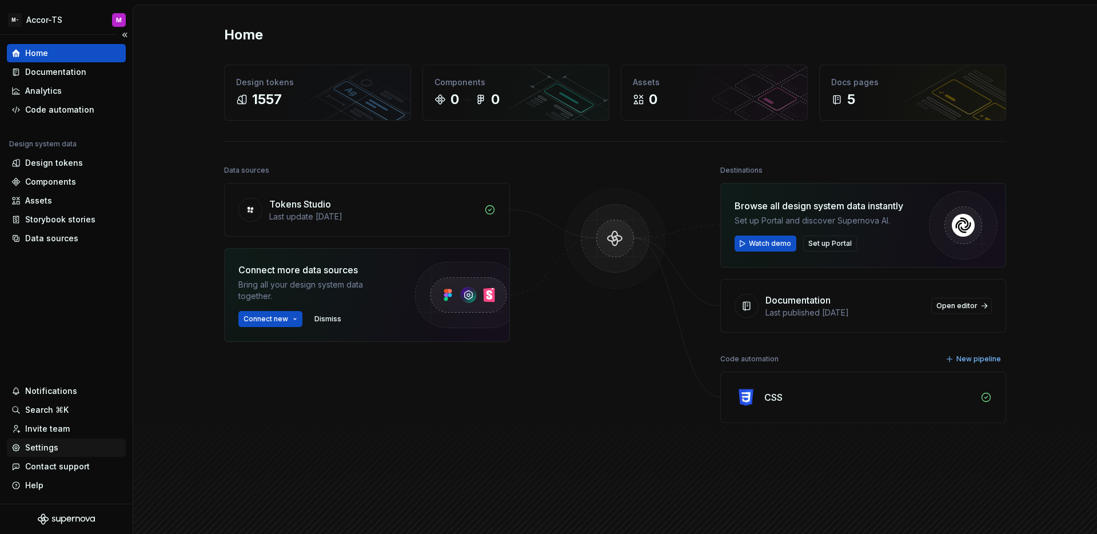
click at [51, 451] on div "Settings" at bounding box center [41, 447] width 33 height 11
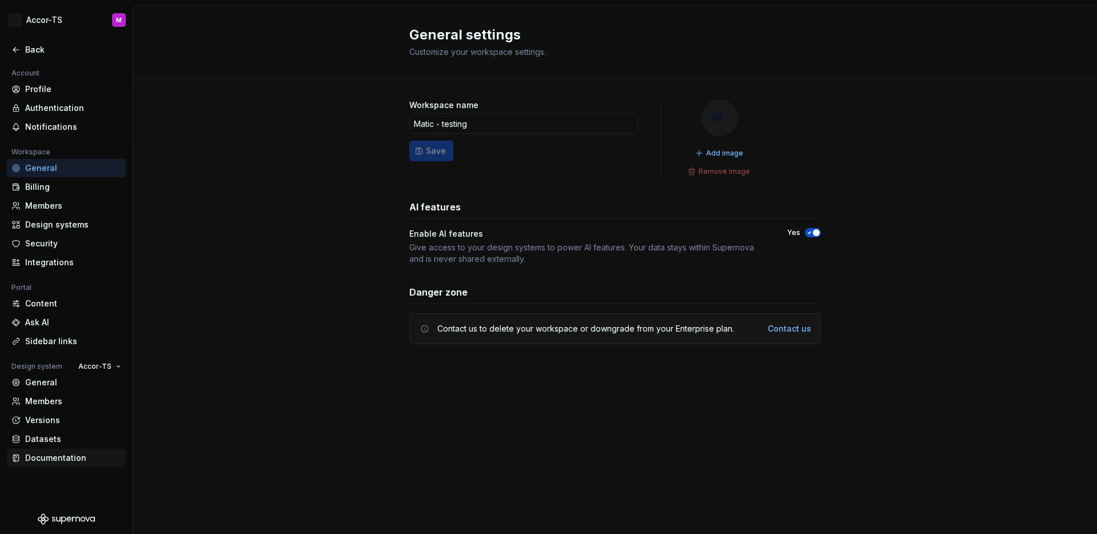
click at [66, 457] on div "Documentation" at bounding box center [73, 457] width 96 height 11
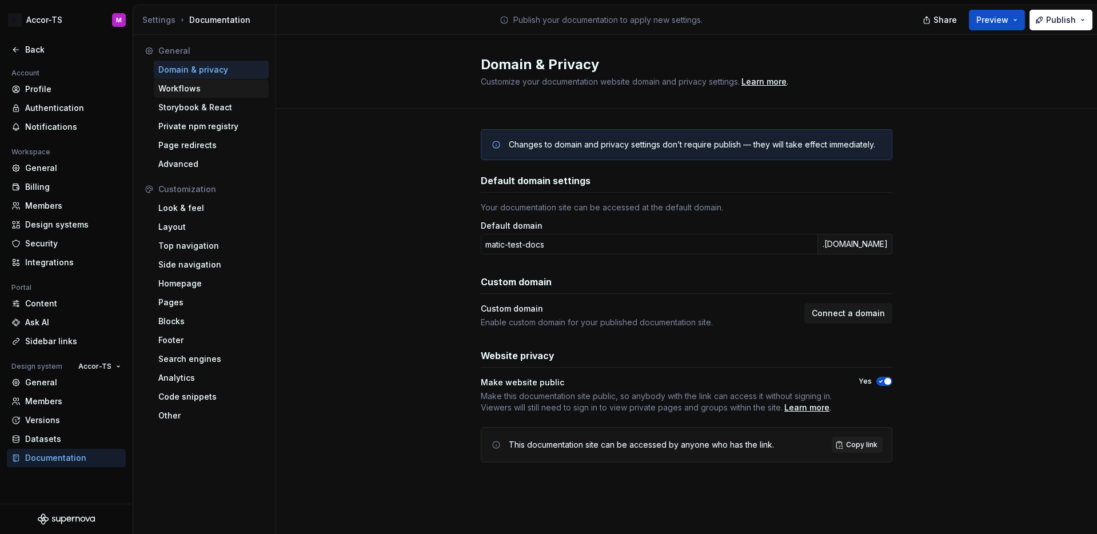
click at [222, 88] on div "Workflows" at bounding box center [211, 88] width 106 height 11
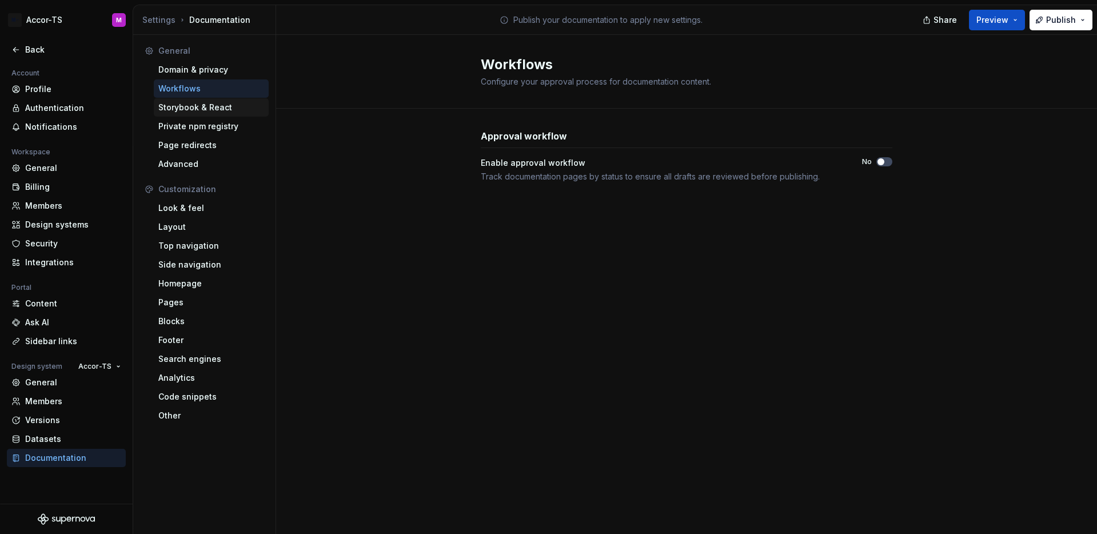
click at [223, 109] on div "Storybook & React" at bounding box center [211, 107] width 106 height 11
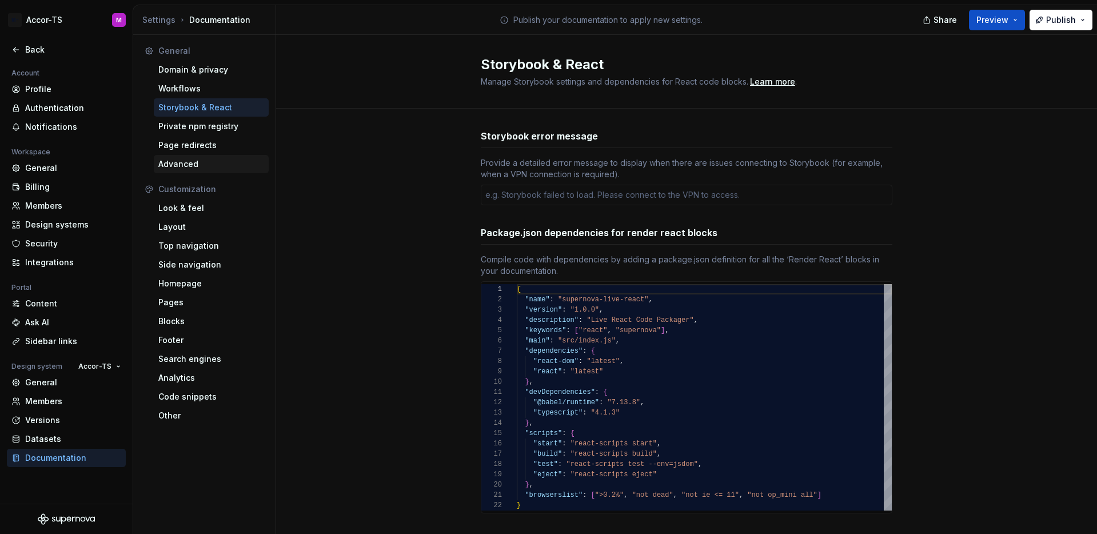
click at [209, 165] on div "Advanced" at bounding box center [211, 163] width 106 height 11
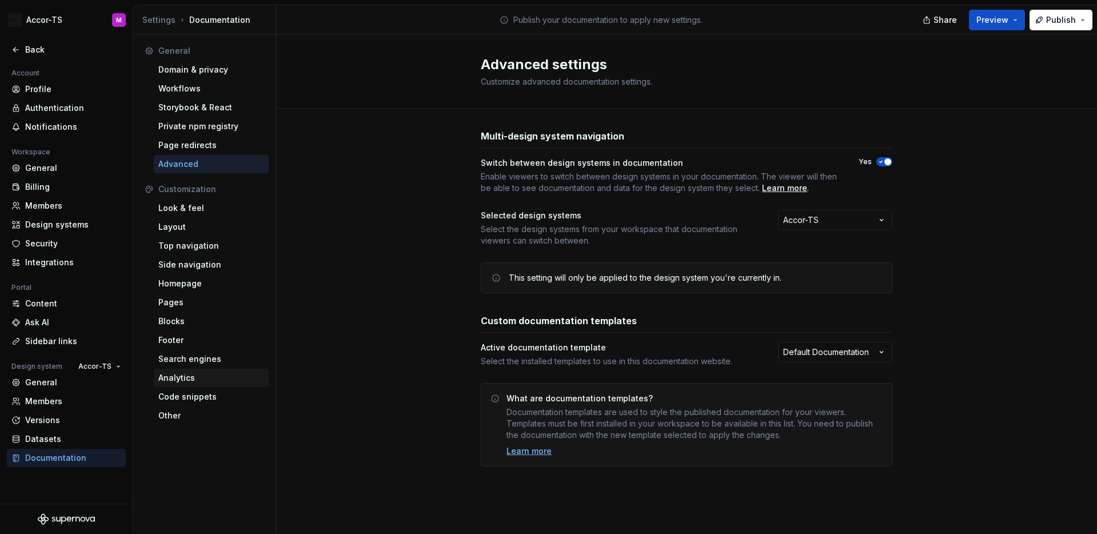
click at [163, 382] on div "Analytics" at bounding box center [211, 377] width 106 height 11
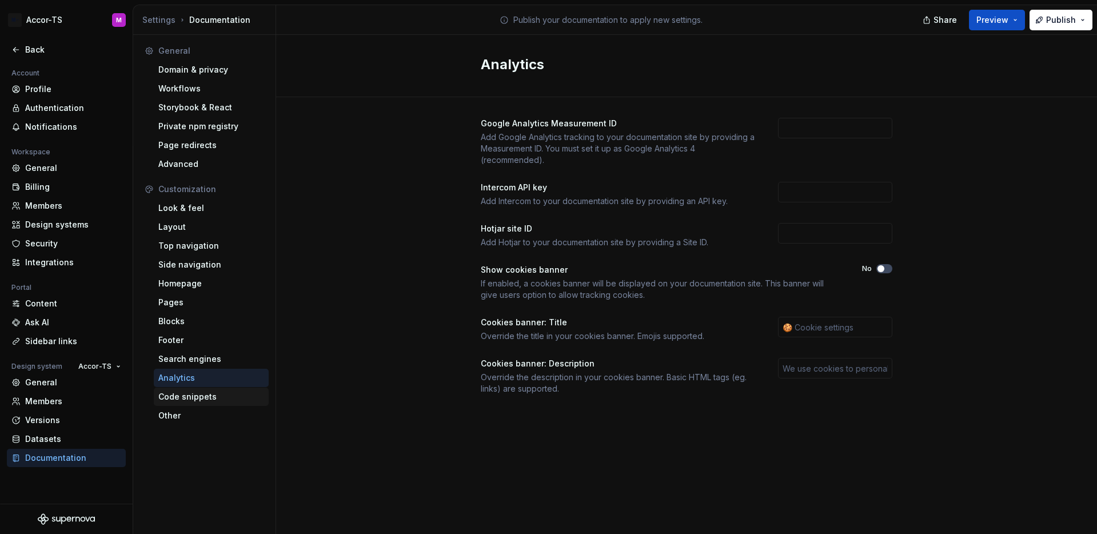
click at [211, 396] on div "Code snippets" at bounding box center [211, 396] width 106 height 11
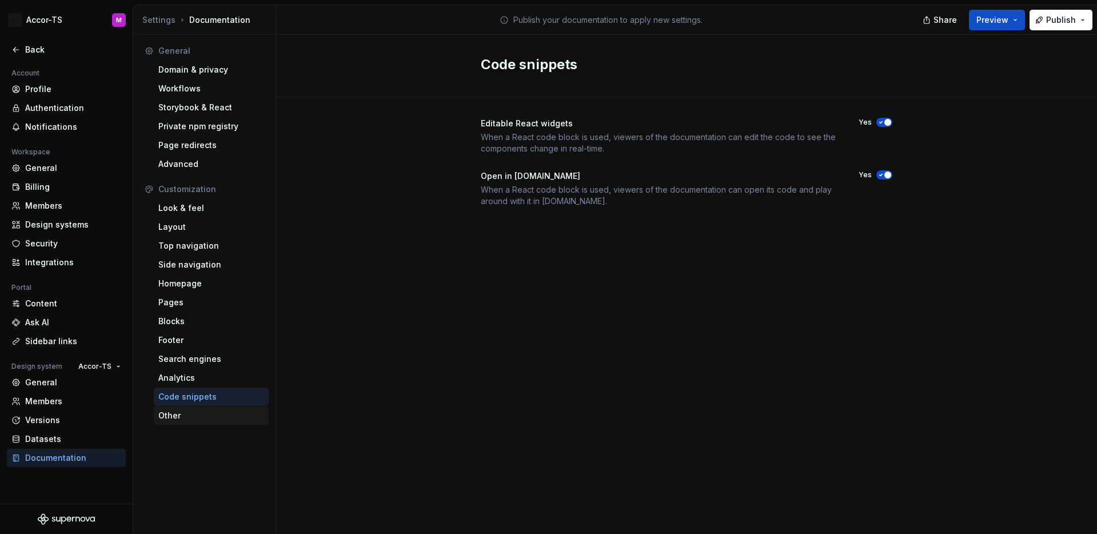
click at [203, 410] on div "Other" at bounding box center [211, 415] width 106 height 11
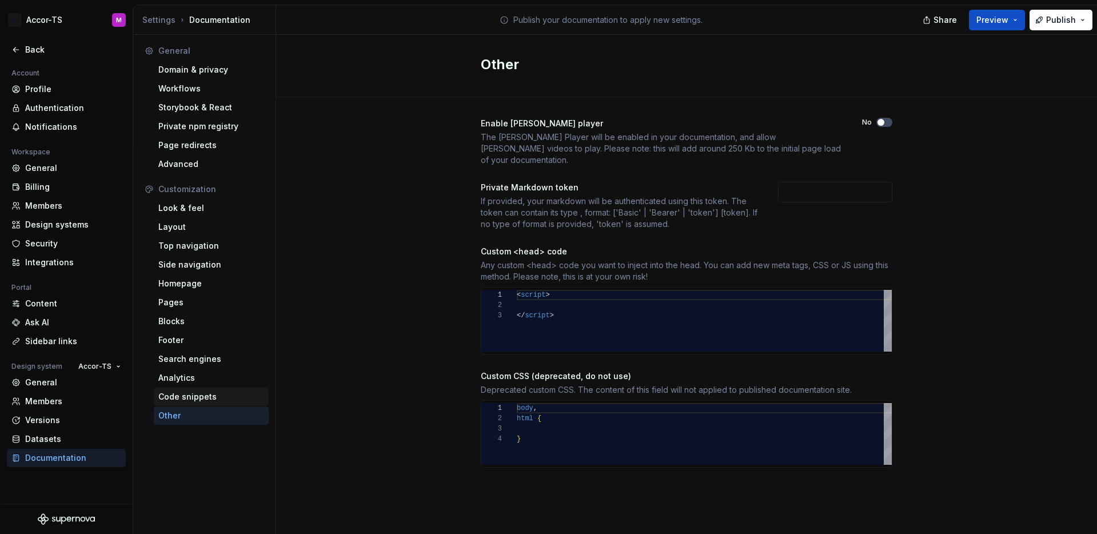
click at [206, 400] on div "Code snippets" at bounding box center [211, 396] width 106 height 11
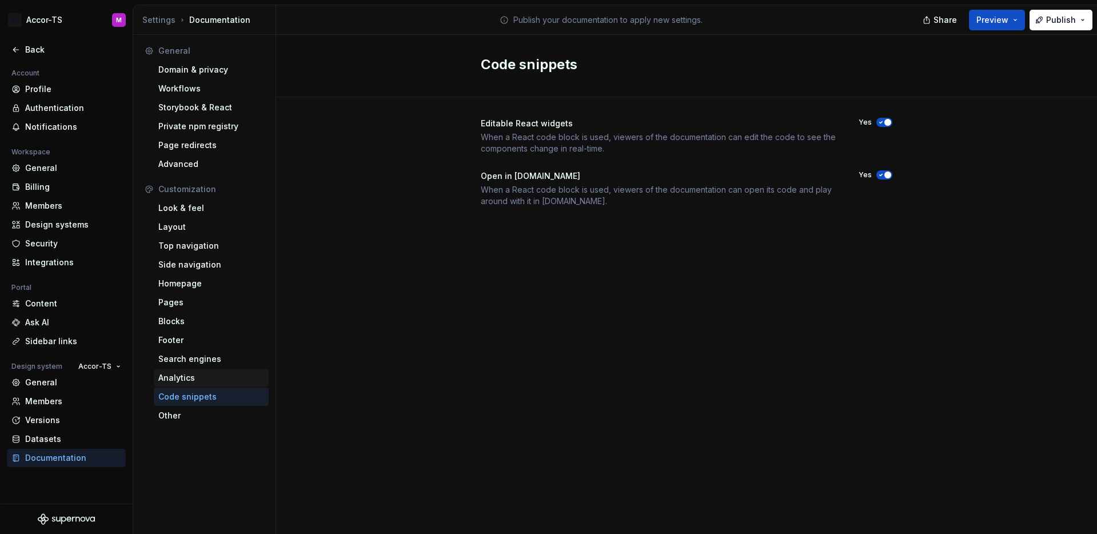
click at [211, 376] on div "Analytics" at bounding box center [211, 377] width 106 height 11
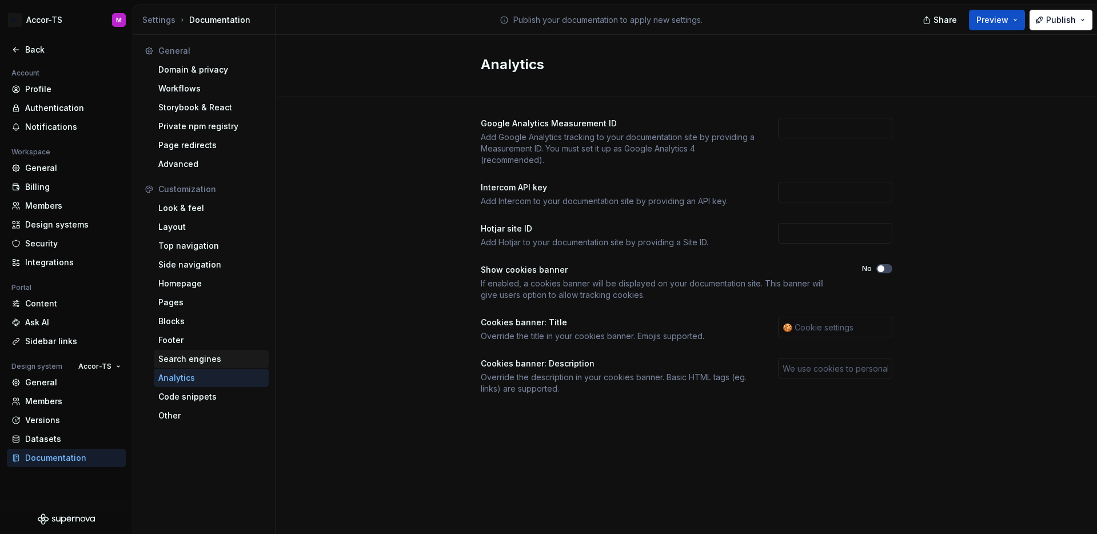
click at [215, 365] on div "Search engines" at bounding box center [211, 359] width 115 height 18
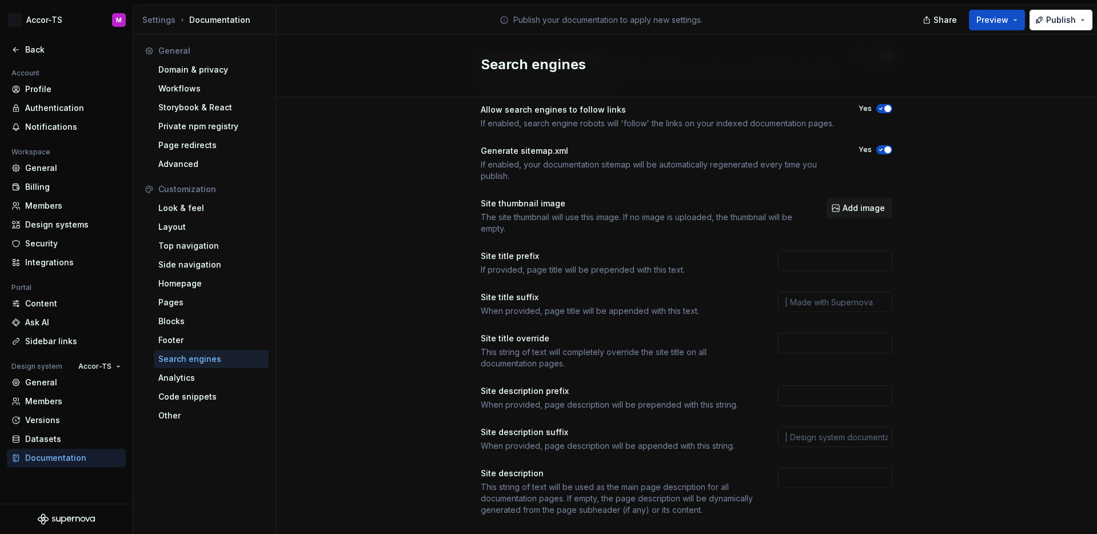
scroll to position [86, 0]
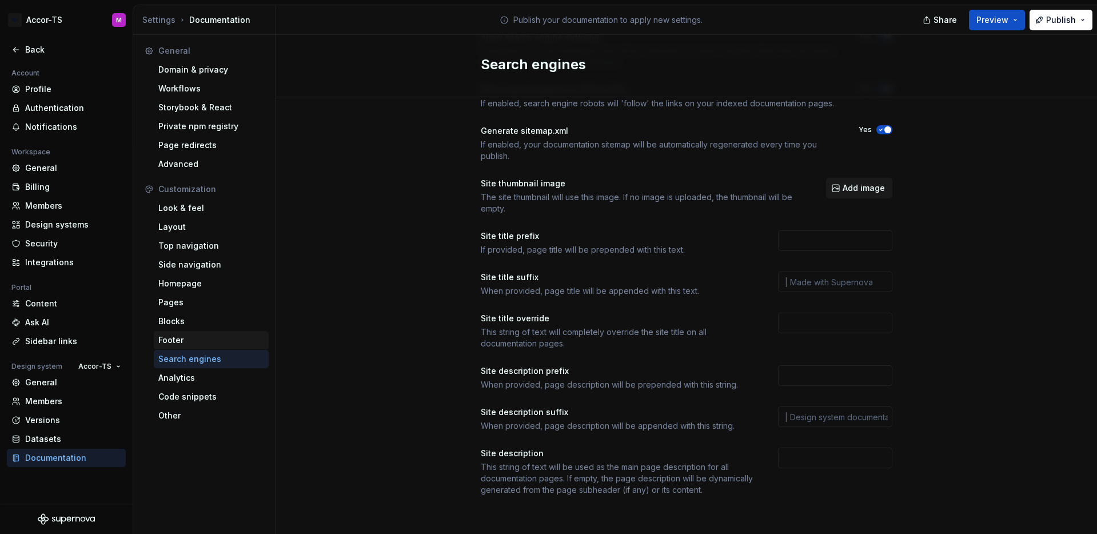
click at [202, 341] on div "Footer" at bounding box center [211, 339] width 106 height 11
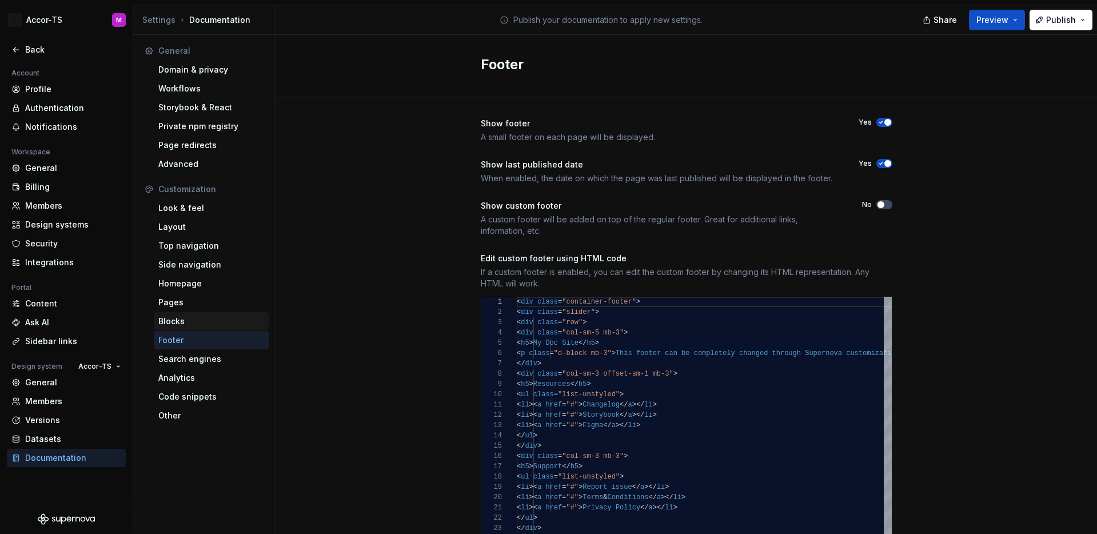
click at [207, 321] on div "Blocks" at bounding box center [211, 320] width 106 height 11
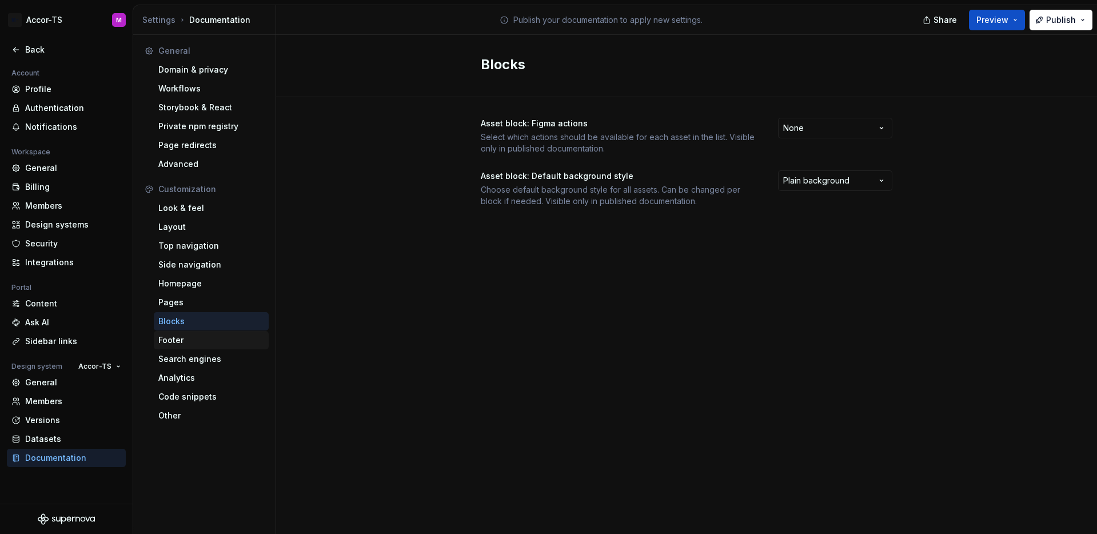
click at [205, 336] on div "Footer" at bounding box center [211, 339] width 106 height 11
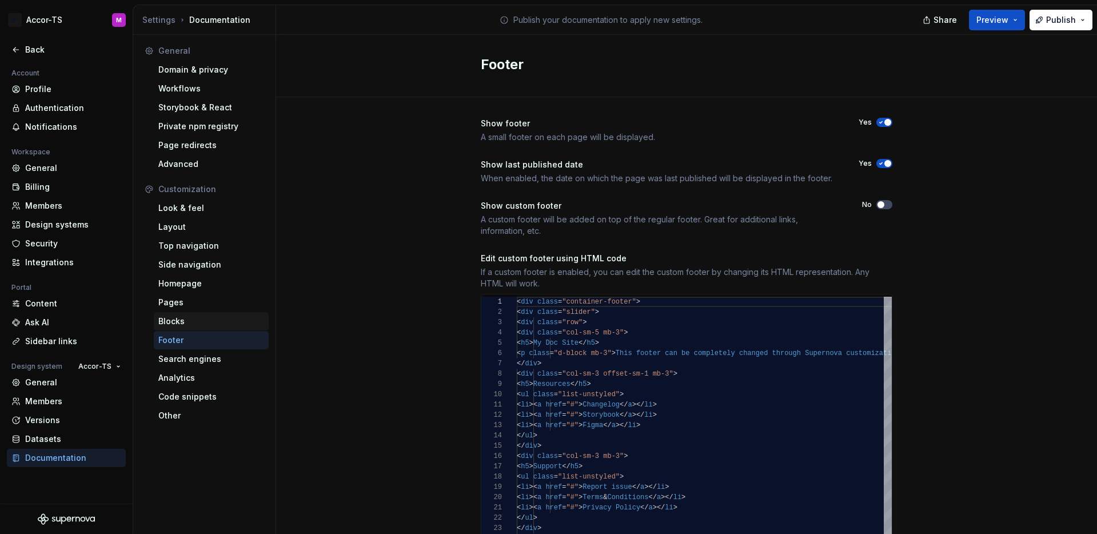
click at [202, 317] on div "Blocks" at bounding box center [211, 320] width 106 height 11
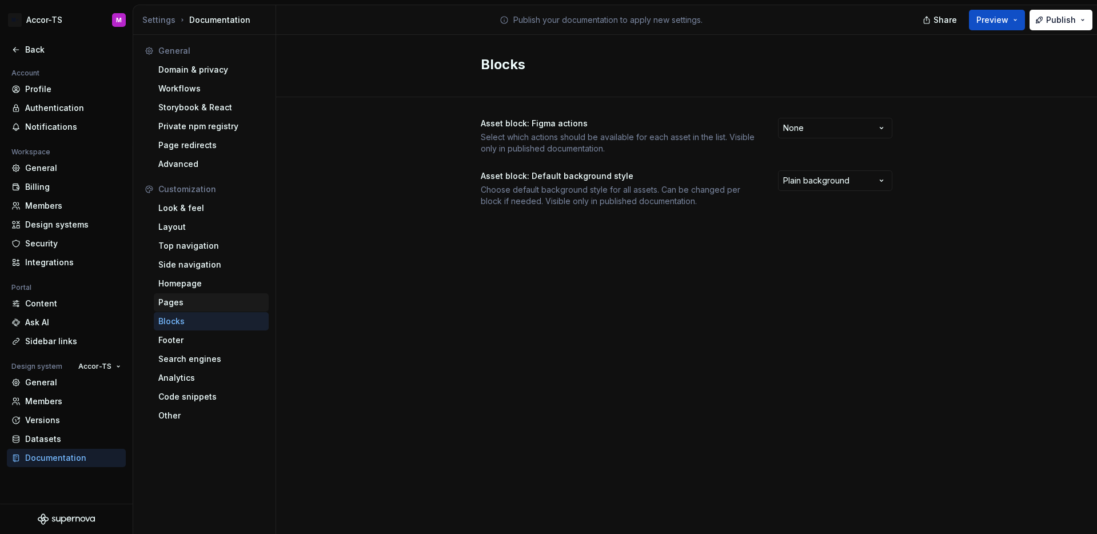
click at [201, 301] on div "Pages" at bounding box center [211, 302] width 106 height 11
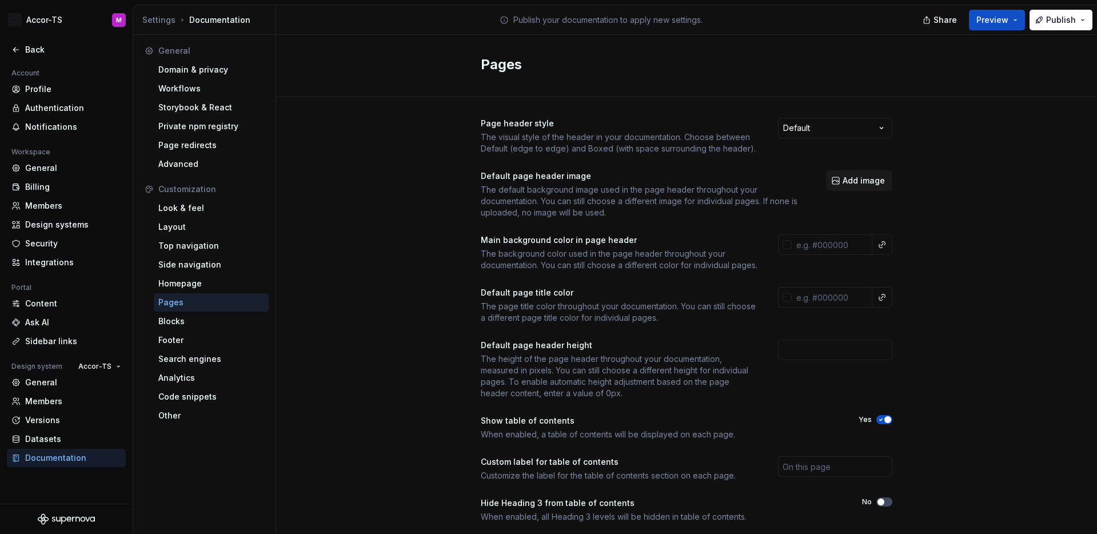
scroll to position [91, 0]
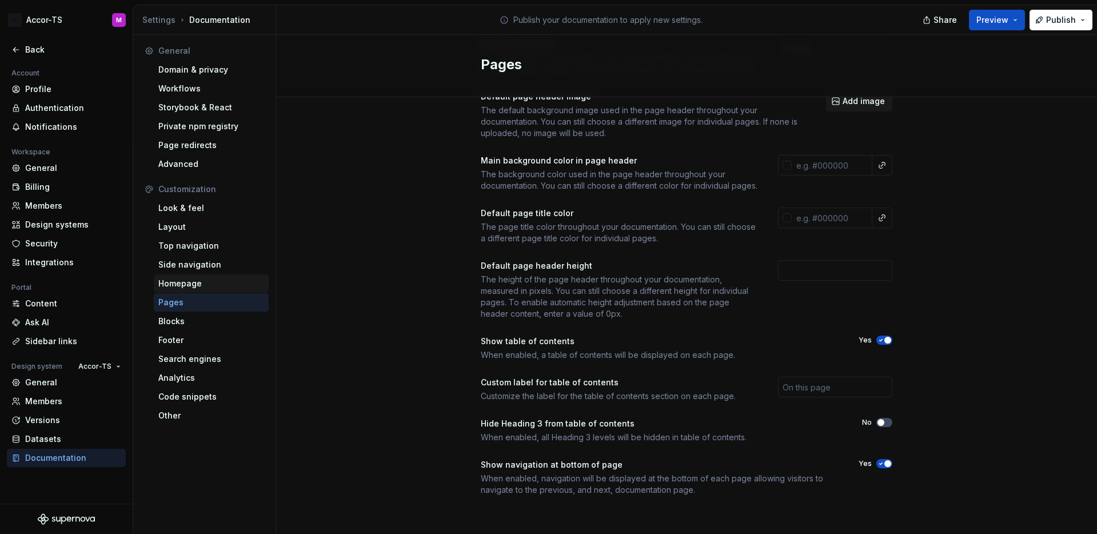
click at [194, 291] on div "Homepage" at bounding box center [211, 283] width 115 height 18
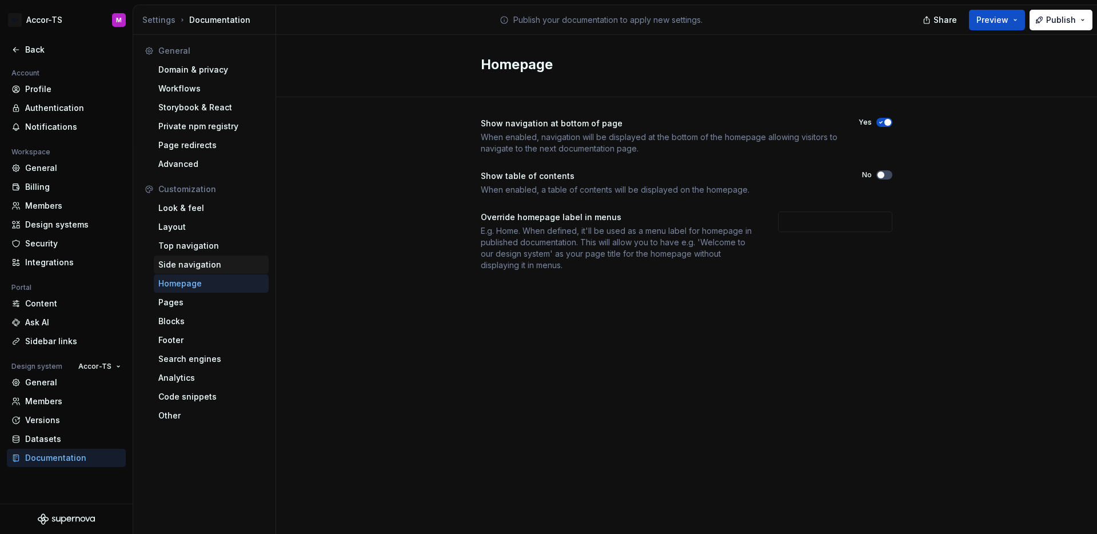
click at [211, 264] on div "Side navigation" at bounding box center [211, 264] width 106 height 11
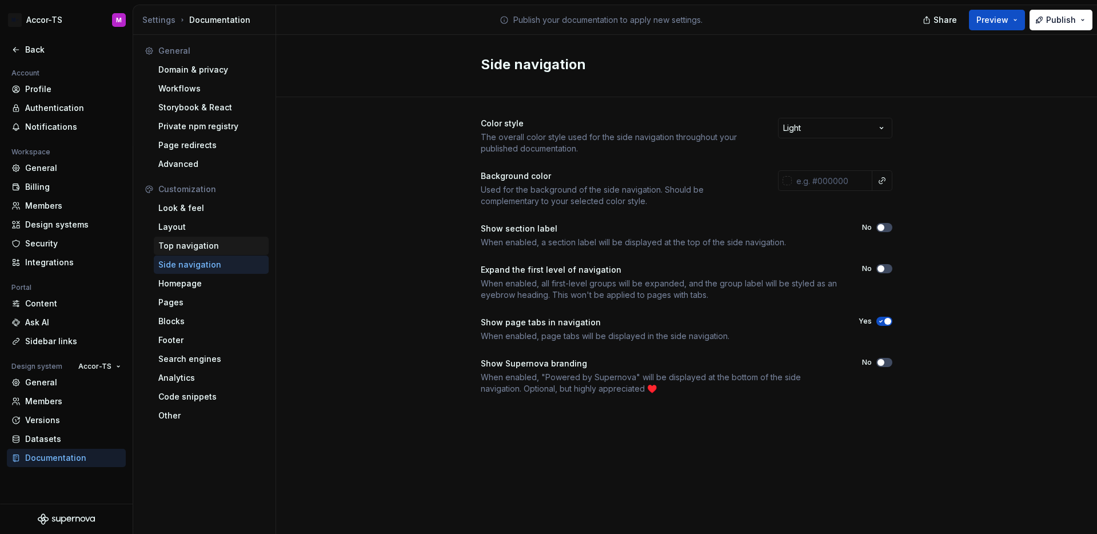
click at [215, 251] on div "Top navigation" at bounding box center [211, 245] width 106 height 11
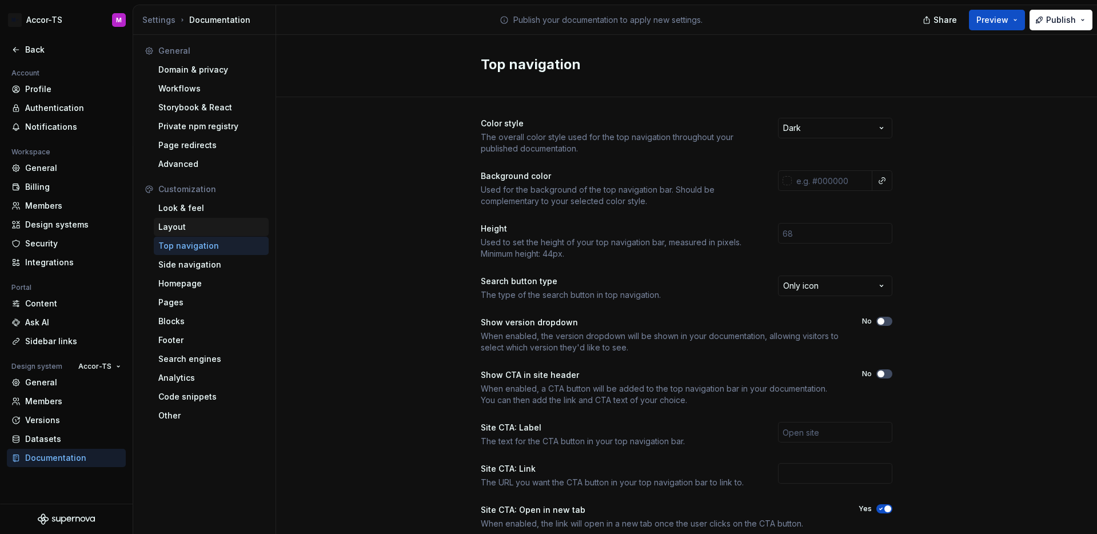
click at [207, 235] on div "Layout" at bounding box center [211, 227] width 115 height 18
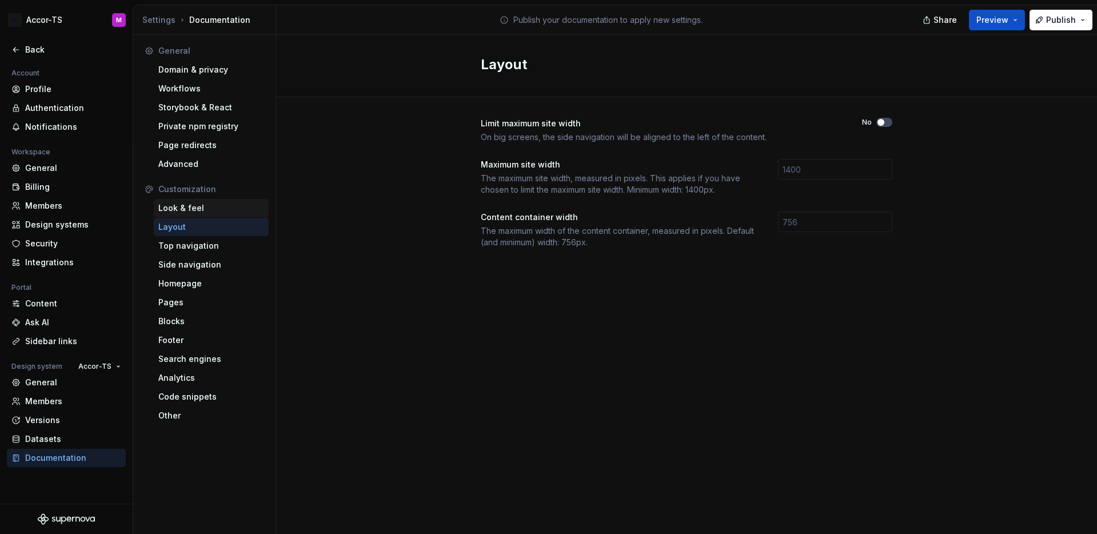
click at [212, 214] on div "Look & feel" at bounding box center [211, 208] width 115 height 18
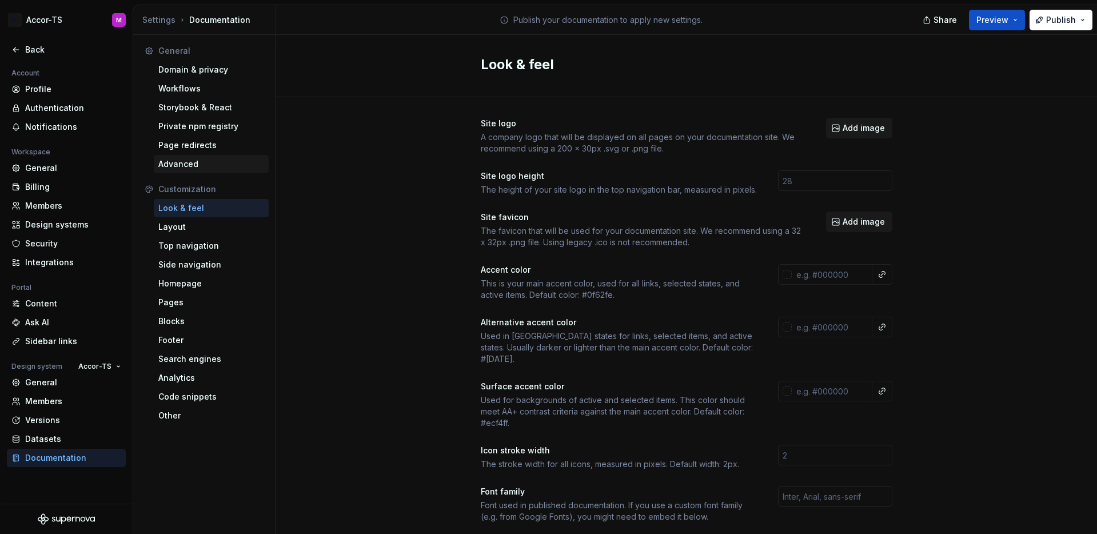
click at [187, 167] on div "Advanced" at bounding box center [211, 163] width 106 height 11
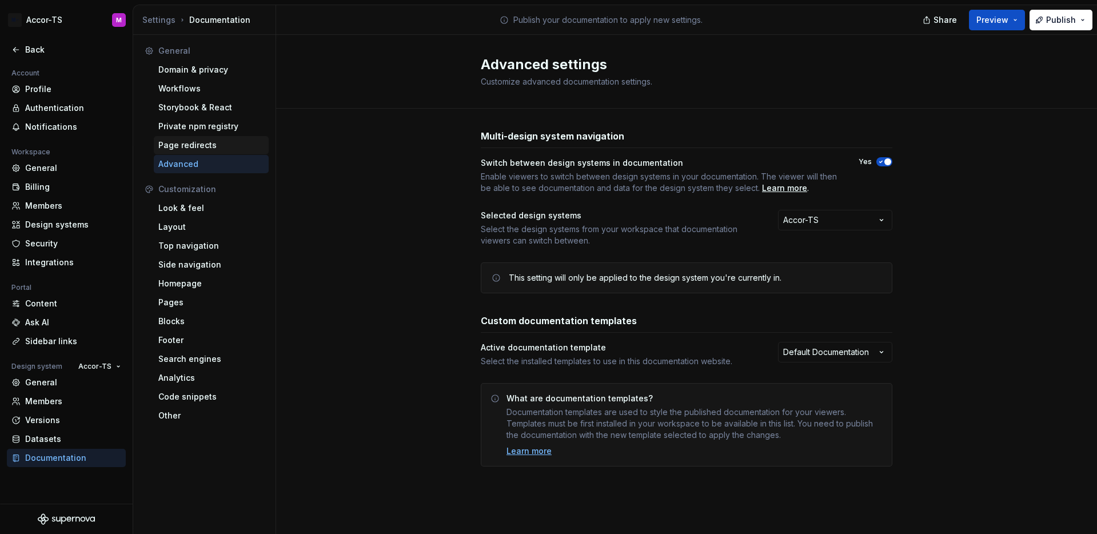
click at [218, 143] on div "Page redirects" at bounding box center [211, 144] width 106 height 11
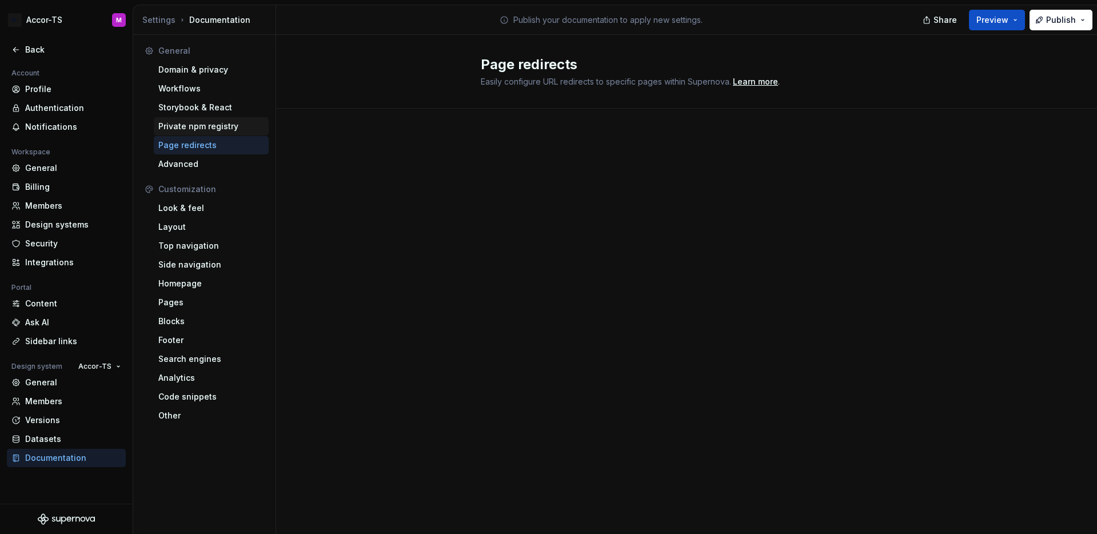
click at [229, 125] on div "Private npm registry" at bounding box center [211, 126] width 106 height 11
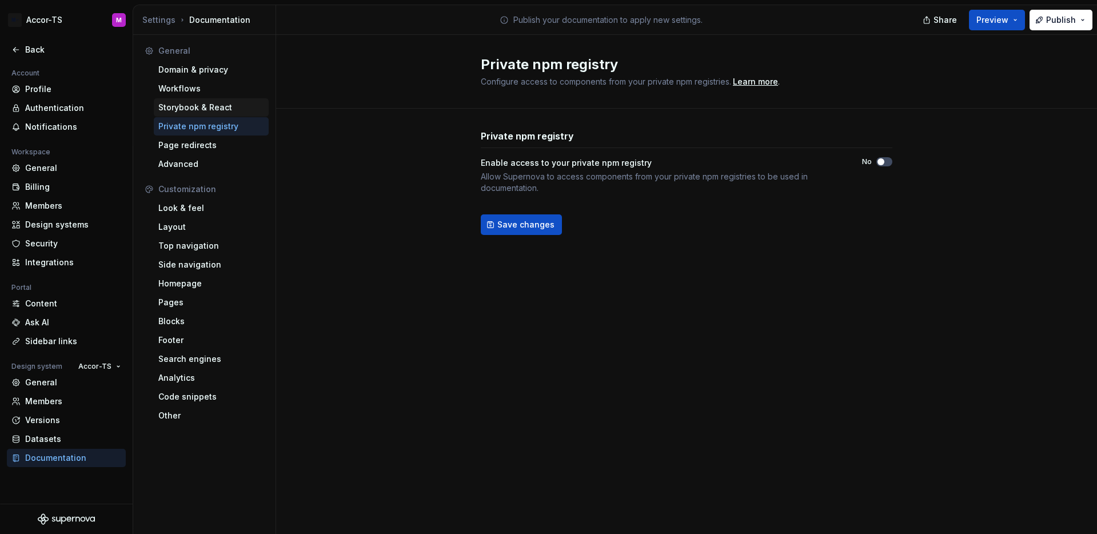
click at [223, 111] on div "Storybook & React" at bounding box center [211, 107] width 106 height 11
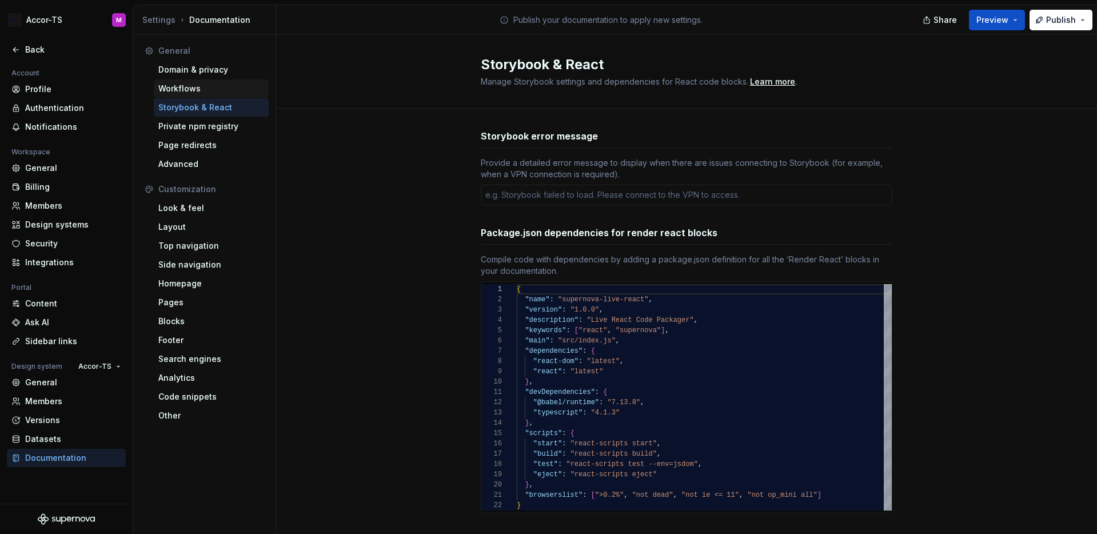
click at [222, 93] on div "Workflows" at bounding box center [211, 88] width 106 height 11
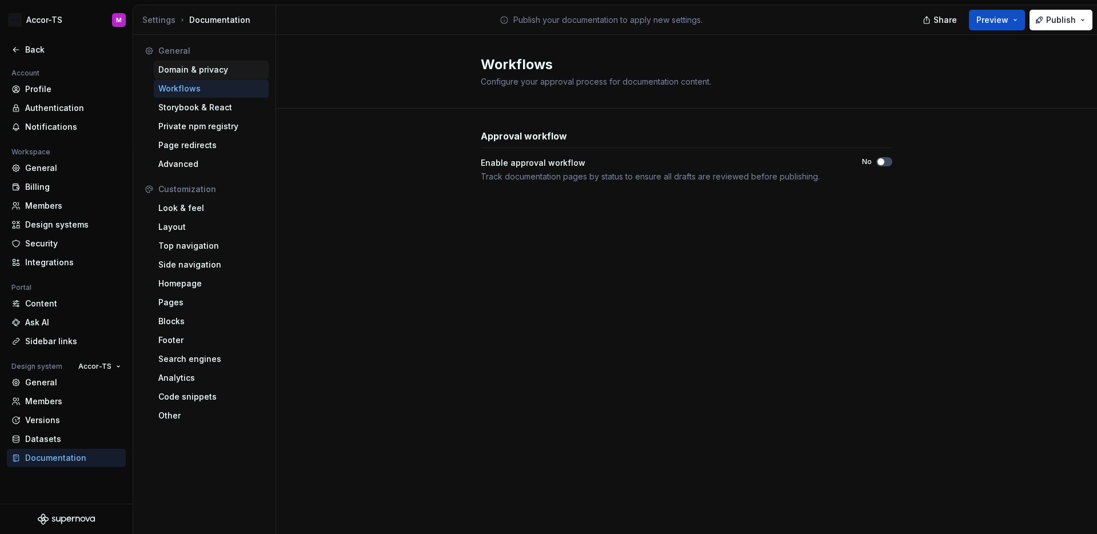
click at [229, 73] on div "Domain & privacy" at bounding box center [211, 69] width 106 height 11
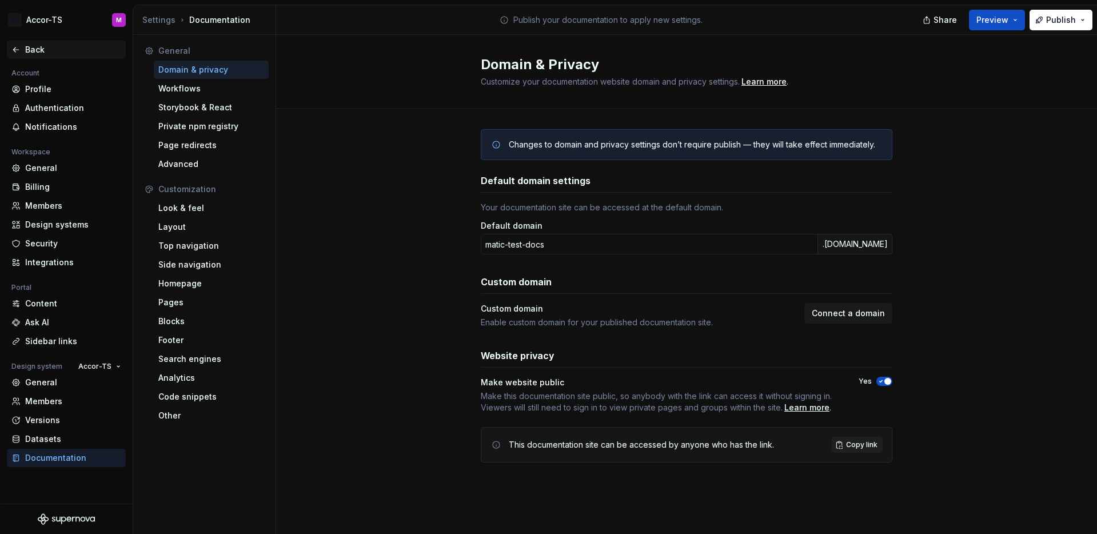
click at [58, 52] on div "Back" at bounding box center [73, 49] width 96 height 11
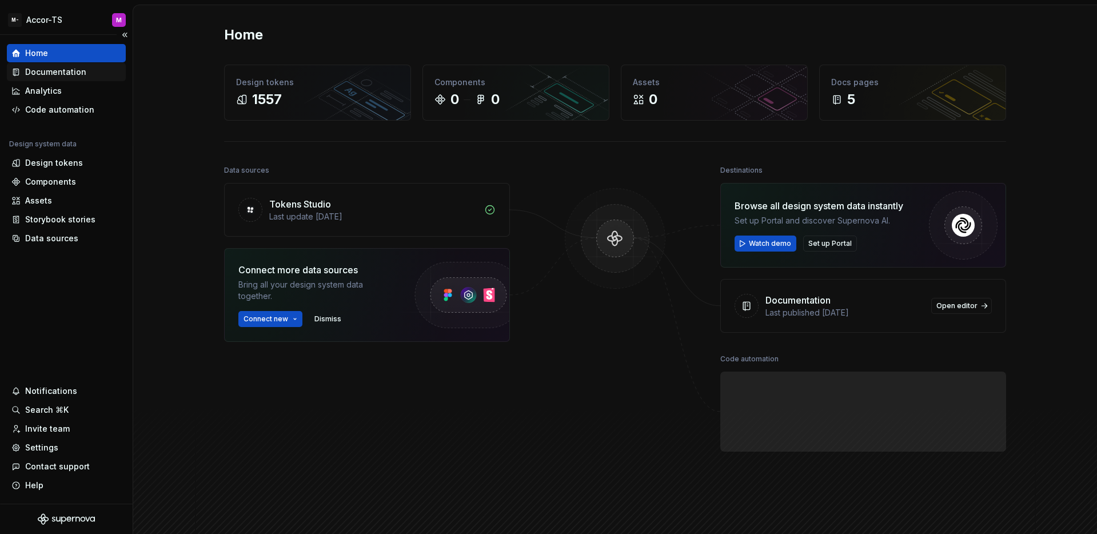
click at [75, 76] on div "Documentation" at bounding box center [55, 71] width 61 height 11
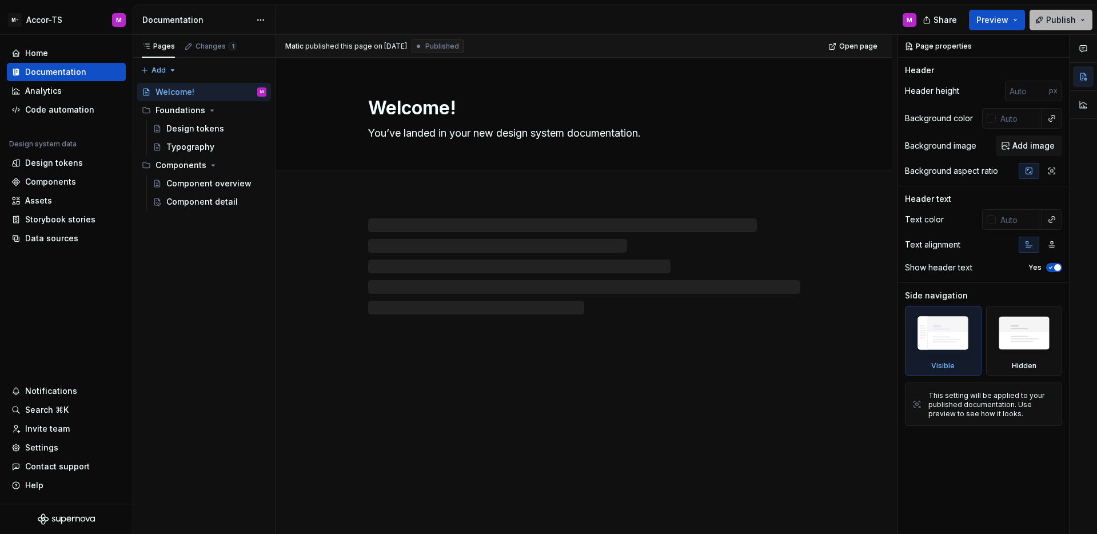
click at [1065, 25] on span "Publish" at bounding box center [1061, 19] width 30 height 11
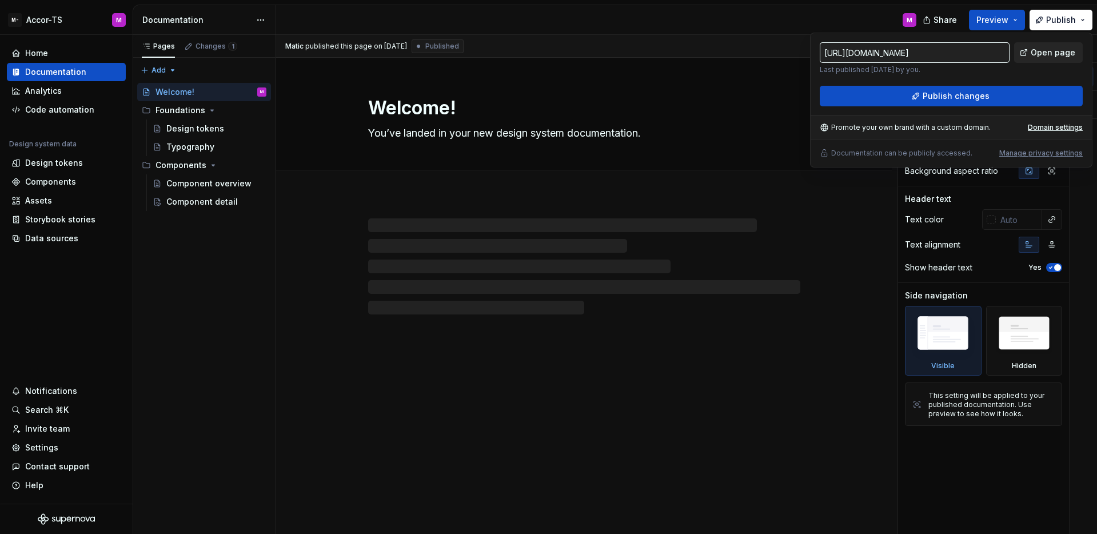
click at [1042, 52] on span "Open page" at bounding box center [1053, 52] width 45 height 11
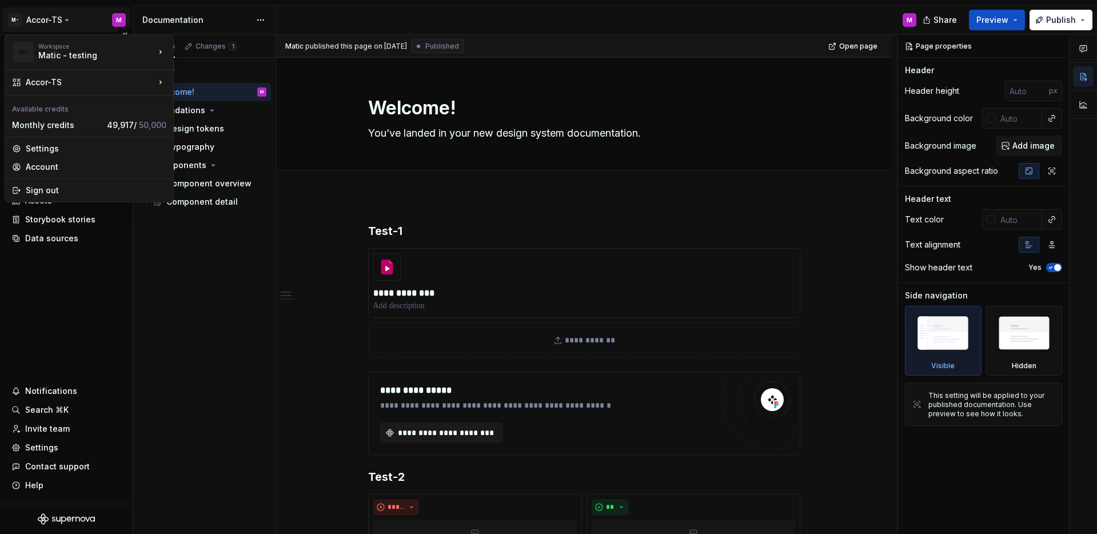
click at [50, 19] on html "**********" at bounding box center [548, 267] width 1097 height 534
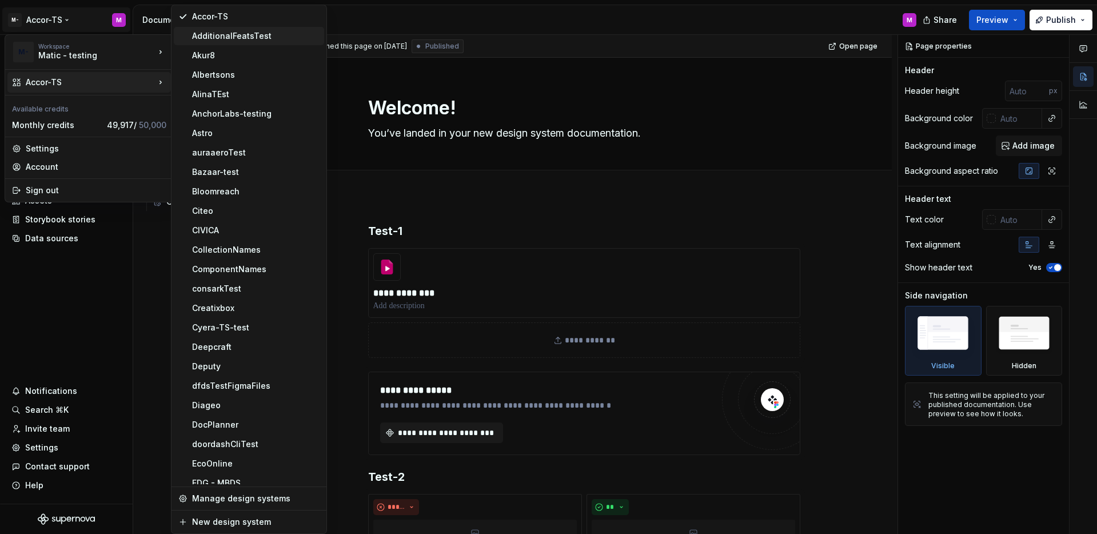
click at [240, 41] on div "AdditionalFeatsTest" at bounding box center [255, 35] width 127 height 11
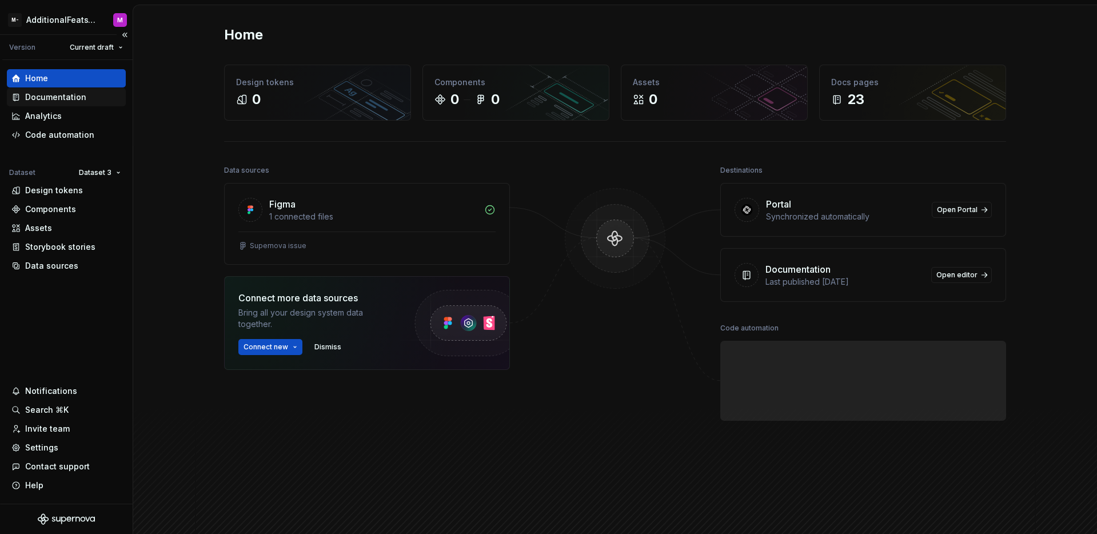
click at [66, 101] on div "Documentation" at bounding box center [55, 96] width 61 height 11
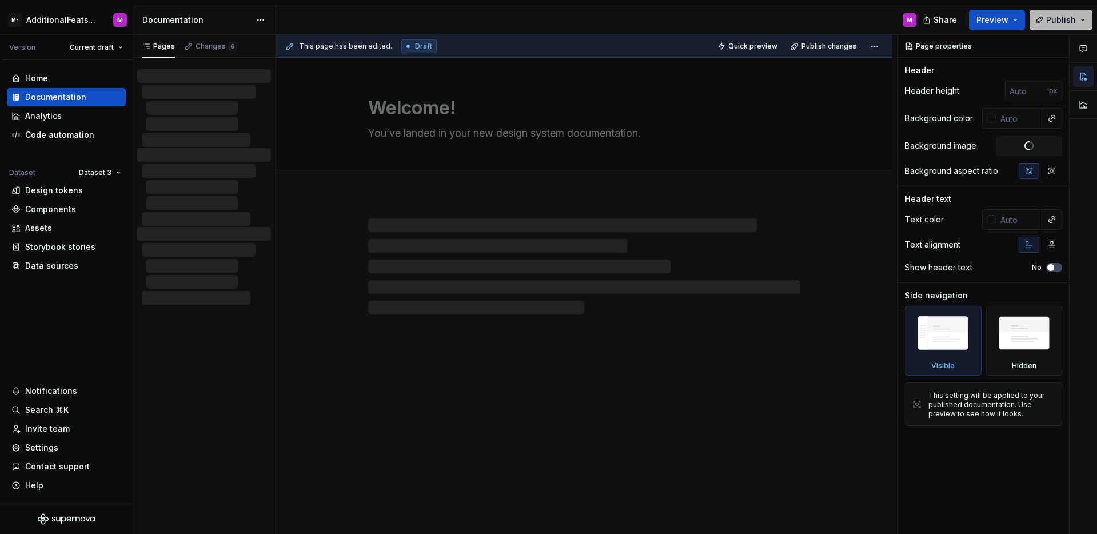
click at [1056, 19] on span "Publish" at bounding box center [1061, 19] width 30 height 11
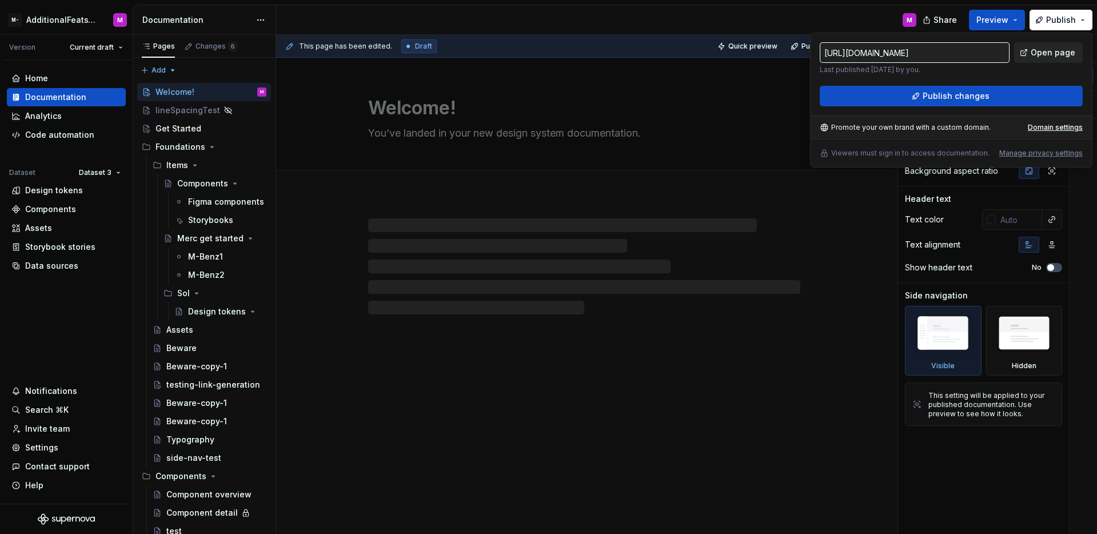
click at [1052, 53] on span "Open page" at bounding box center [1053, 52] width 45 height 11
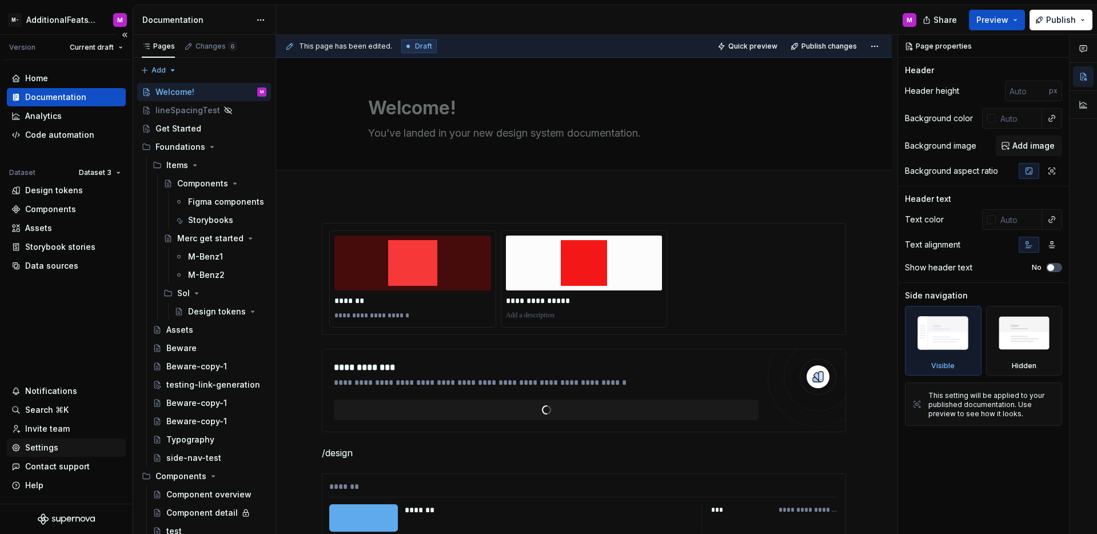
click at [50, 445] on div "Settings" at bounding box center [41, 447] width 33 height 11
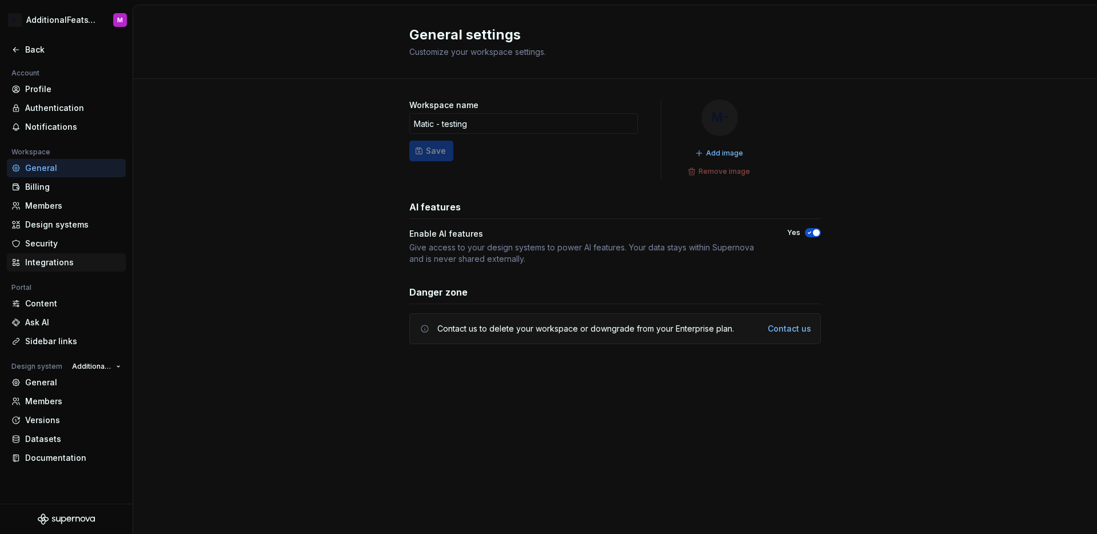
click at [45, 257] on div "Integrations" at bounding box center [73, 262] width 96 height 11
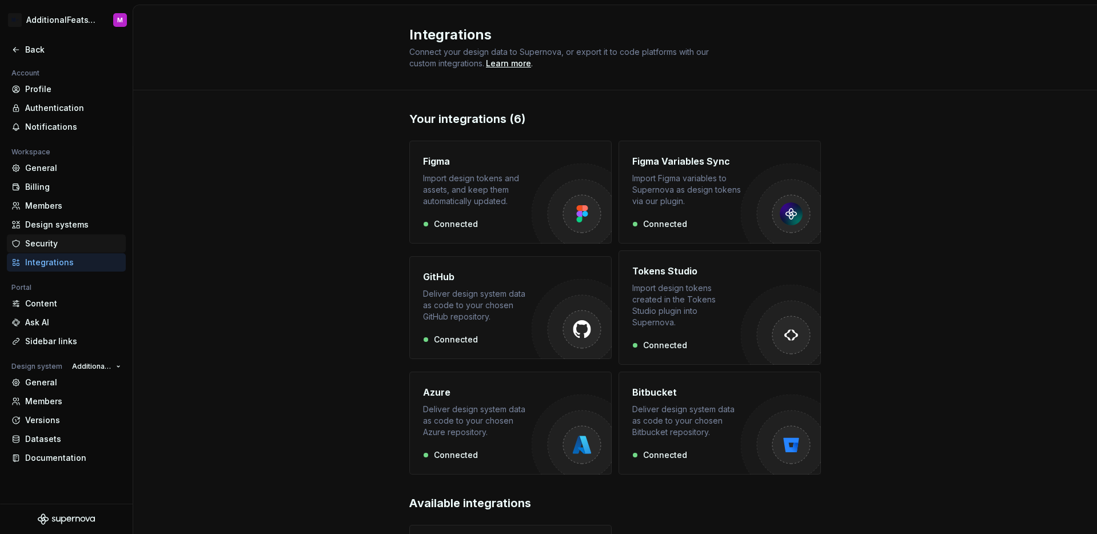
click at [71, 246] on div "Security" at bounding box center [73, 243] width 96 height 11
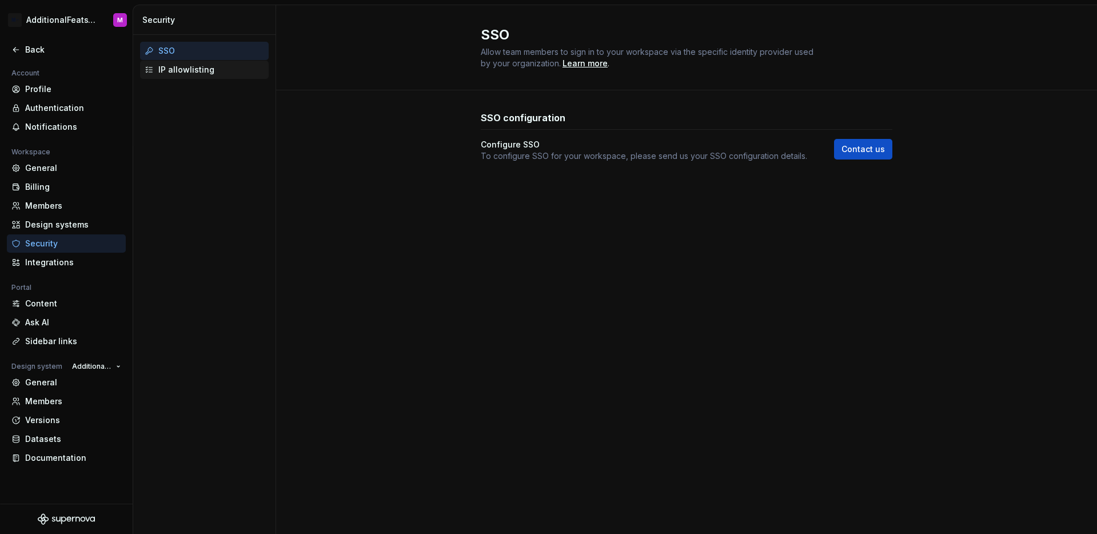
click at [211, 75] on div "IP allowlisting" at bounding box center [204, 70] width 129 height 18
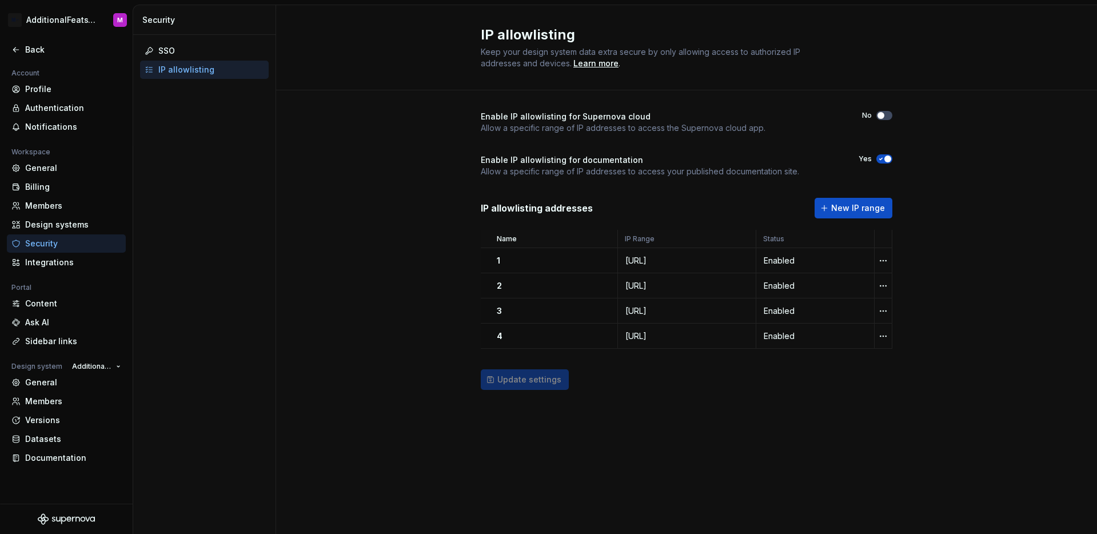
click at [888, 155] on span "button" at bounding box center [887, 158] width 7 height 7
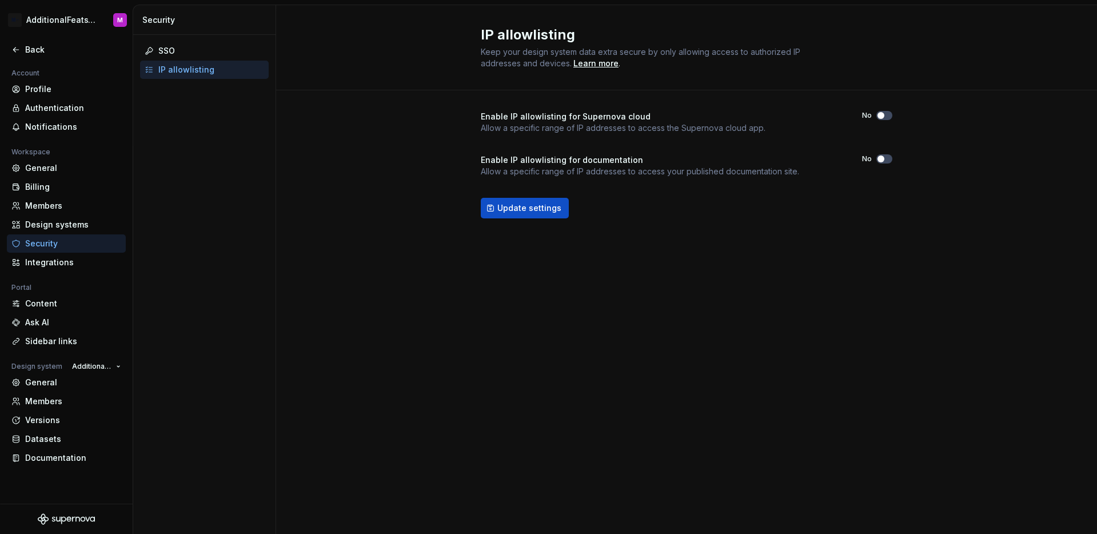
click at [966, 218] on div "Enable IP allowlisting for Supernova cloud Allow a specific range of IP address…" at bounding box center [686, 175] width 821 height 171
click at [533, 199] on button "Update settings" at bounding box center [525, 208] width 88 height 21
click at [31, 54] on div "Back" at bounding box center [73, 49] width 96 height 11
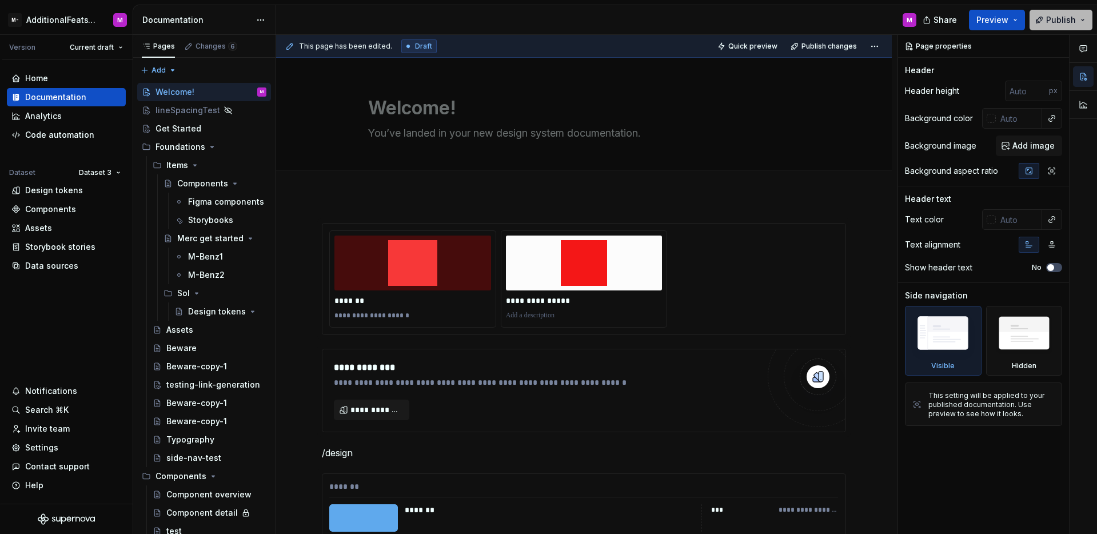
click at [1081, 13] on button "Publish" at bounding box center [1060, 20] width 63 height 21
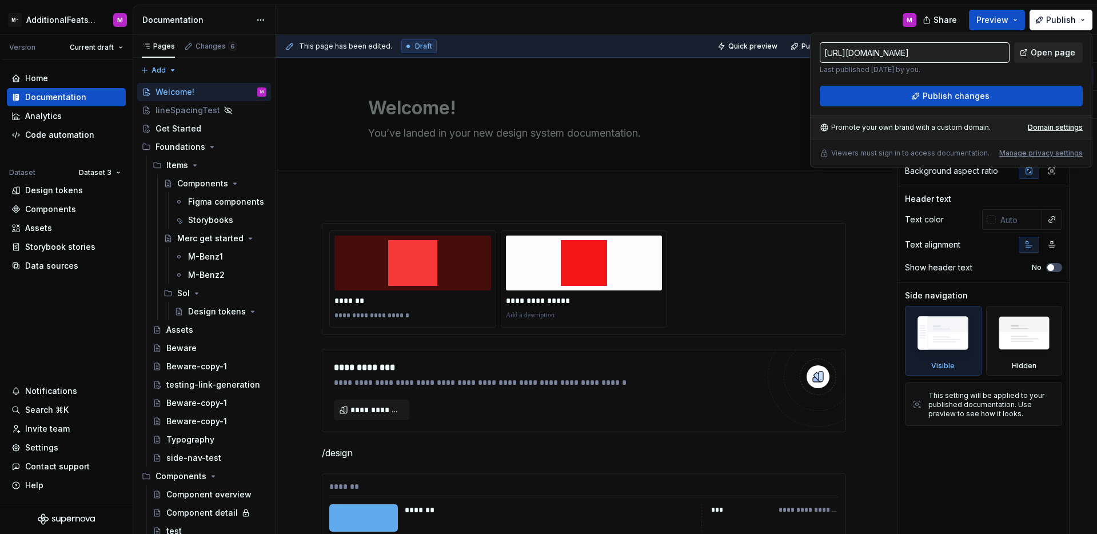
click at [1029, 56] on link "Open page" at bounding box center [1048, 52] width 69 height 21
click at [1079, 17] on button "Publish" at bounding box center [1060, 20] width 63 height 21
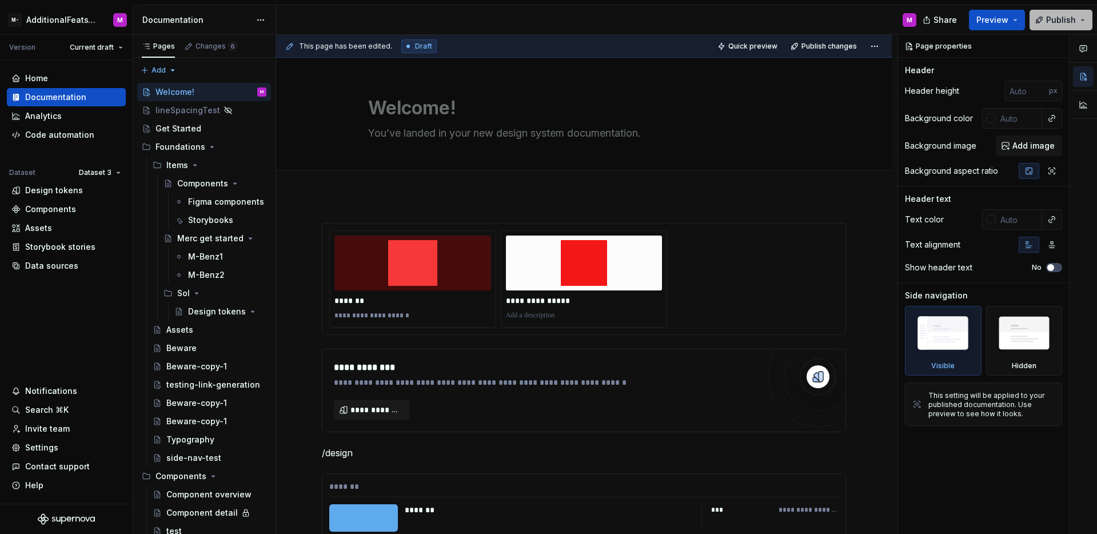
click at [1083, 17] on button "Publish" at bounding box center [1060, 20] width 63 height 21
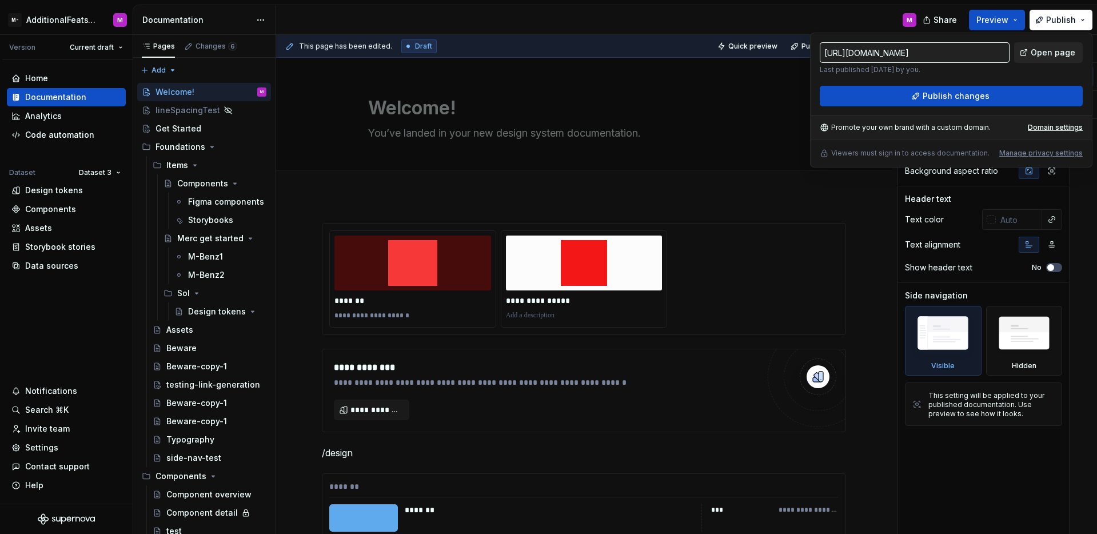
click at [1071, 45] on link "Open page" at bounding box center [1048, 52] width 69 height 21
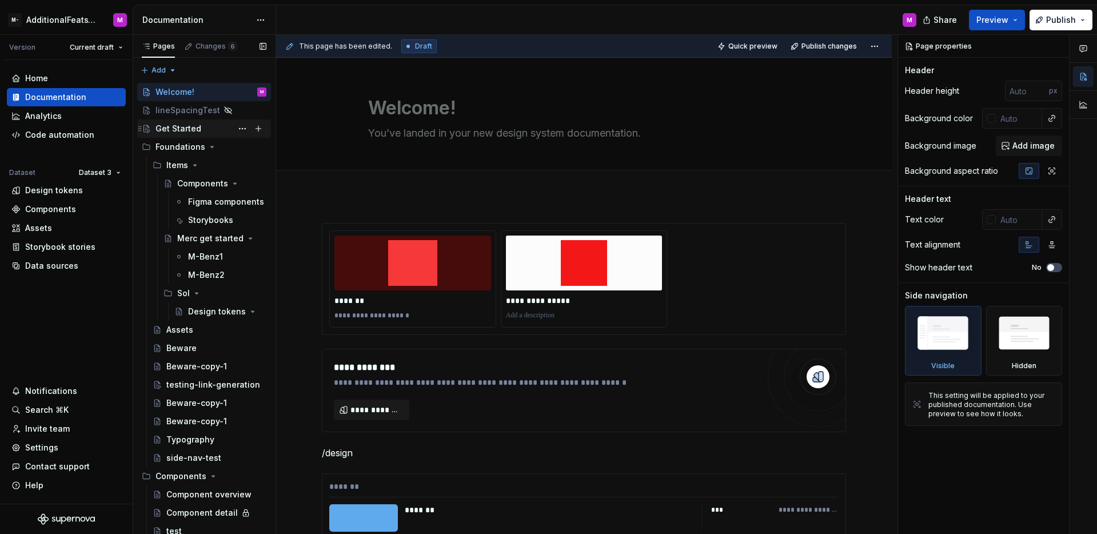
click at [187, 121] on div "Get Started" at bounding box center [210, 129] width 111 height 16
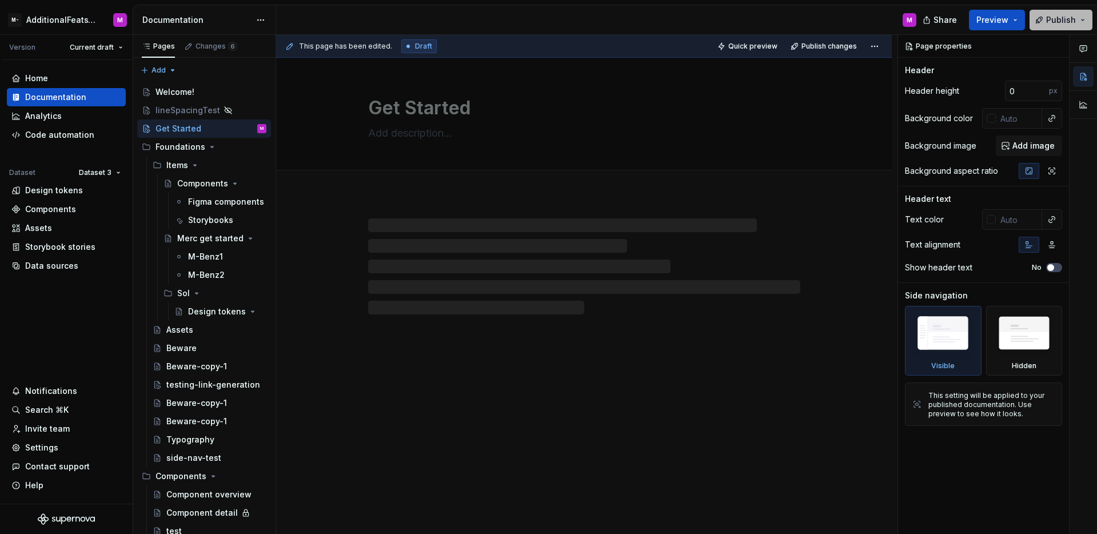
click at [1077, 19] on button "Publish" at bounding box center [1060, 20] width 63 height 21
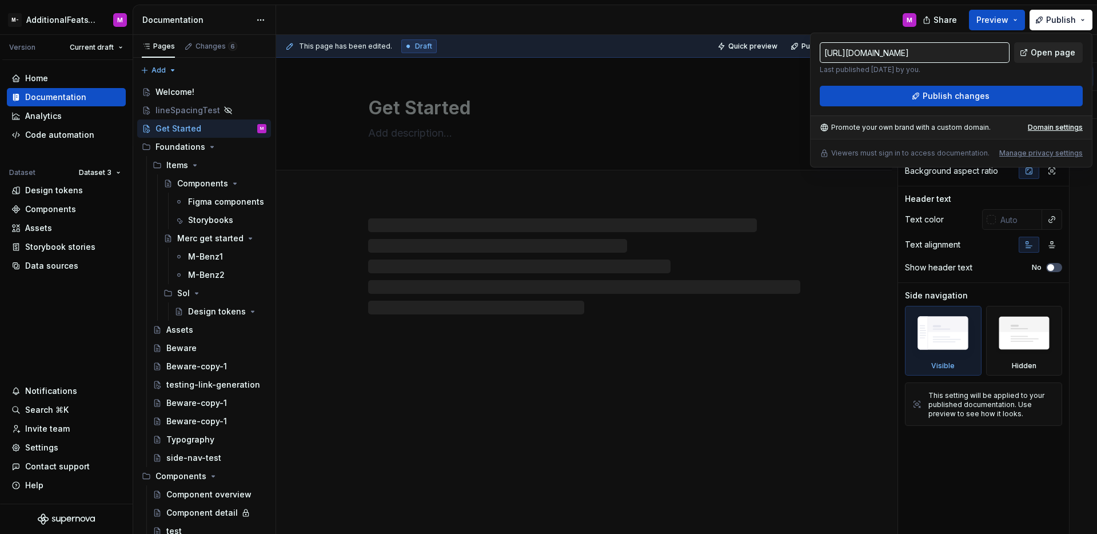
click at [1053, 58] on span "Open page" at bounding box center [1053, 52] width 45 height 11
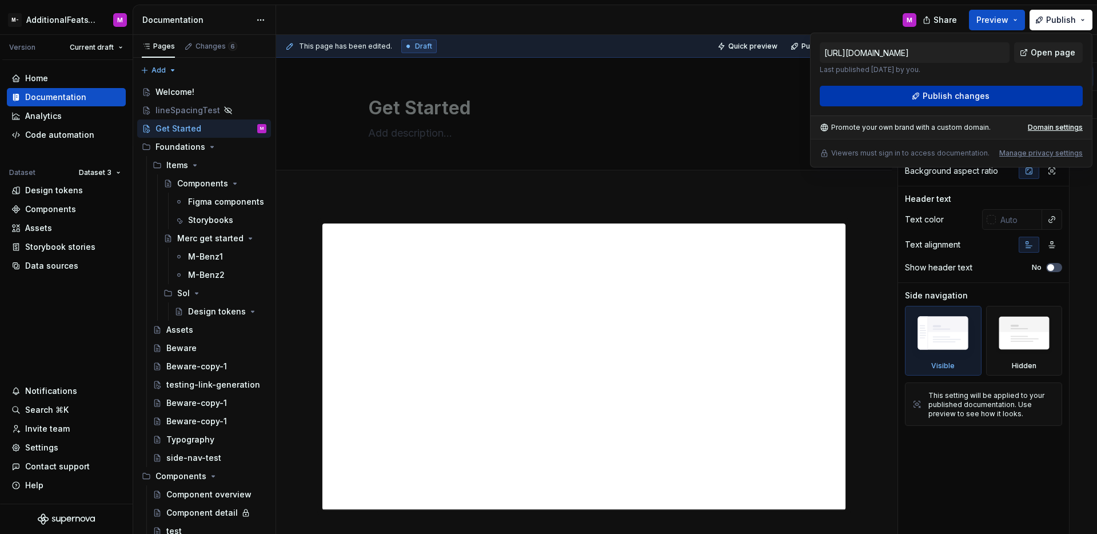
click at [1015, 94] on button "Publish changes" at bounding box center [951, 96] width 263 height 21
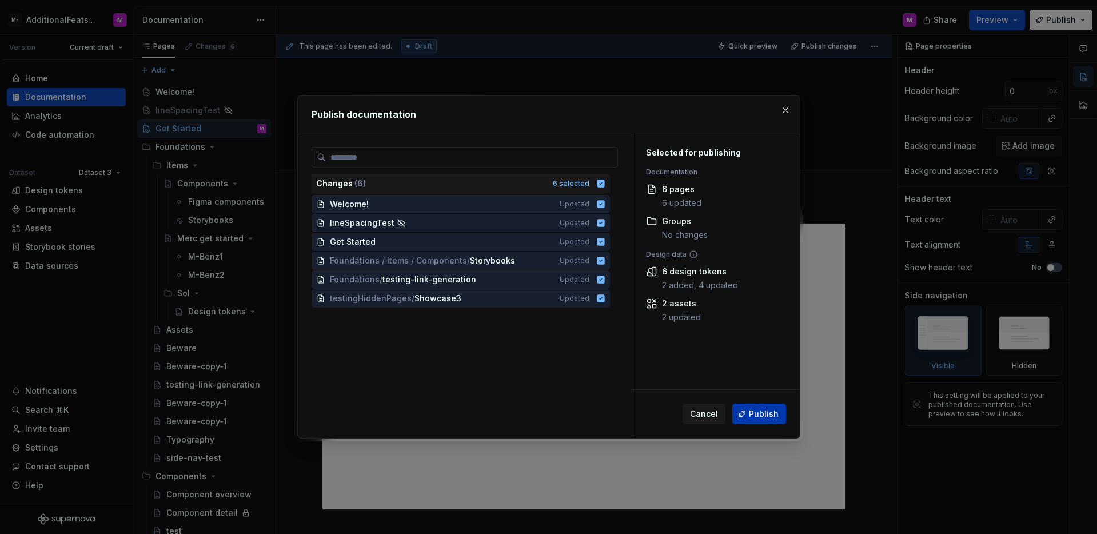
click at [772, 414] on span "Publish" at bounding box center [764, 413] width 30 height 11
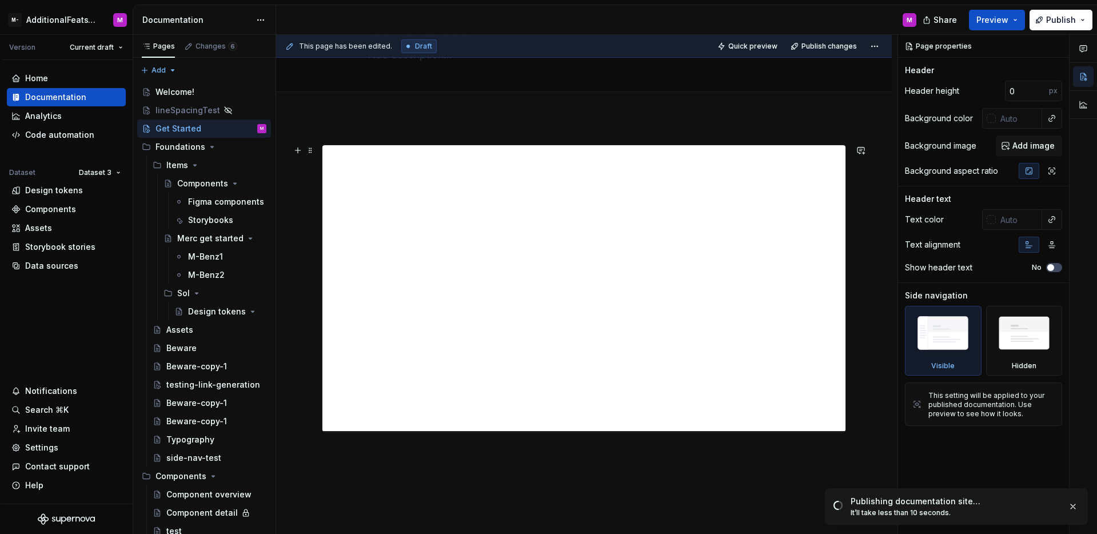
scroll to position [27, 0]
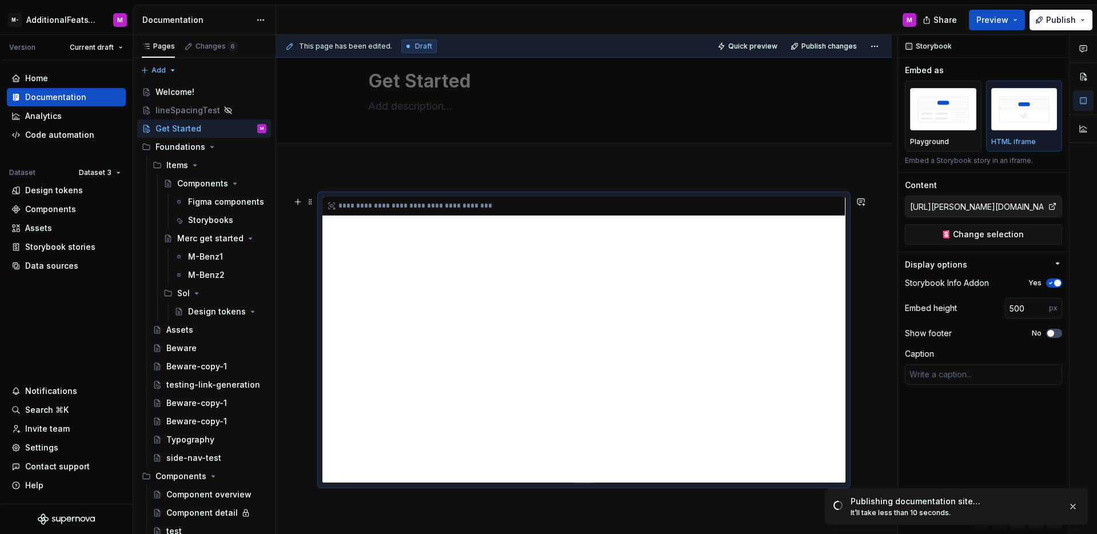
click at [796, 298] on div "**********" at bounding box center [583, 340] width 523 height 286
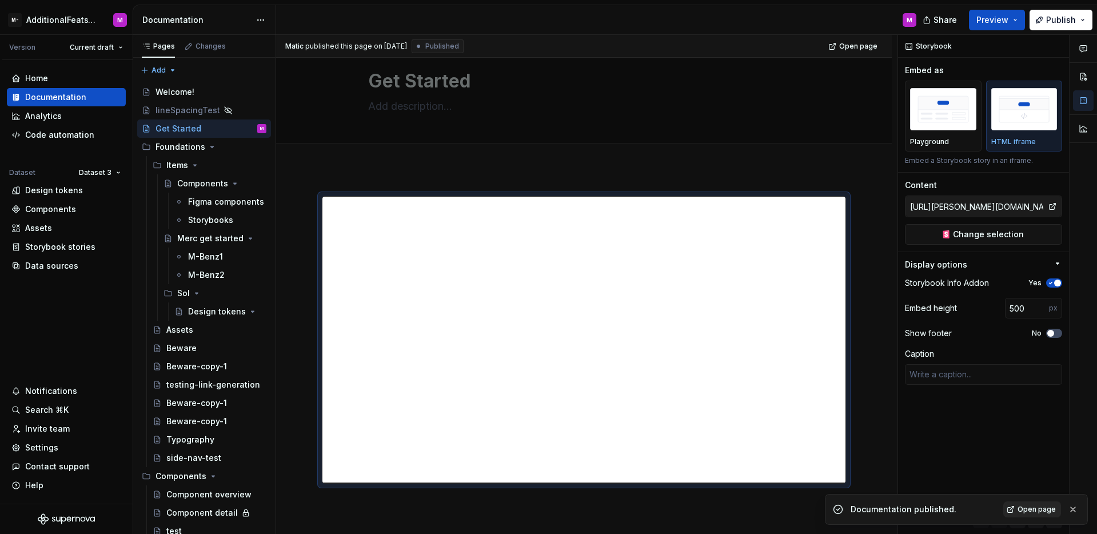
click at [1029, 504] on link "Open page" at bounding box center [1032, 509] width 58 height 16
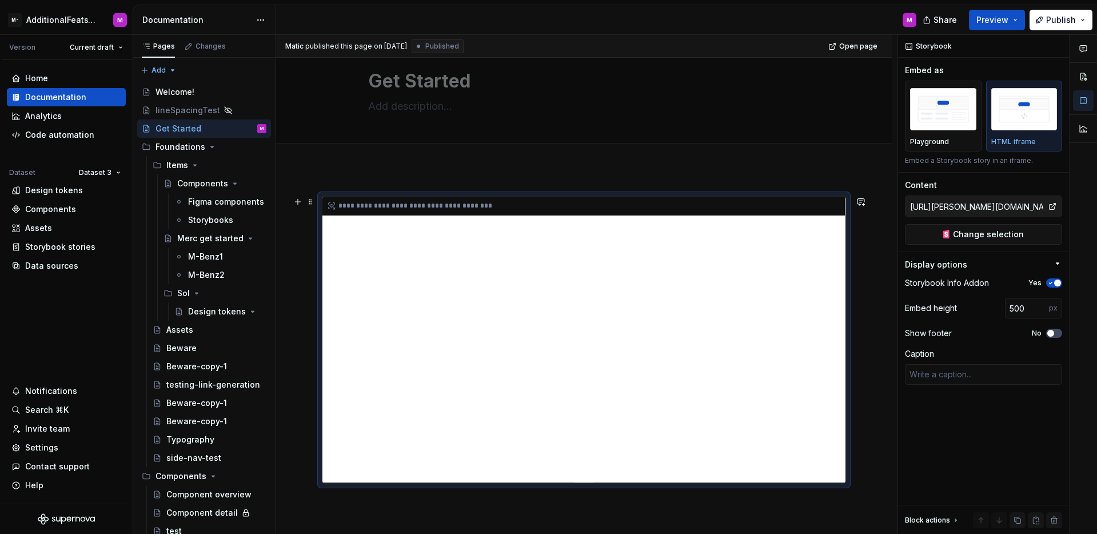
click at [799, 198] on div "**********" at bounding box center [583, 206] width 522 height 19
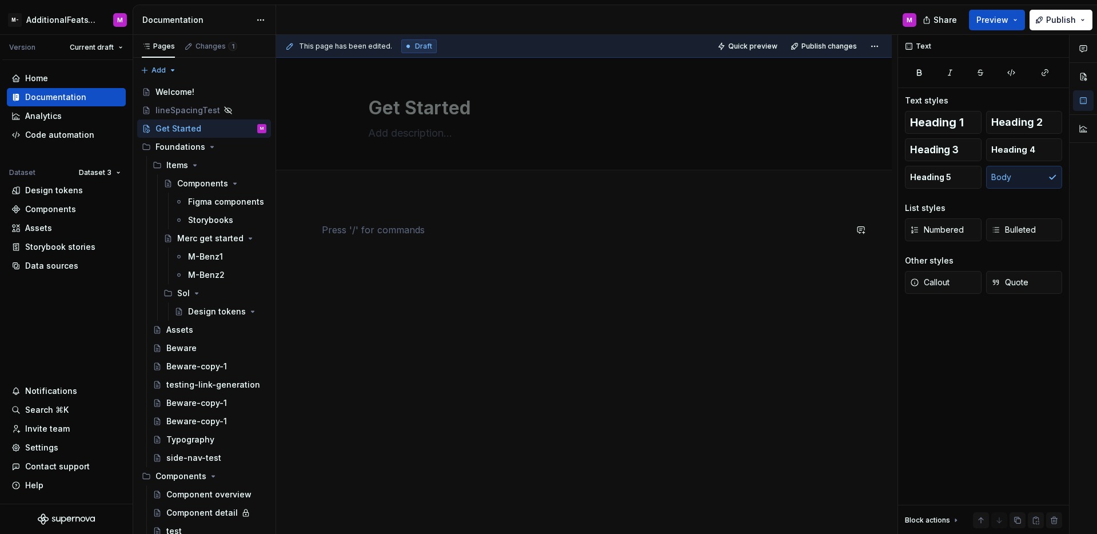
click at [777, 257] on div at bounding box center [584, 244] width 524 height 43
click at [1052, 23] on span "Publish" at bounding box center [1061, 19] width 30 height 11
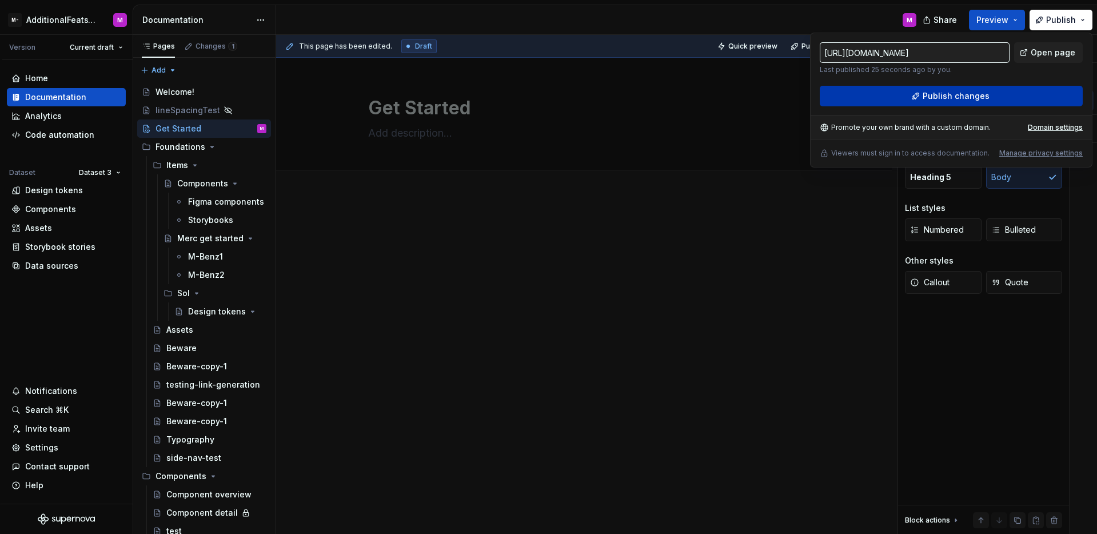
click at [972, 91] on span "Publish changes" at bounding box center [955, 95] width 67 height 11
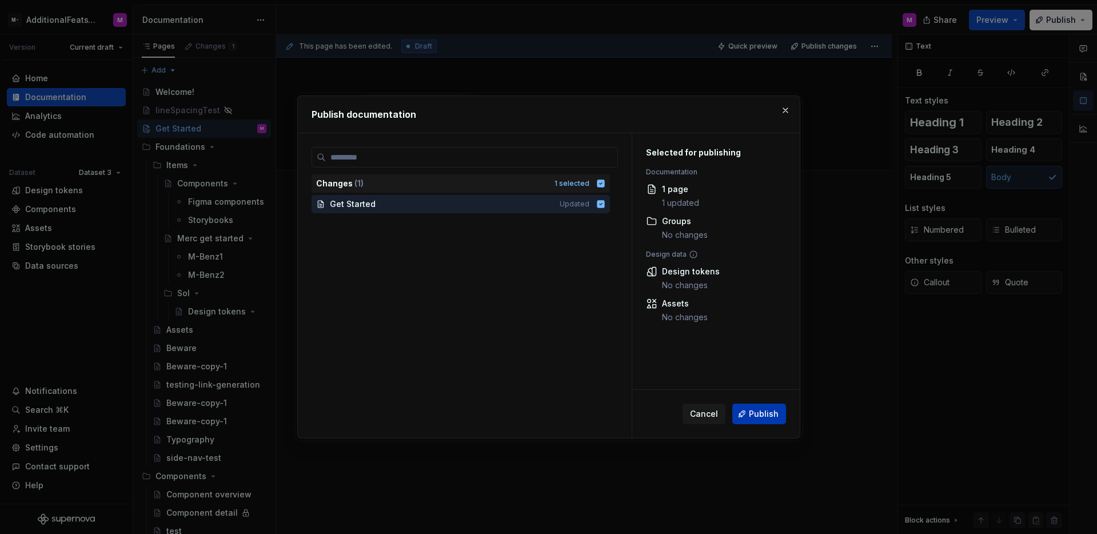
click at [746, 412] on button "Publish" at bounding box center [759, 414] width 54 height 21
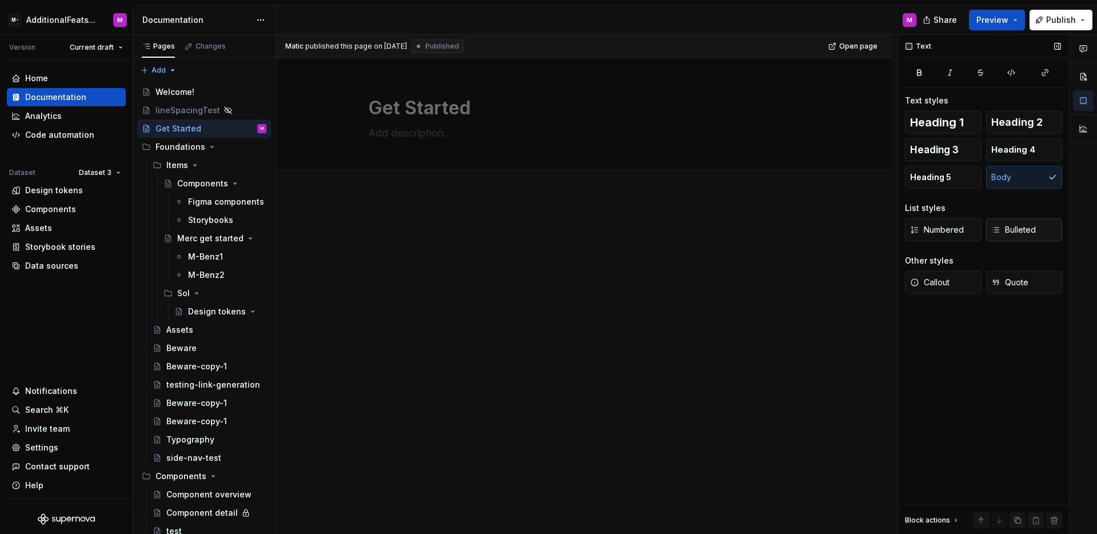
type textarea "*"
